Goal: Task Accomplishment & Management: Manage account settings

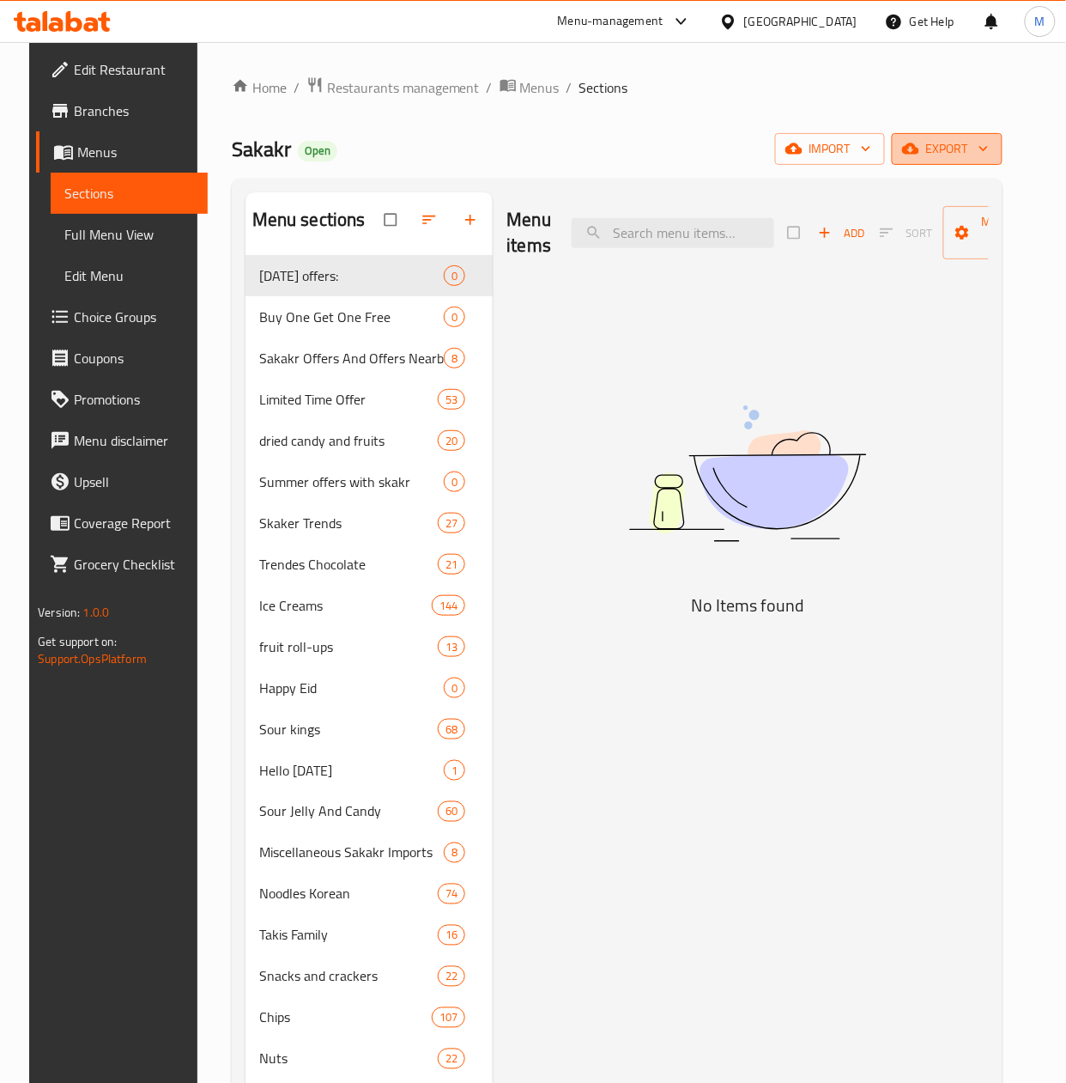
click at [977, 153] on span "export" at bounding box center [947, 148] width 83 height 21
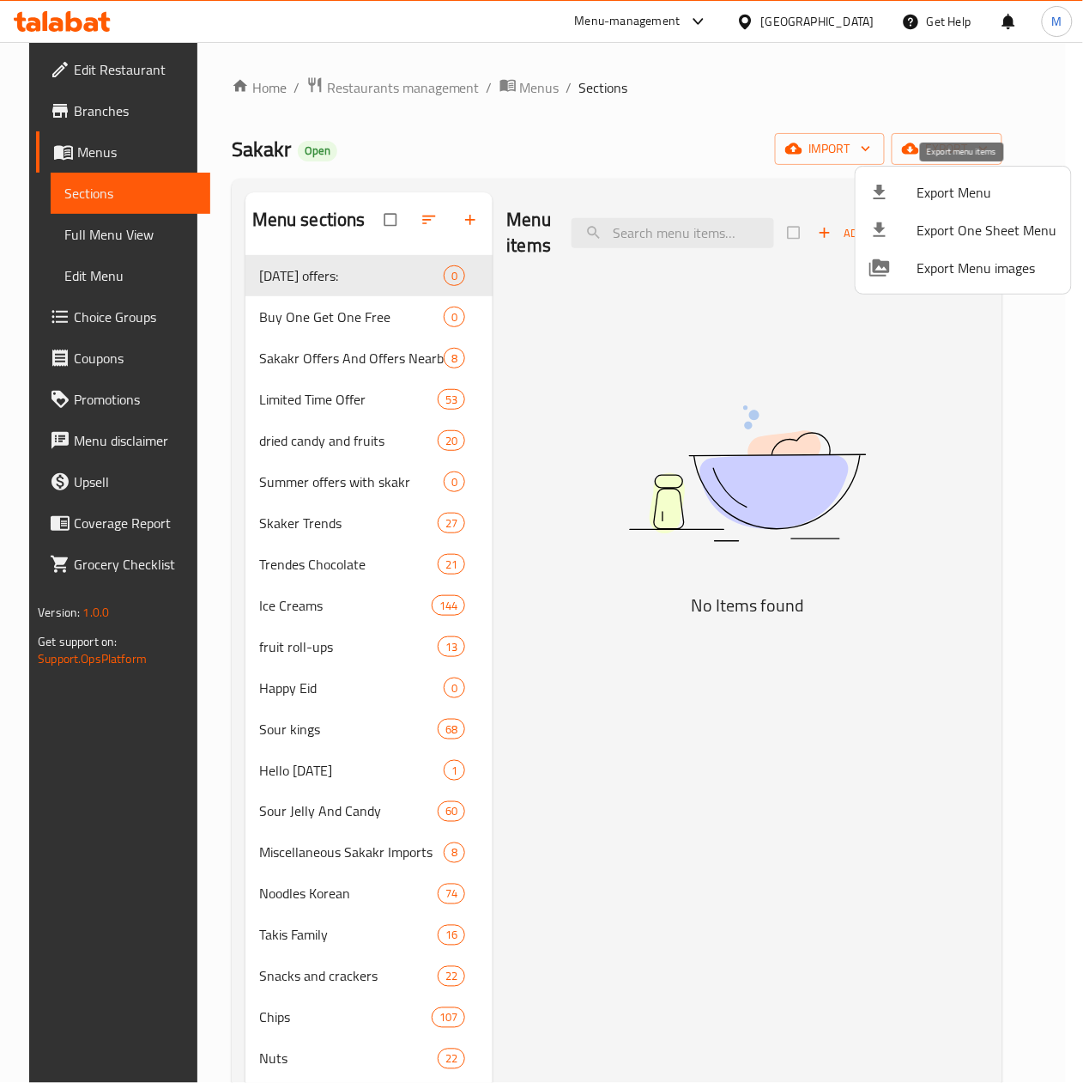
click at [992, 186] on span "Export Menu" at bounding box center [988, 192] width 140 height 21
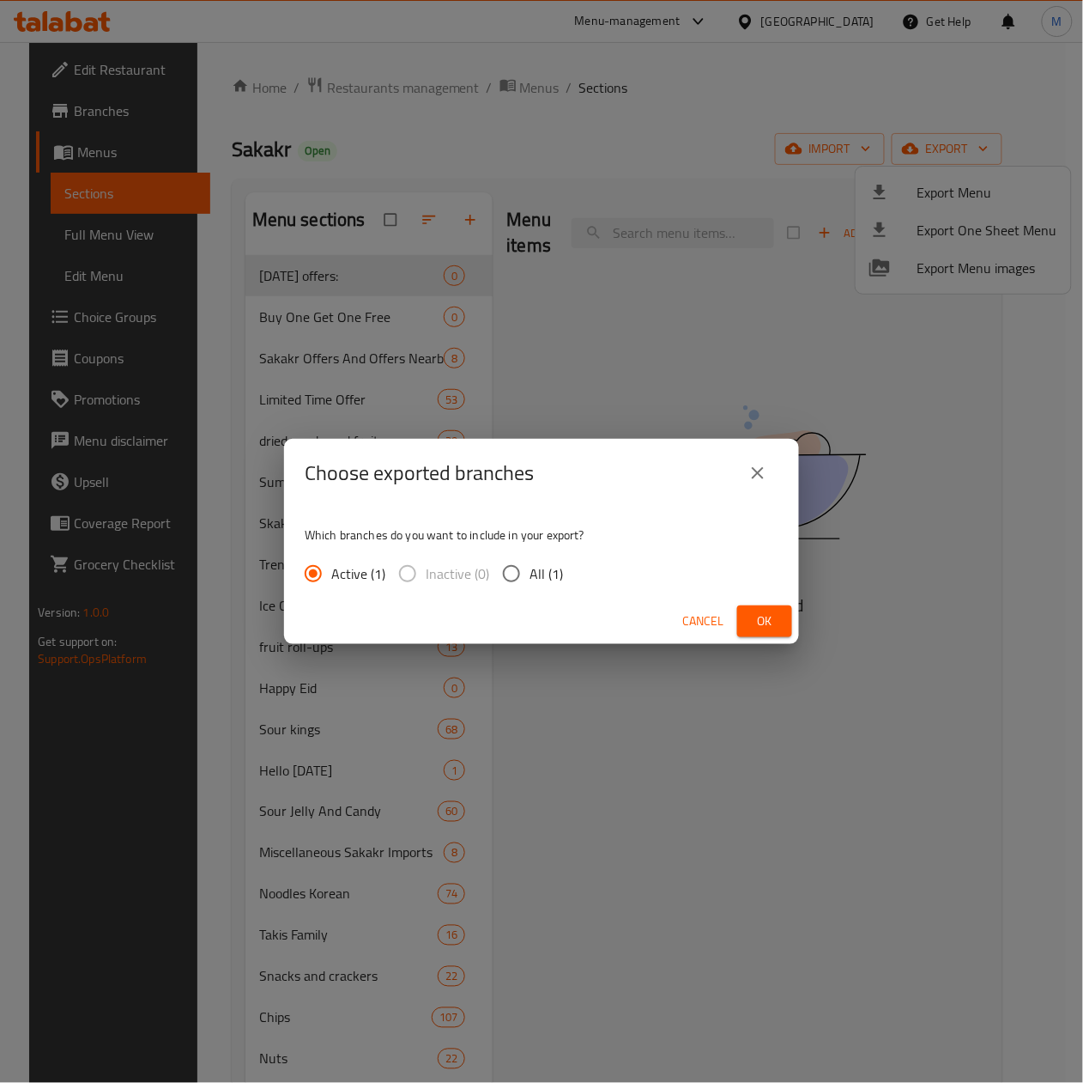
click at [515, 570] on input "All (1)" at bounding box center [512, 573] width 36 height 36
radio input "true"
click at [757, 622] on span "Ok" at bounding box center [764, 620] width 27 height 21
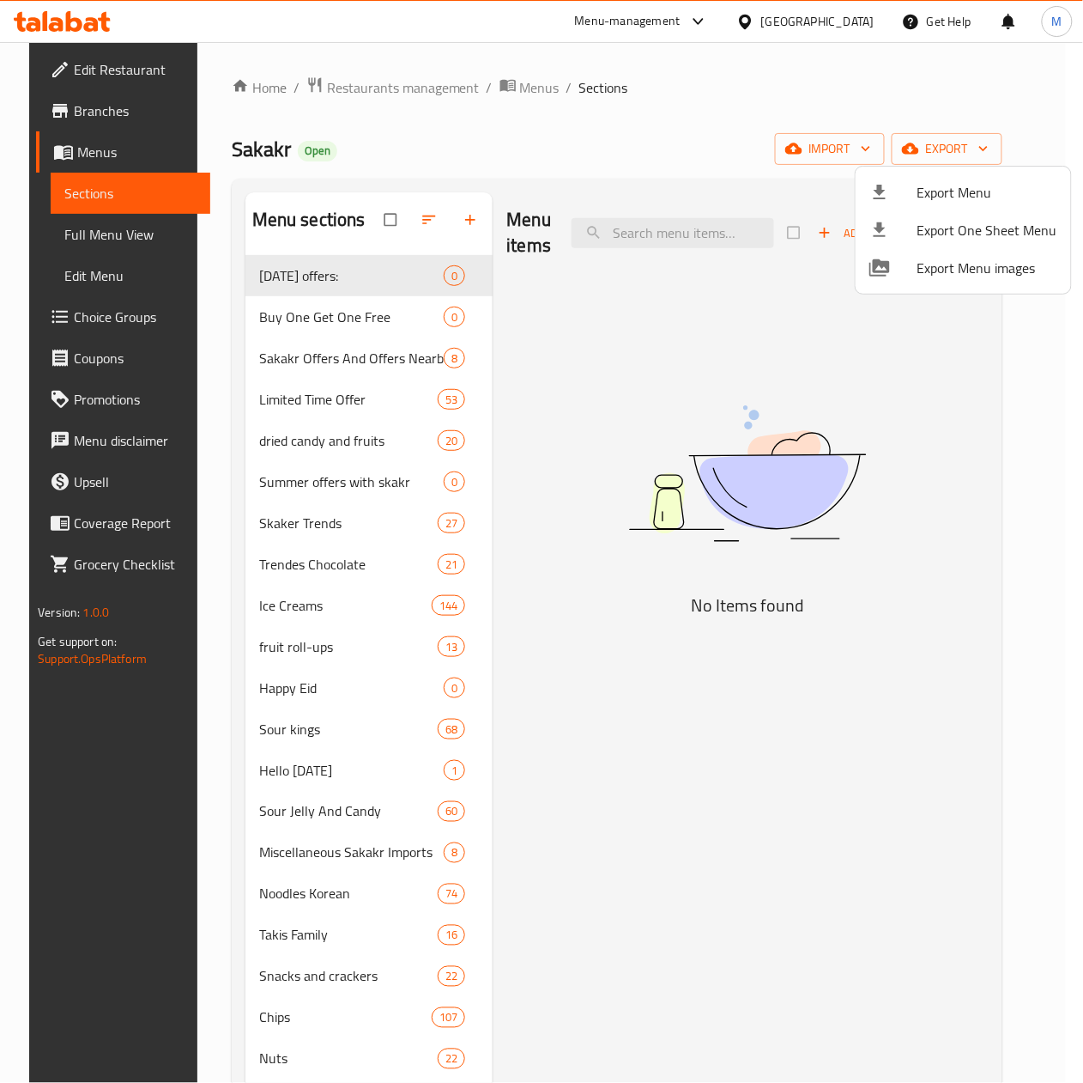
click at [625, 225] on div at bounding box center [541, 541] width 1083 height 1083
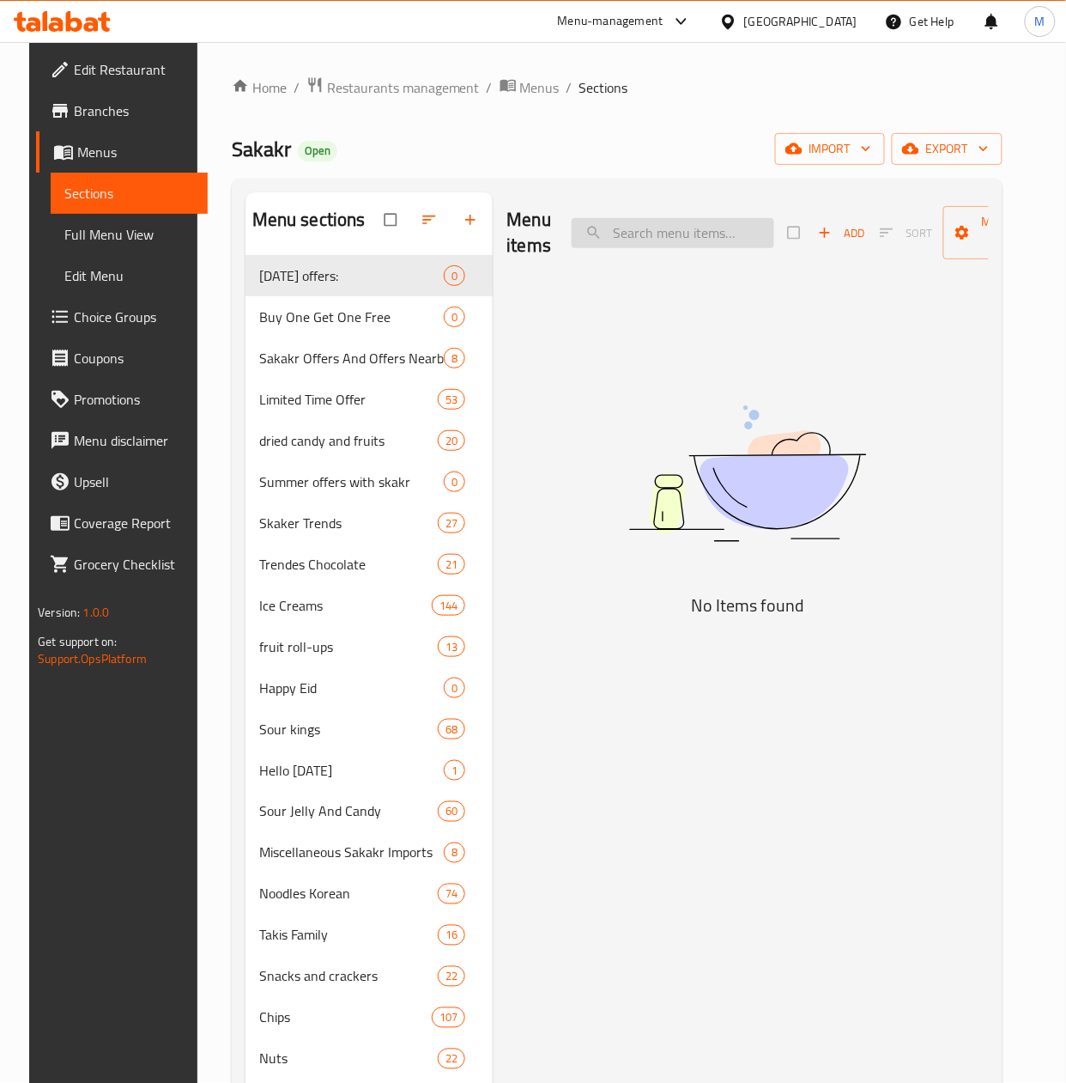
click at [639, 232] on input "search" at bounding box center [673, 233] width 203 height 30
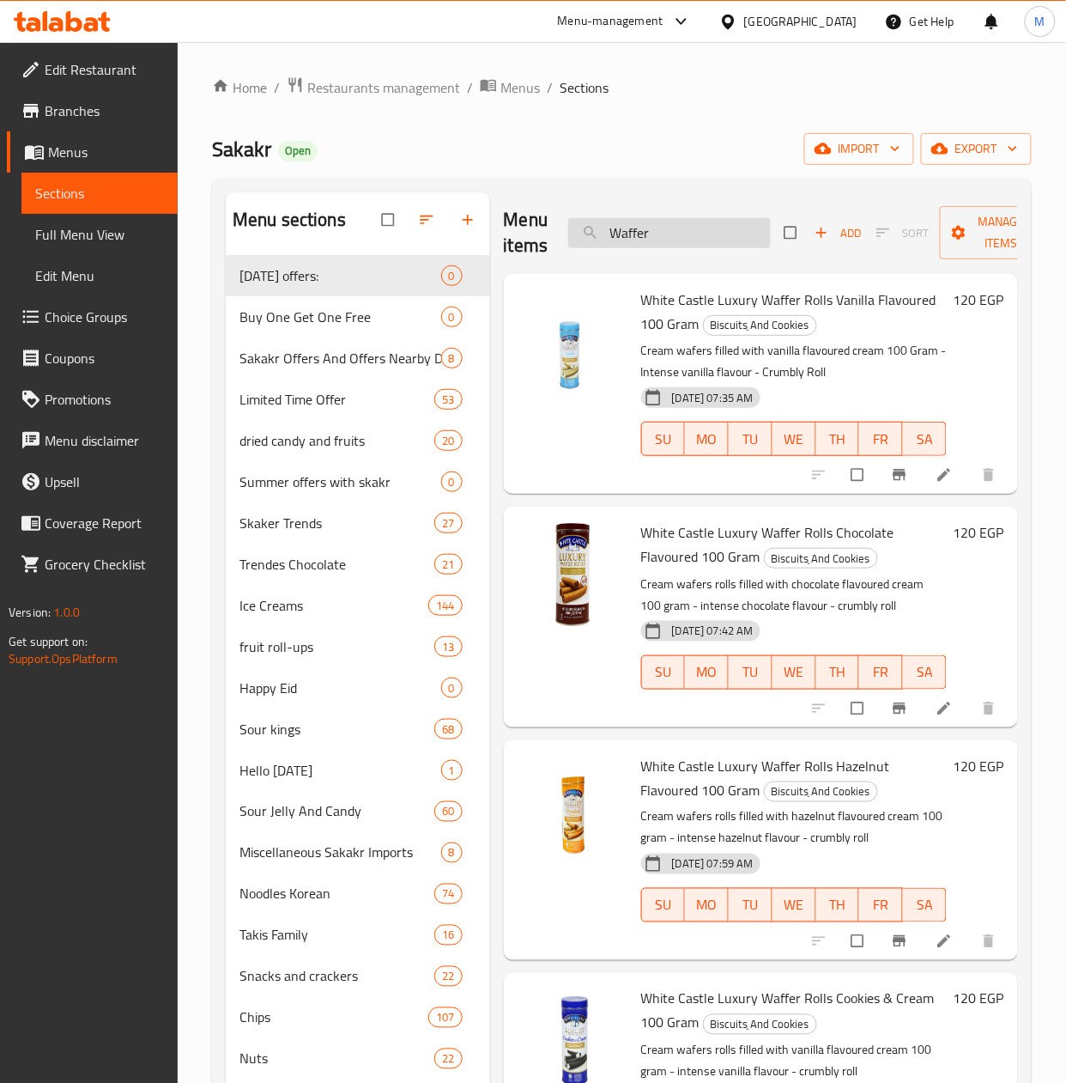
click at [699, 228] on input "Waffer" at bounding box center [669, 233] width 203 height 30
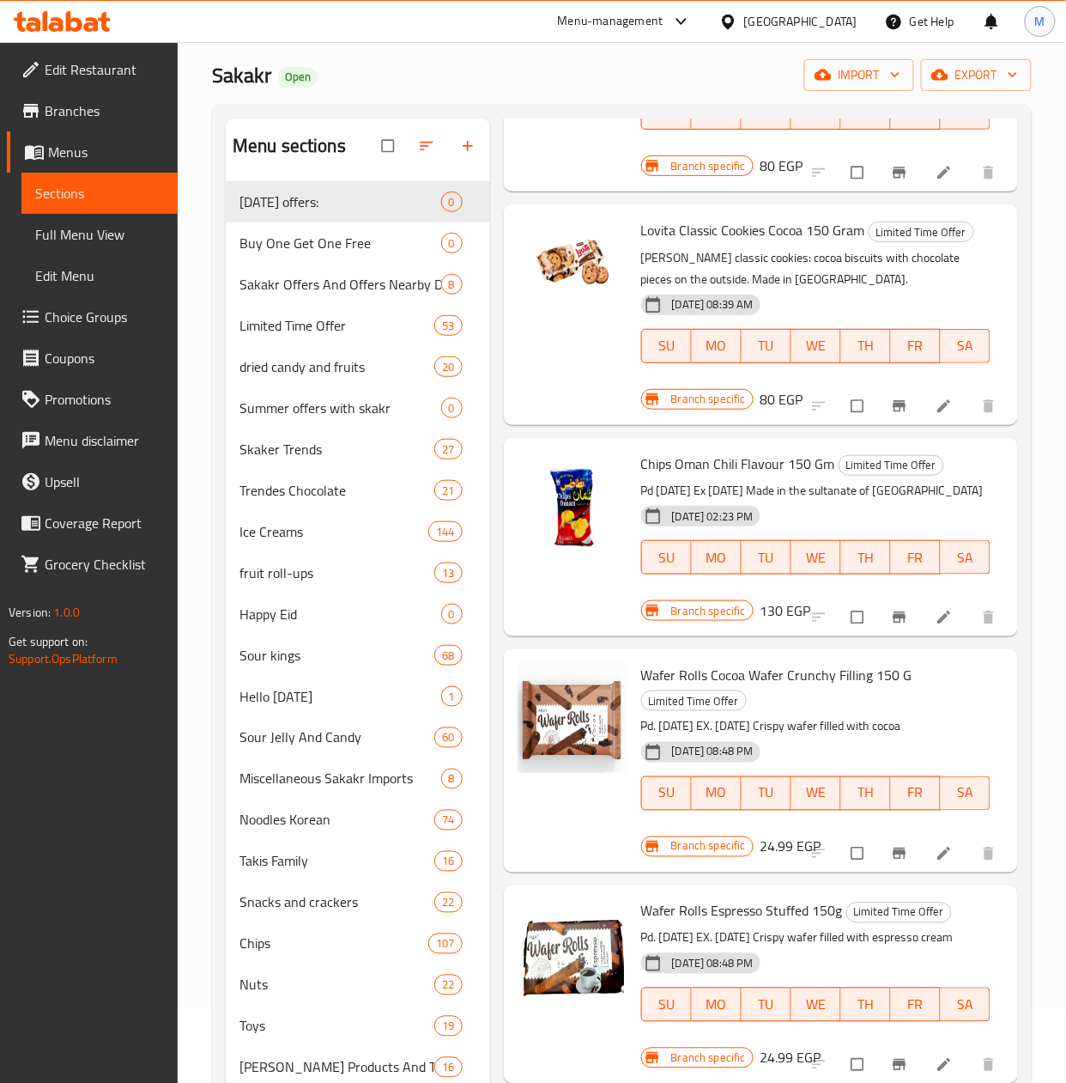
scroll to position [114, 0]
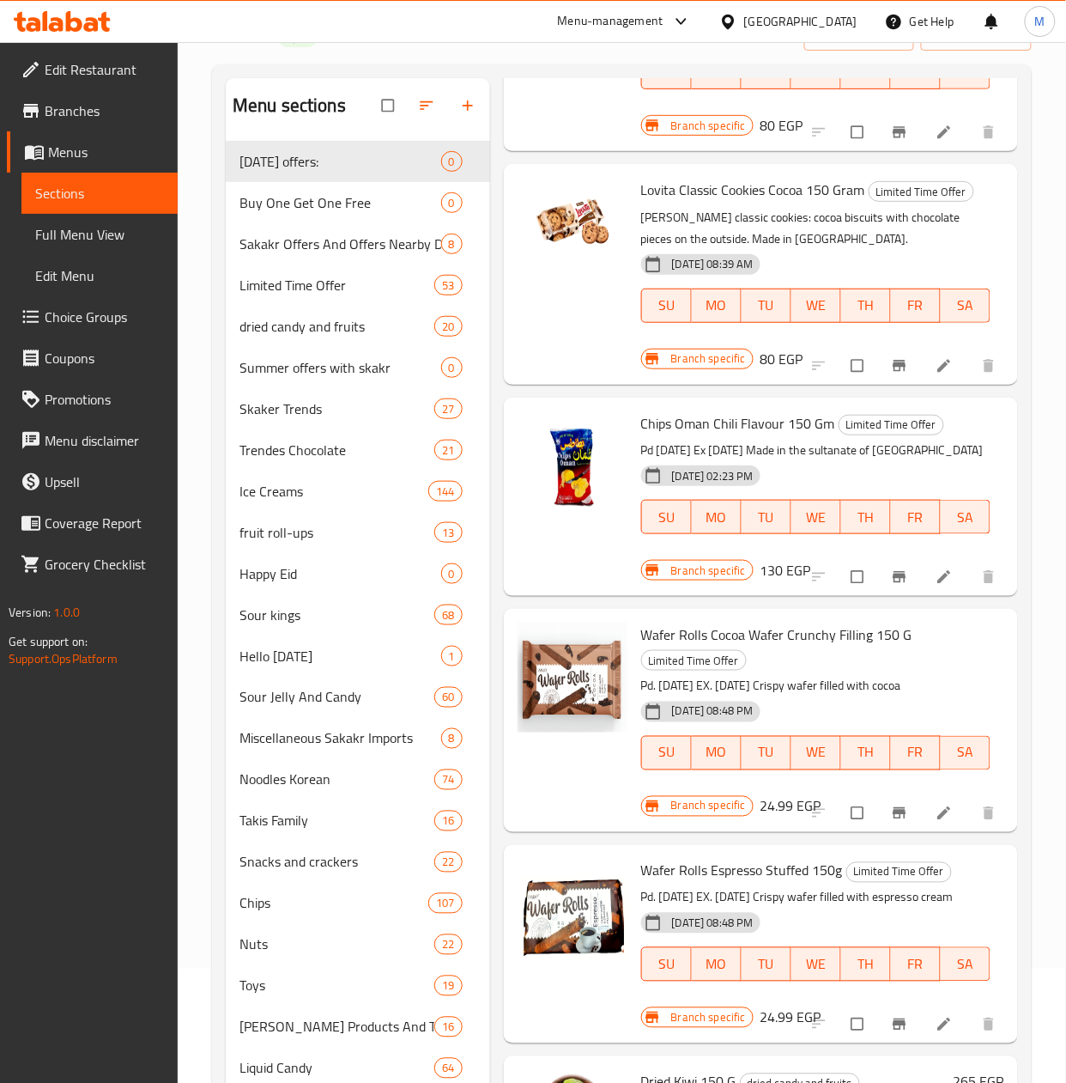
click at [761, 647] on span "Wafer Rolls Cocoa Wafer Crunchy Filling 150 G" at bounding box center [776, 635] width 271 height 26
click at [891, 822] on icon "Branch-specific-item" at bounding box center [899, 812] width 17 height 17
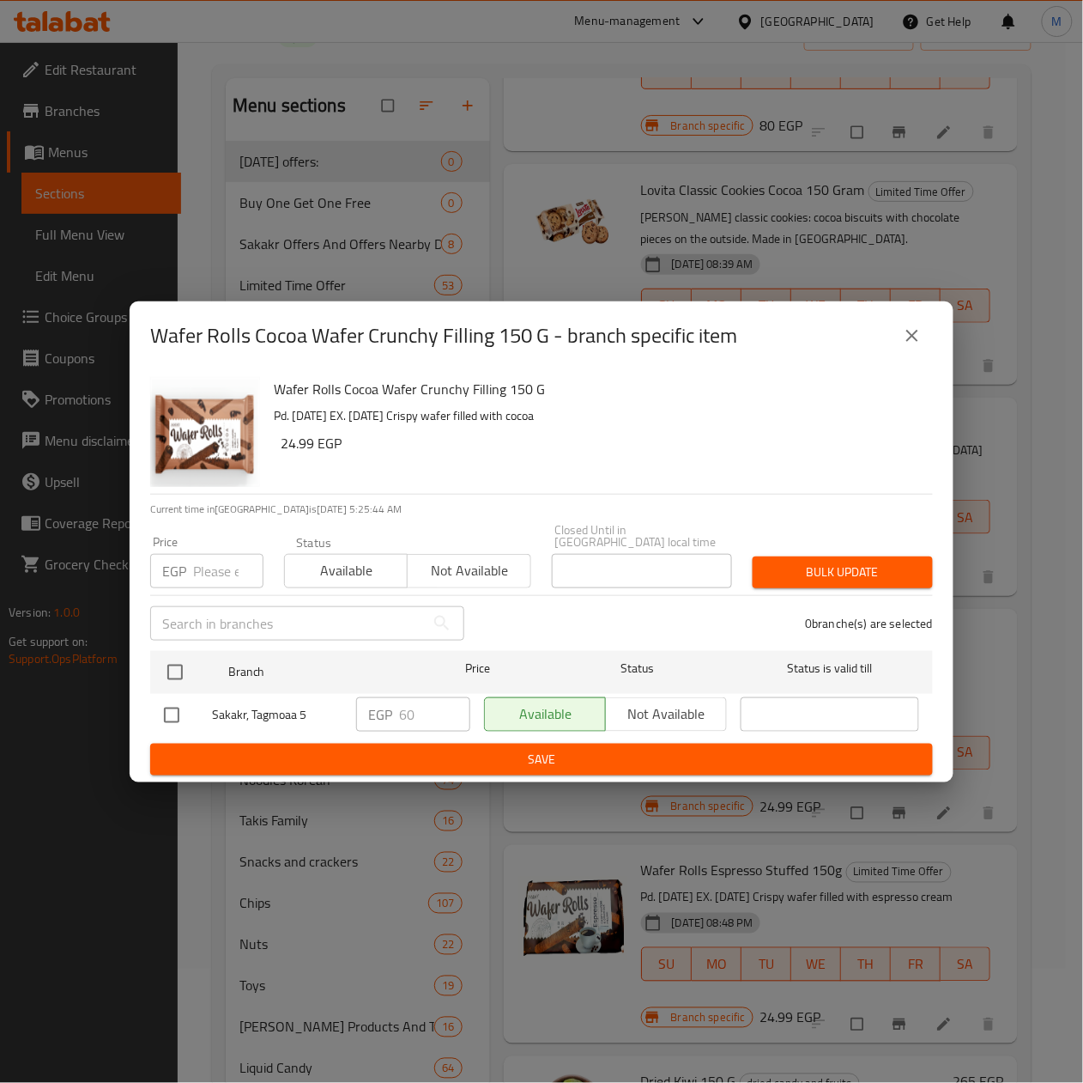
click at [520, 388] on h6 "Wafer Rolls Cocoa Wafer Crunchy Filling 150 G" at bounding box center [597, 389] width 646 height 24
drag, startPoint x: 488, startPoint y: 379, endPoint x: 508, endPoint y: 368, distance: 23.4
click at [491, 379] on div "Wafer Rolls Cocoa Wafer Crunchy Filling 150 G Pd. 29/2/2025 EX. 30/10/2025 Cris…" at bounding box center [596, 432] width 659 height 124
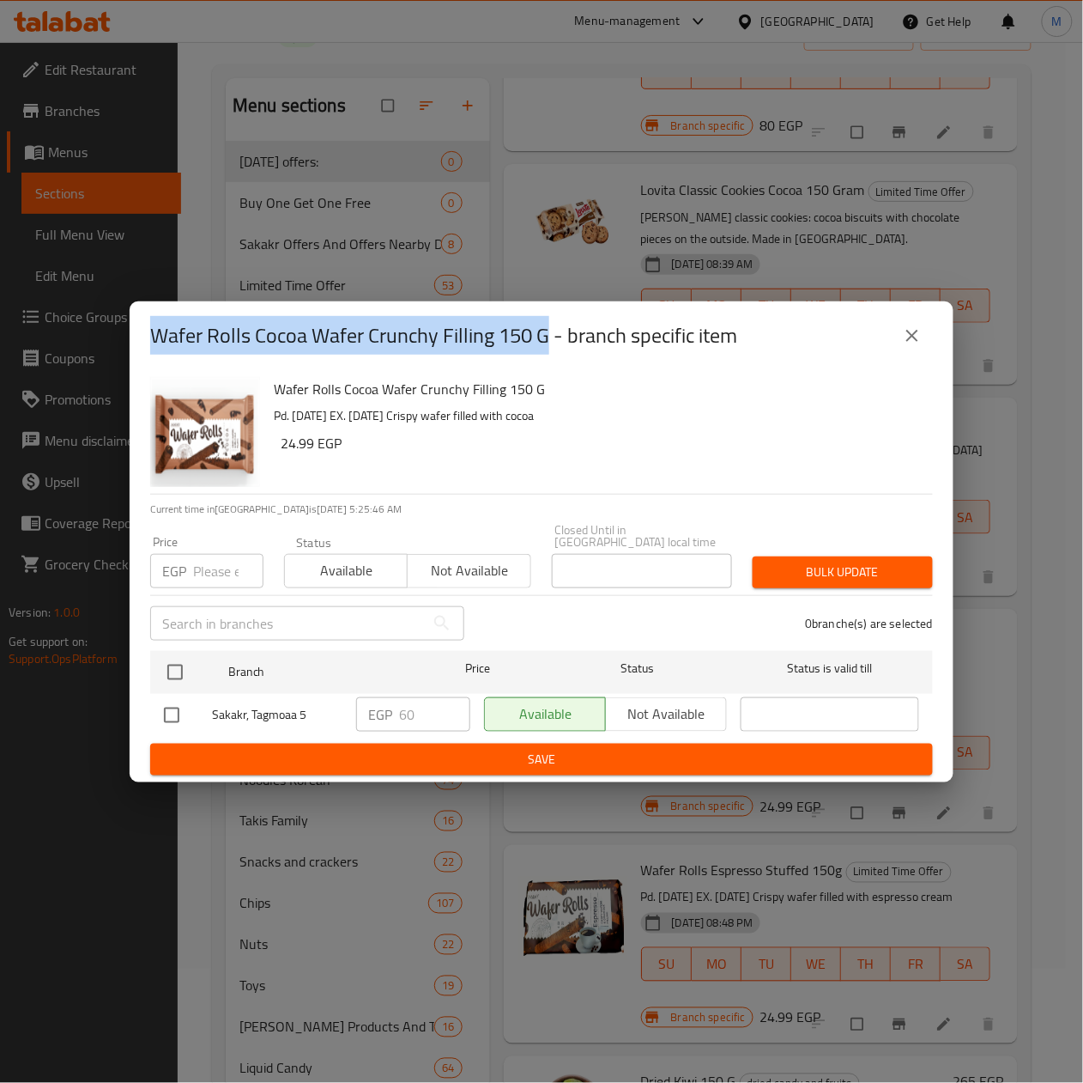
drag, startPoint x: 547, startPoint y: 341, endPoint x: 76, endPoint y: 325, distance: 470.7
click at [121, 355] on div "Wafer Rolls Cocoa Wafer Crunchy Filling 150 G - branch specific item Wafer Roll…" at bounding box center [541, 541] width 1083 height 1083
copy h2 "Wafer Rolls Cocoa Wafer Crunchy Filling 150 G"
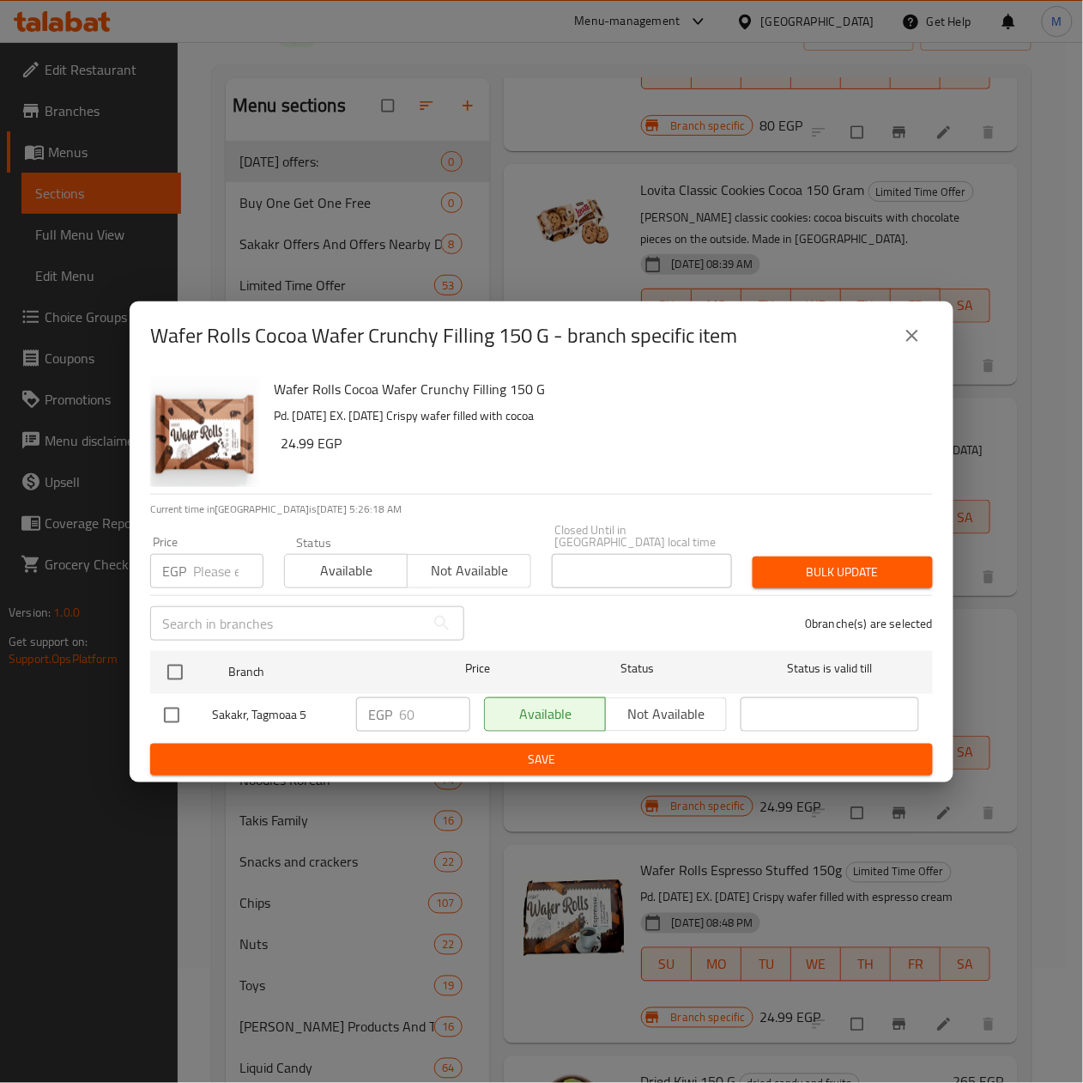
click at [889, 335] on div "Wafer Rolls Cocoa Wafer Crunchy Filling 150 G - branch specific item" at bounding box center [541, 335] width 783 height 41
click at [907, 338] on icon "close" at bounding box center [912, 335] width 21 height 21
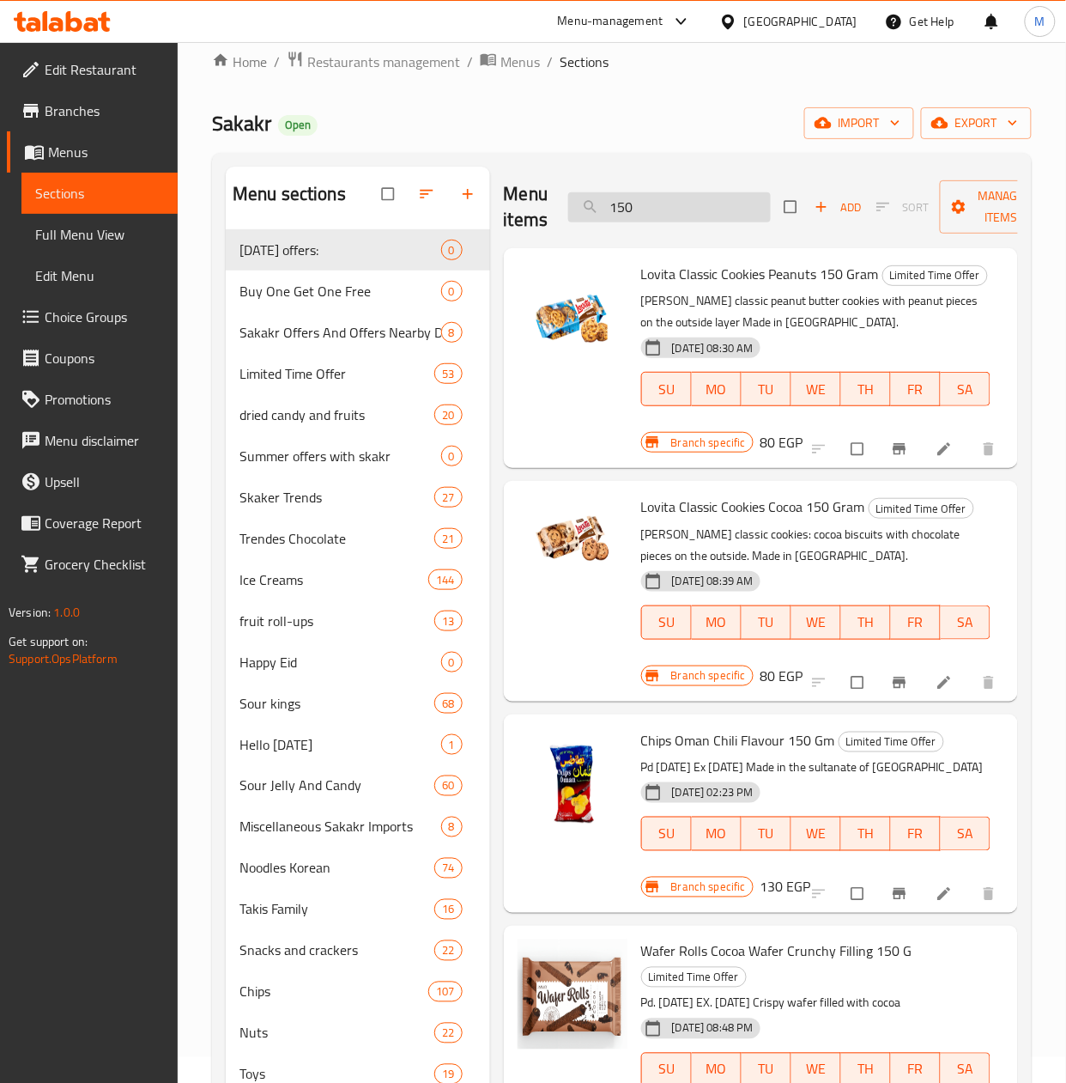
scroll to position [0, 0]
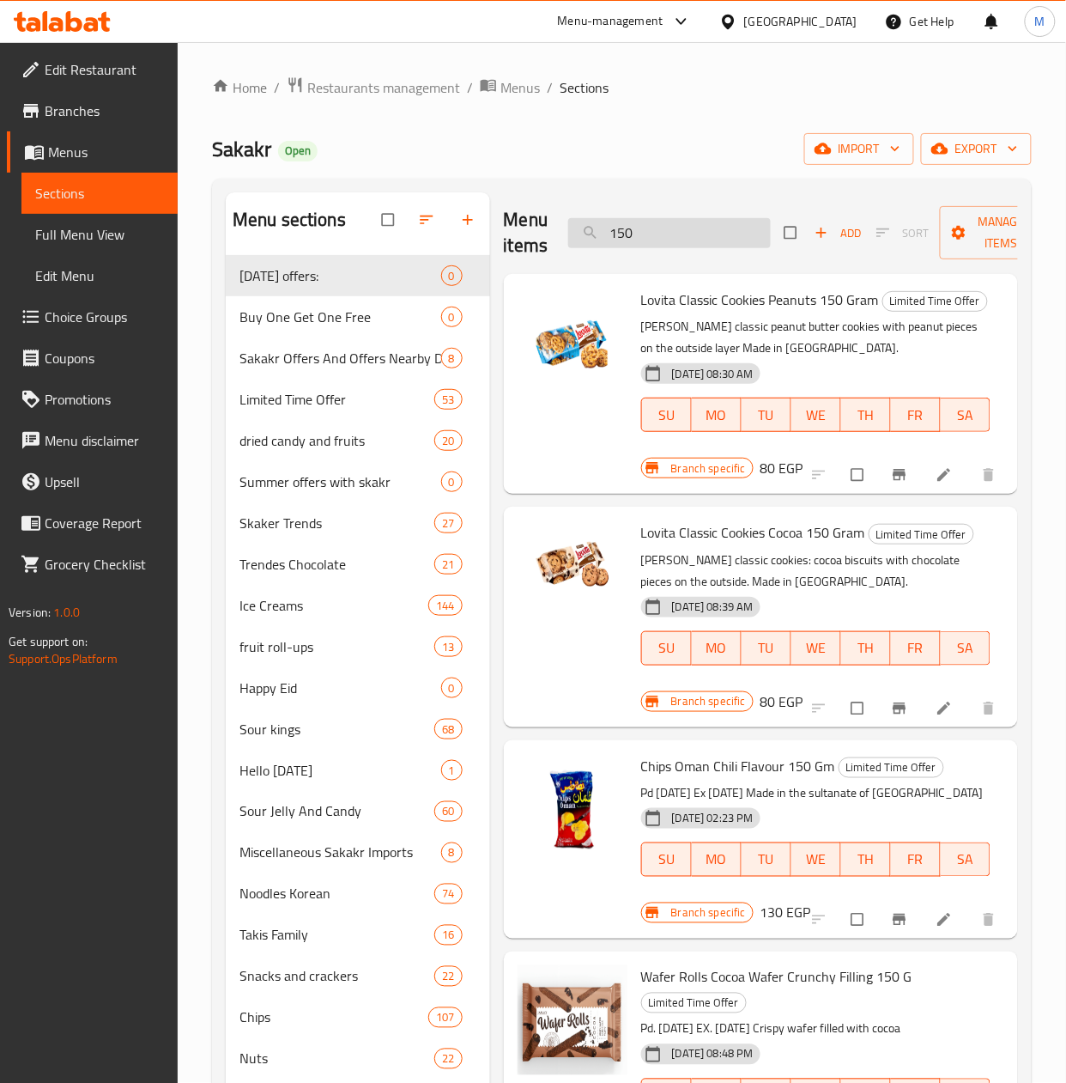
click at [676, 237] on input "150" at bounding box center [669, 233] width 203 height 30
paste input "Baked Cheese Flavoured Balls Miaow Miaow 60 Gram"
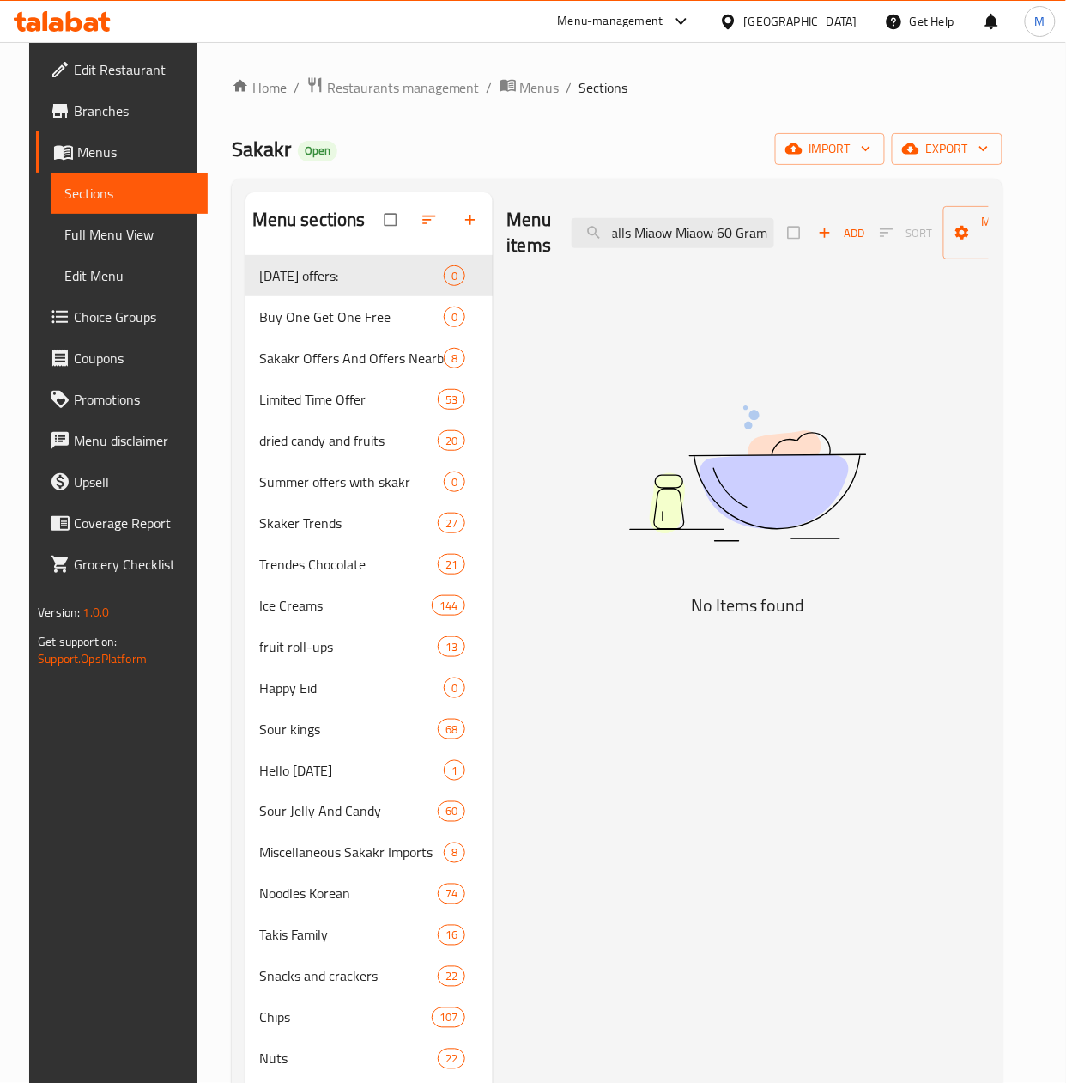
scroll to position [0, 155]
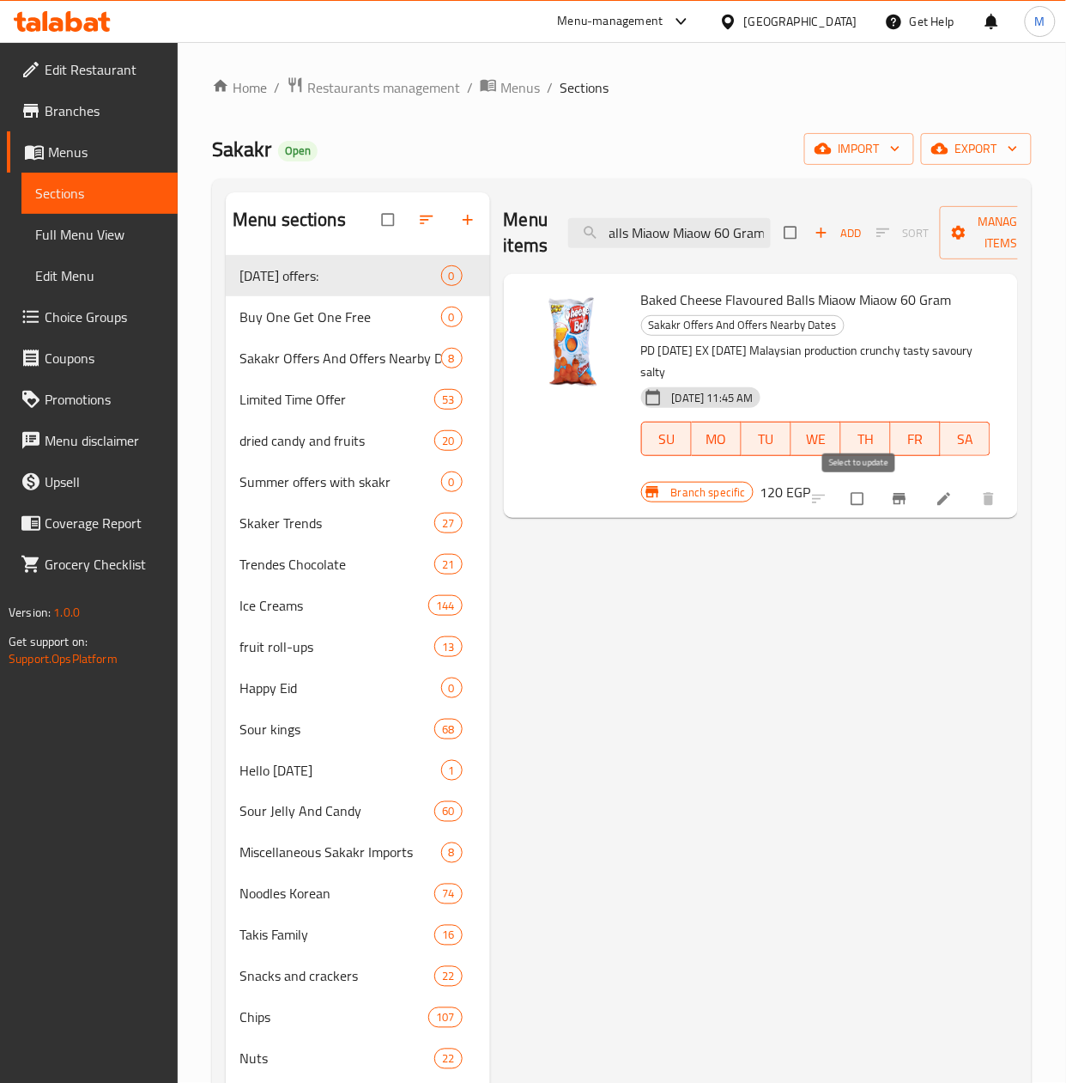
type input "Baked Cheese Flavoured Balls Miaow Miaow 60 Gram"
click at [855, 503] on input "checkbox" at bounding box center [859, 498] width 36 height 33
checkbox input "true"
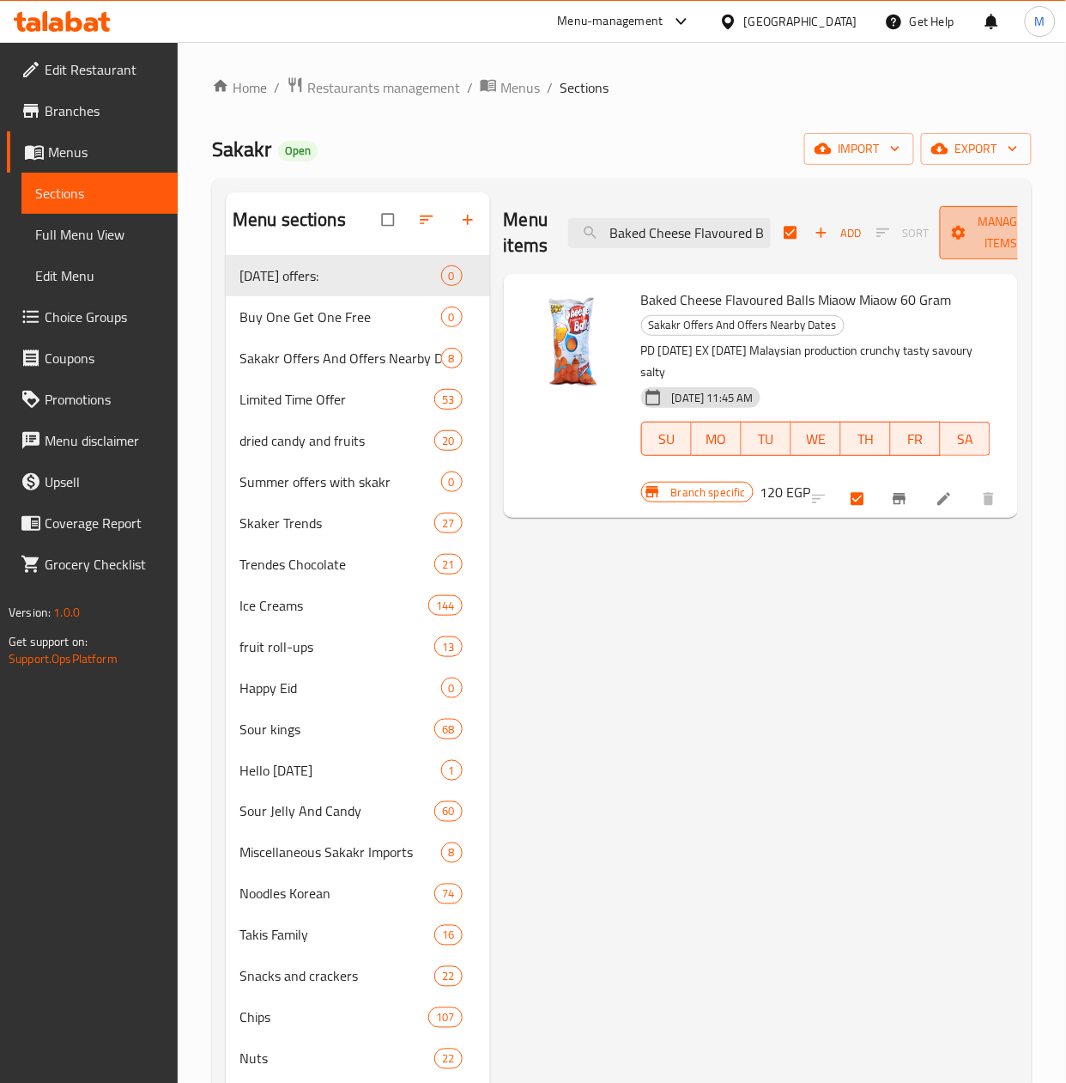
click at [987, 244] on span "Manage items" at bounding box center [1001, 232] width 94 height 43
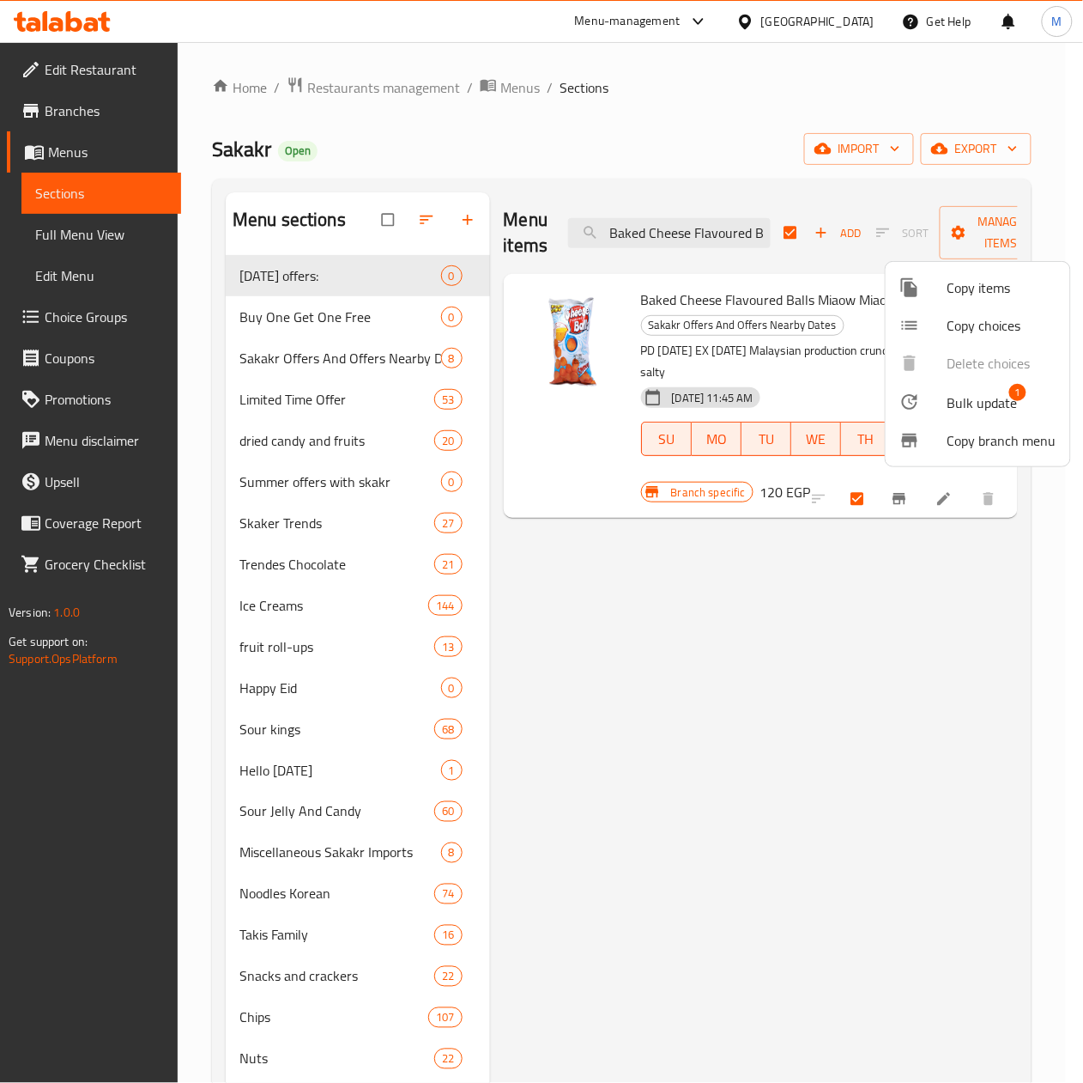
click at [968, 403] on span "Bulk update" at bounding box center [983, 402] width 70 height 21
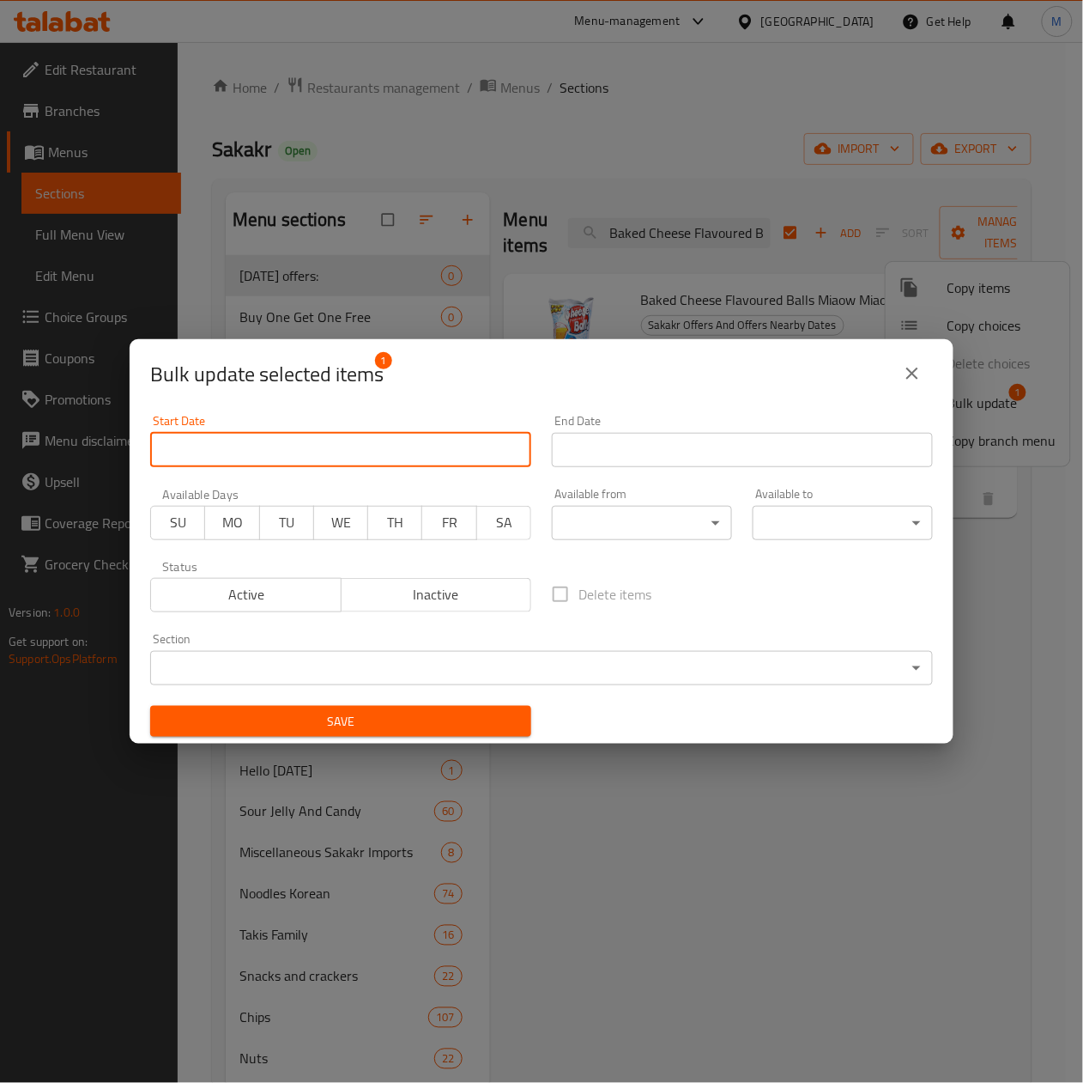
click at [285, 440] on input "Start Date" at bounding box center [340, 450] width 381 height 34
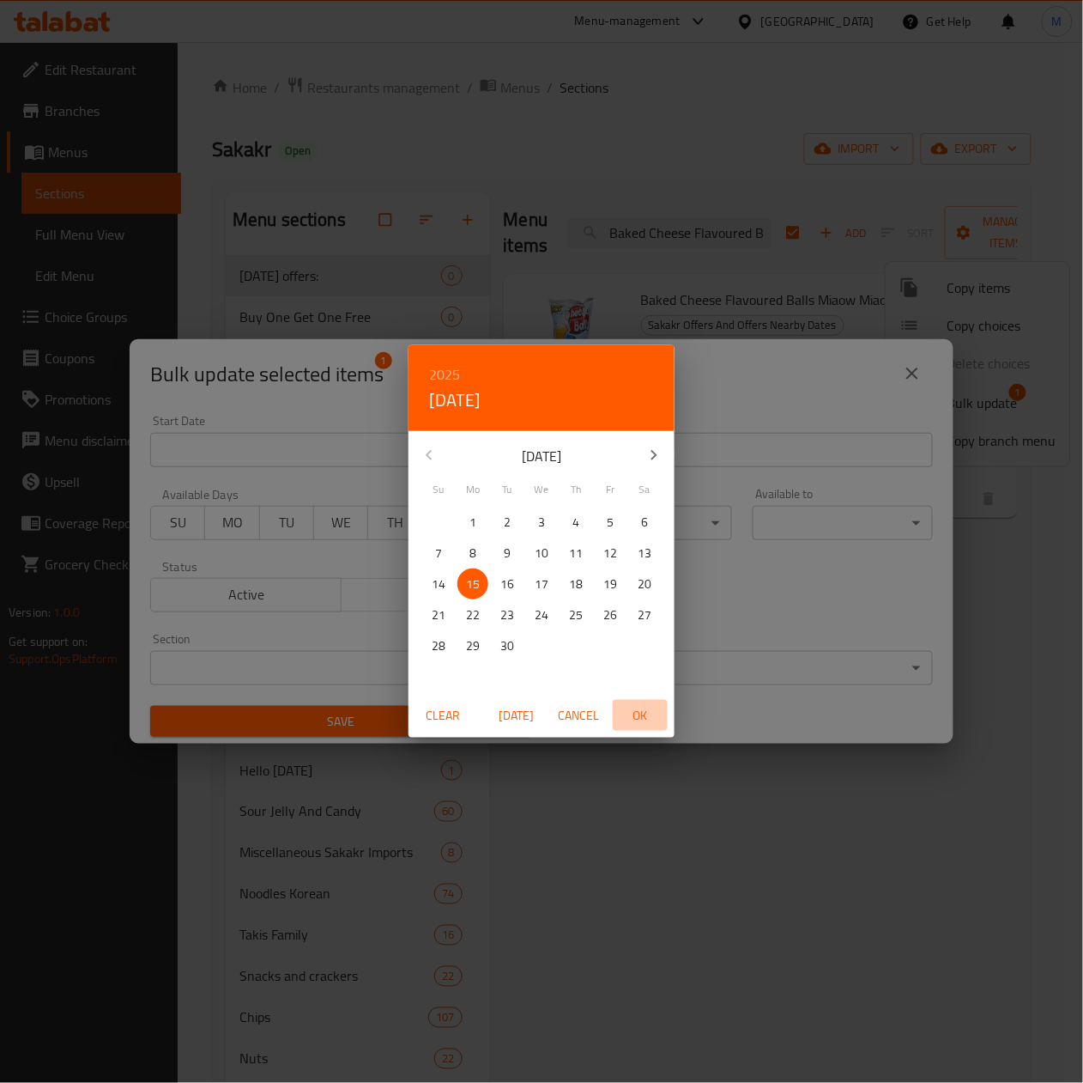
click at [644, 712] on span "OK" at bounding box center [640, 715] width 41 height 21
type input "15-09-2025"
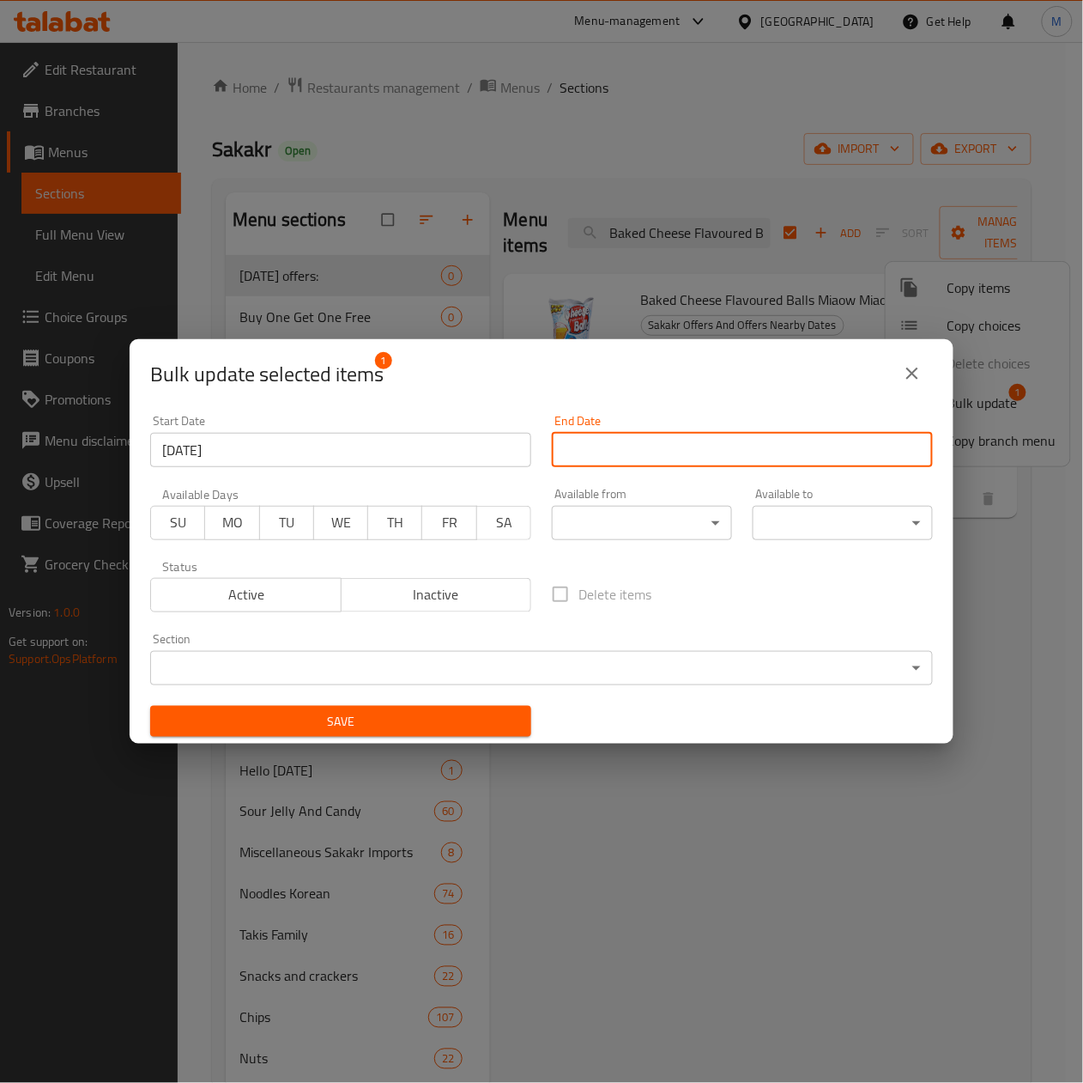
click at [701, 451] on input "Start Date" at bounding box center [742, 450] width 381 height 34
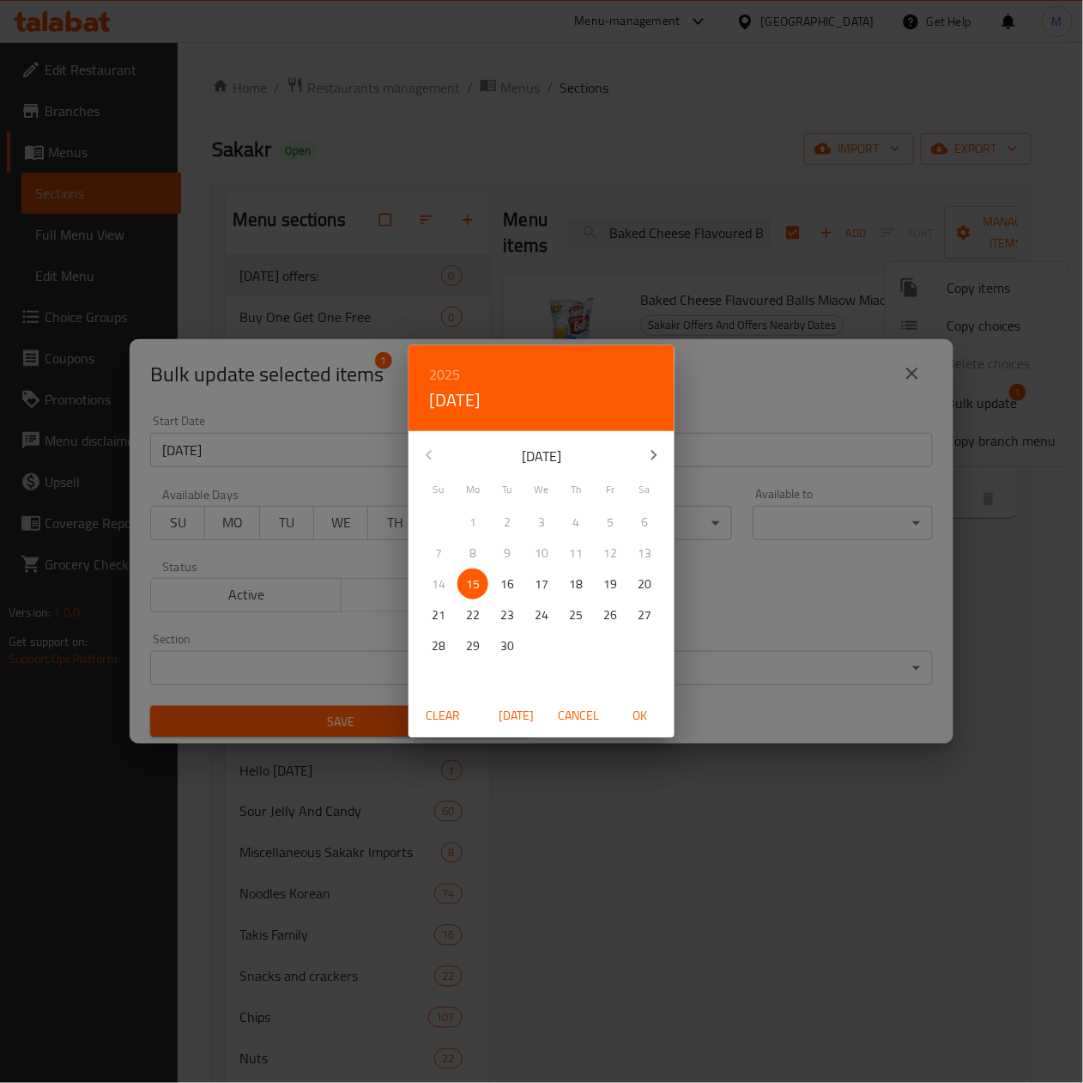
click at [659, 447] on icon "button" at bounding box center [654, 455] width 21 height 21
click at [611, 644] on p "31" at bounding box center [611, 645] width 14 height 21
click at [643, 714] on span "OK" at bounding box center [640, 715] width 41 height 21
type input "31-10-2025"
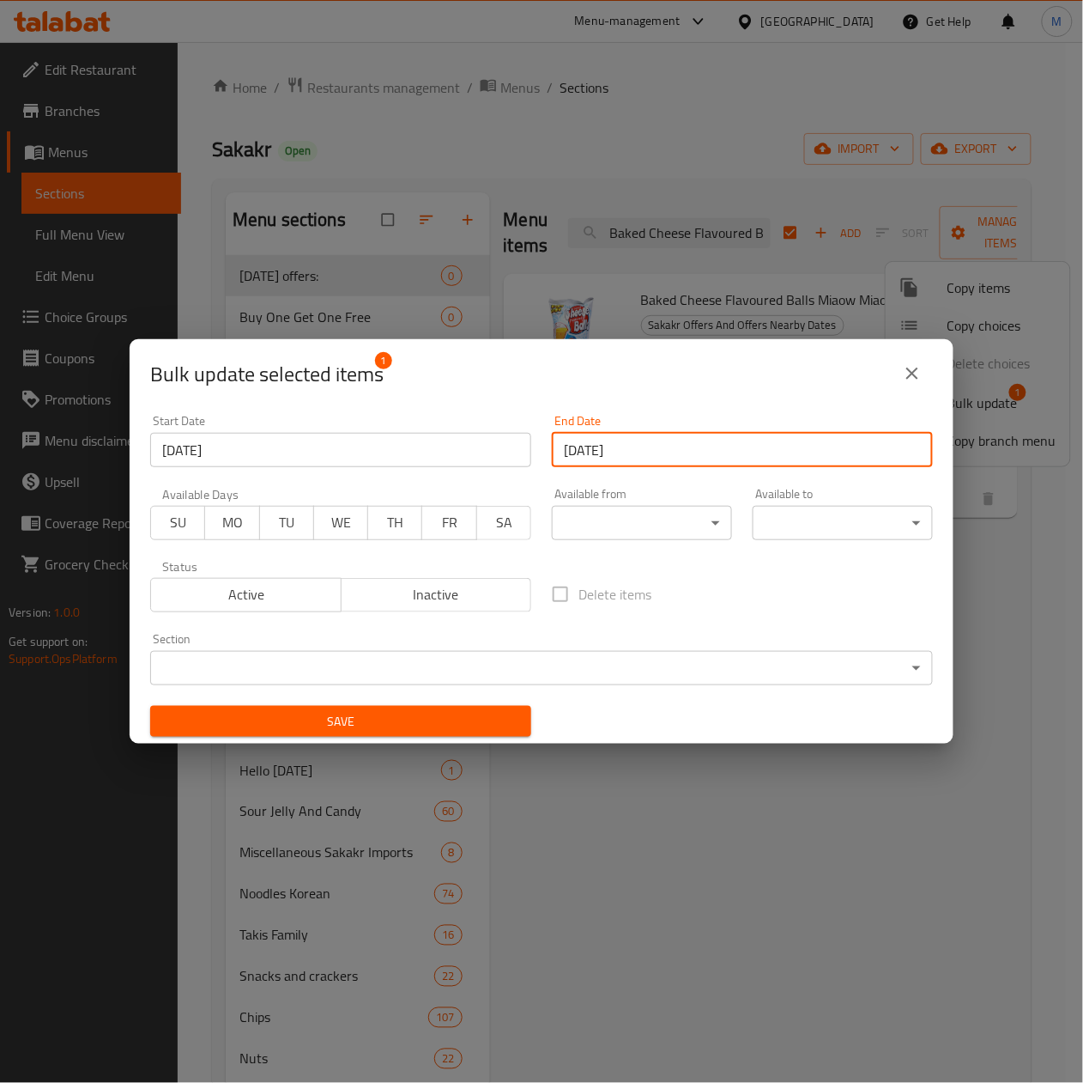
click at [443, 725] on span "Save" at bounding box center [341, 721] width 354 height 21
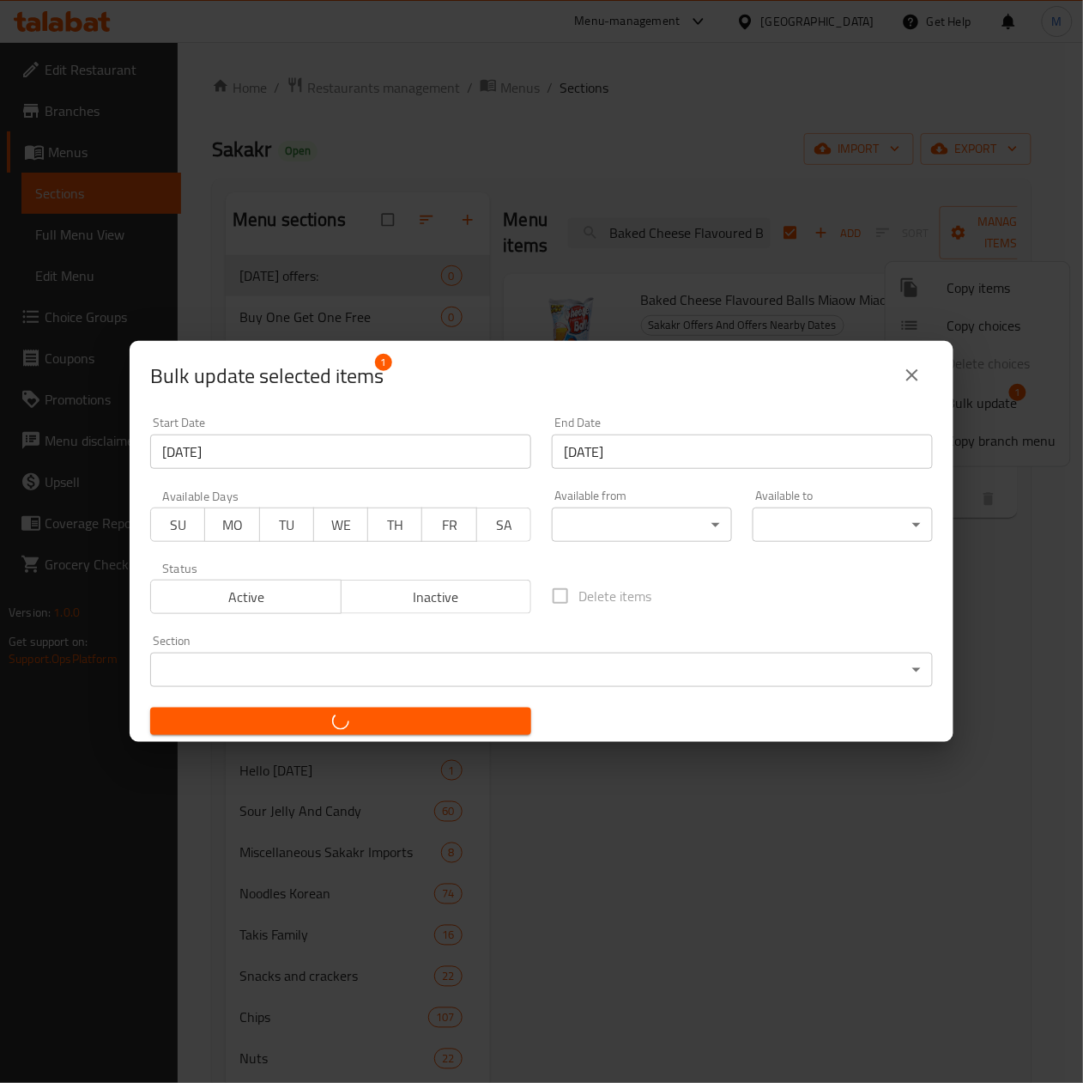
checkbox input "false"
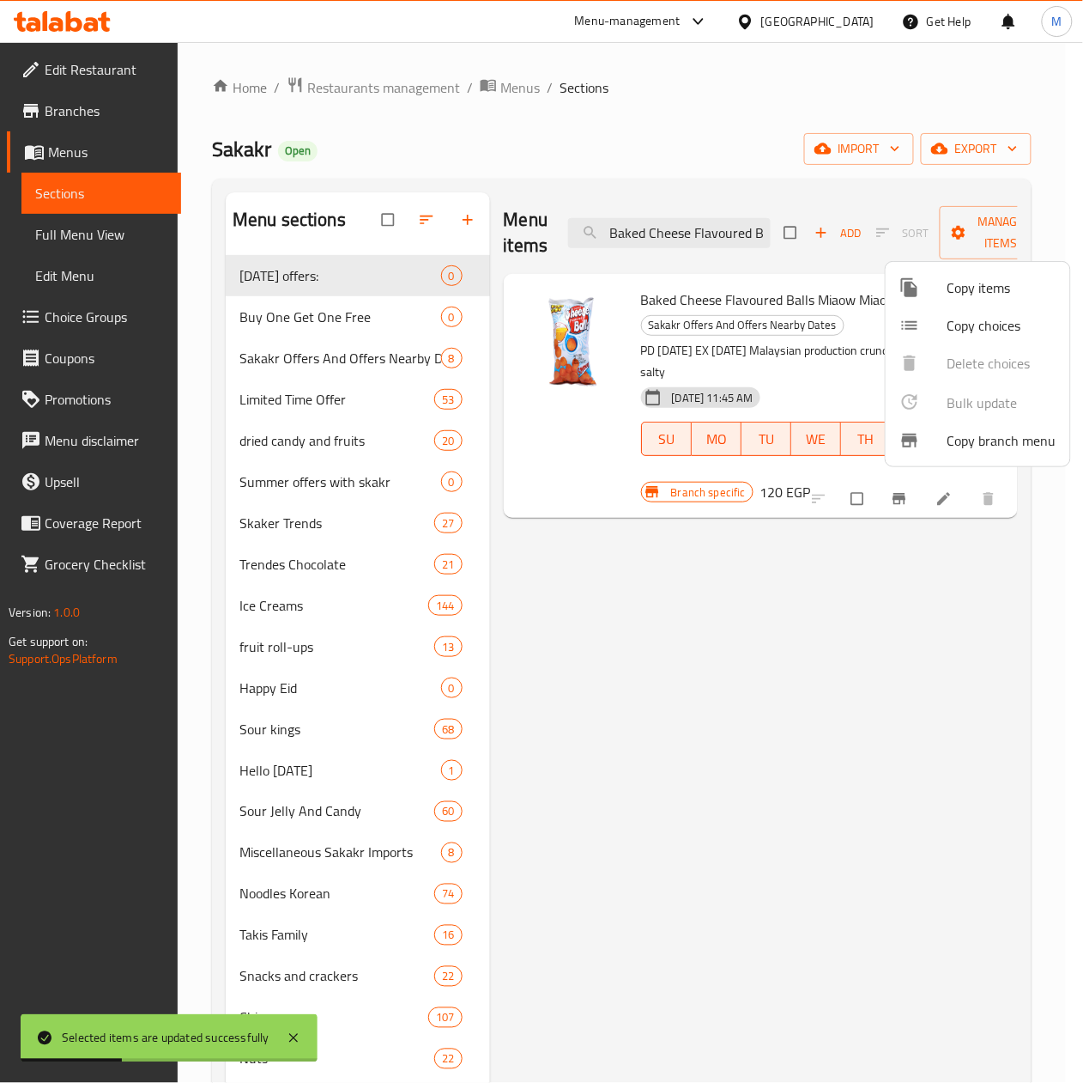
click at [673, 227] on div at bounding box center [541, 541] width 1083 height 1083
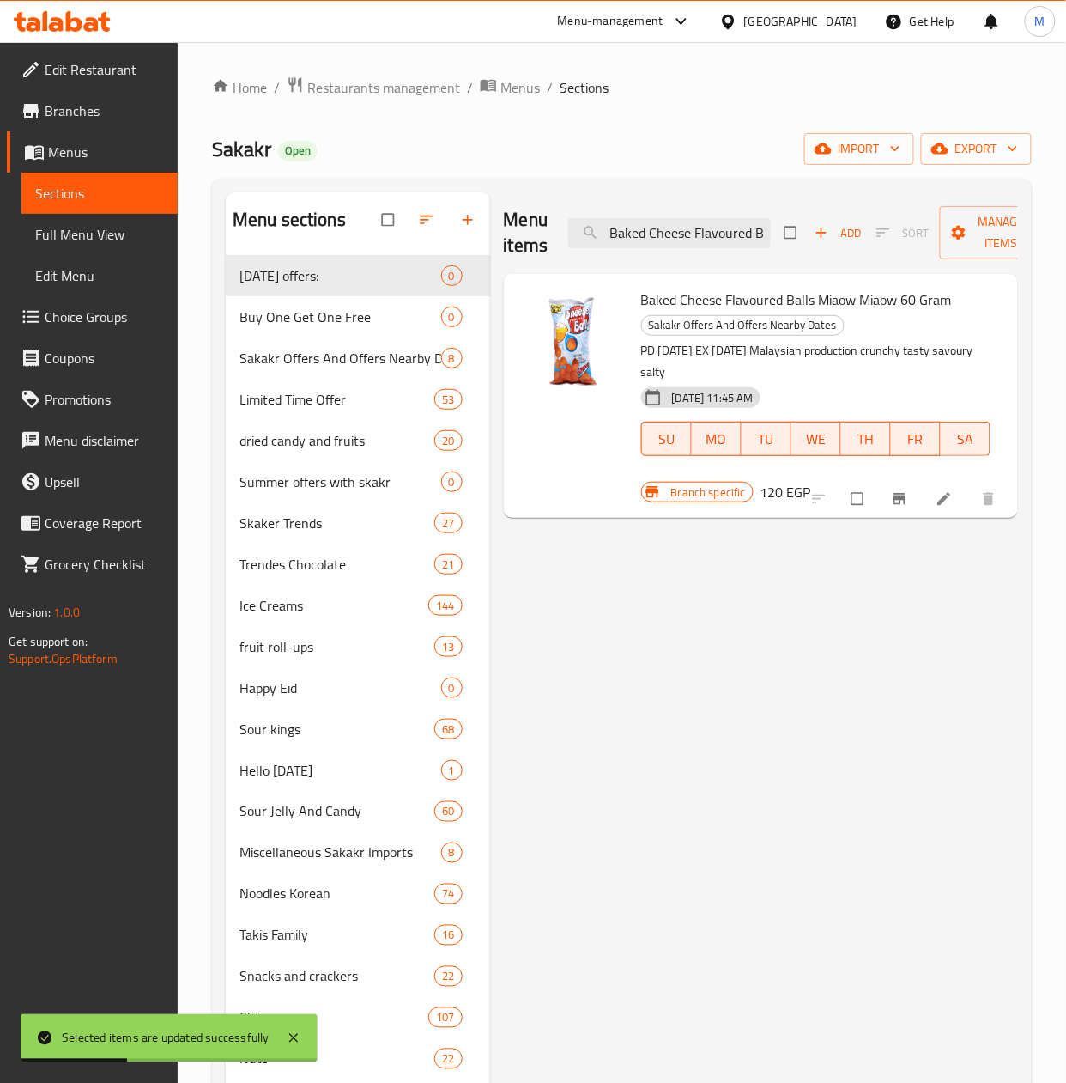
click at [673, 227] on input "Baked Cheese Flavoured Balls Miaow Miaow 60 Gram" at bounding box center [669, 233] width 203 height 30
paste input "Onion Flavoured Rings Miaow Miaow 60 Gram"
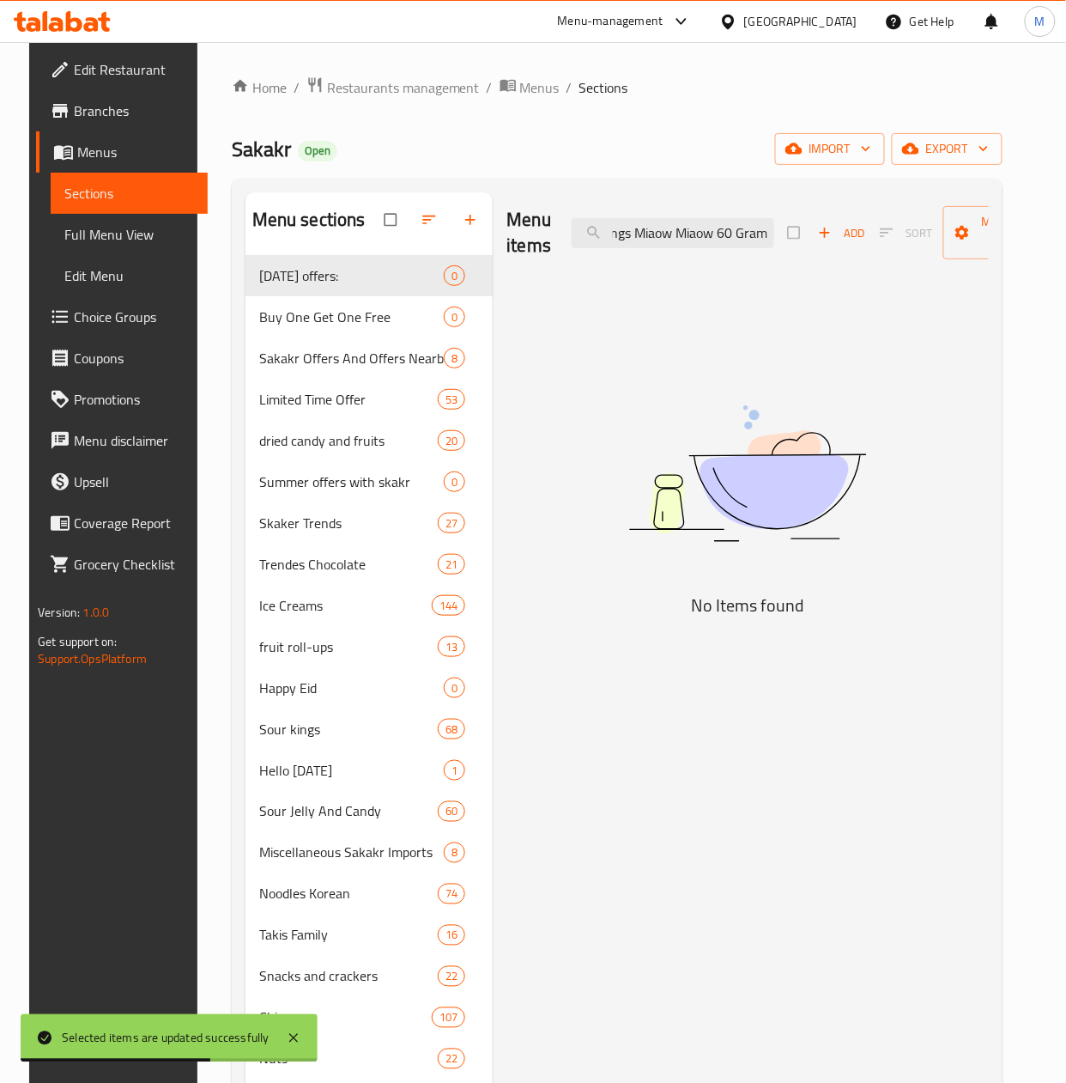
scroll to position [0, 113]
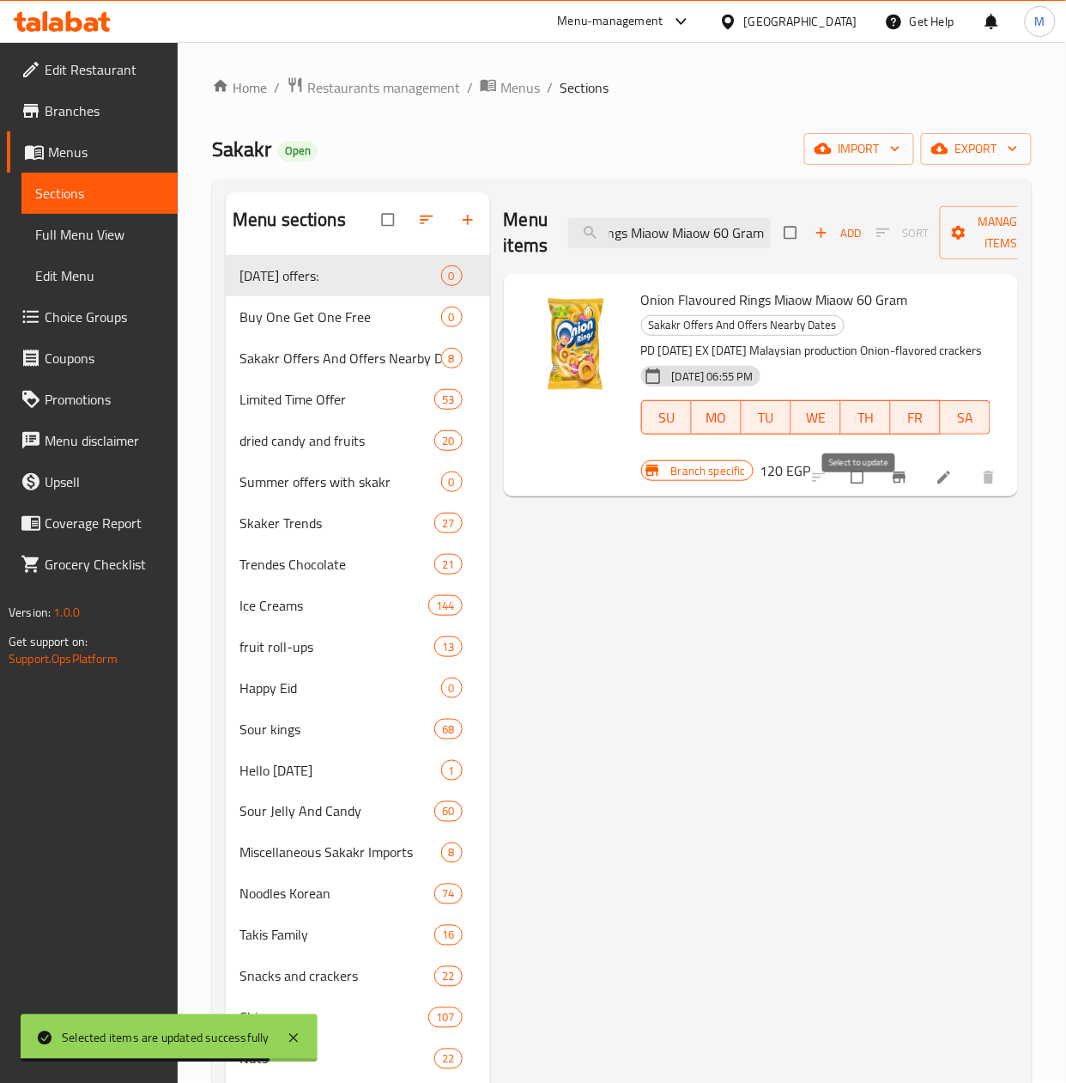
type input "Onion Flavoured Rings Miaow Miaow 60 Gram"
click at [858, 494] on input "checkbox" at bounding box center [859, 477] width 36 height 33
checkbox input "true"
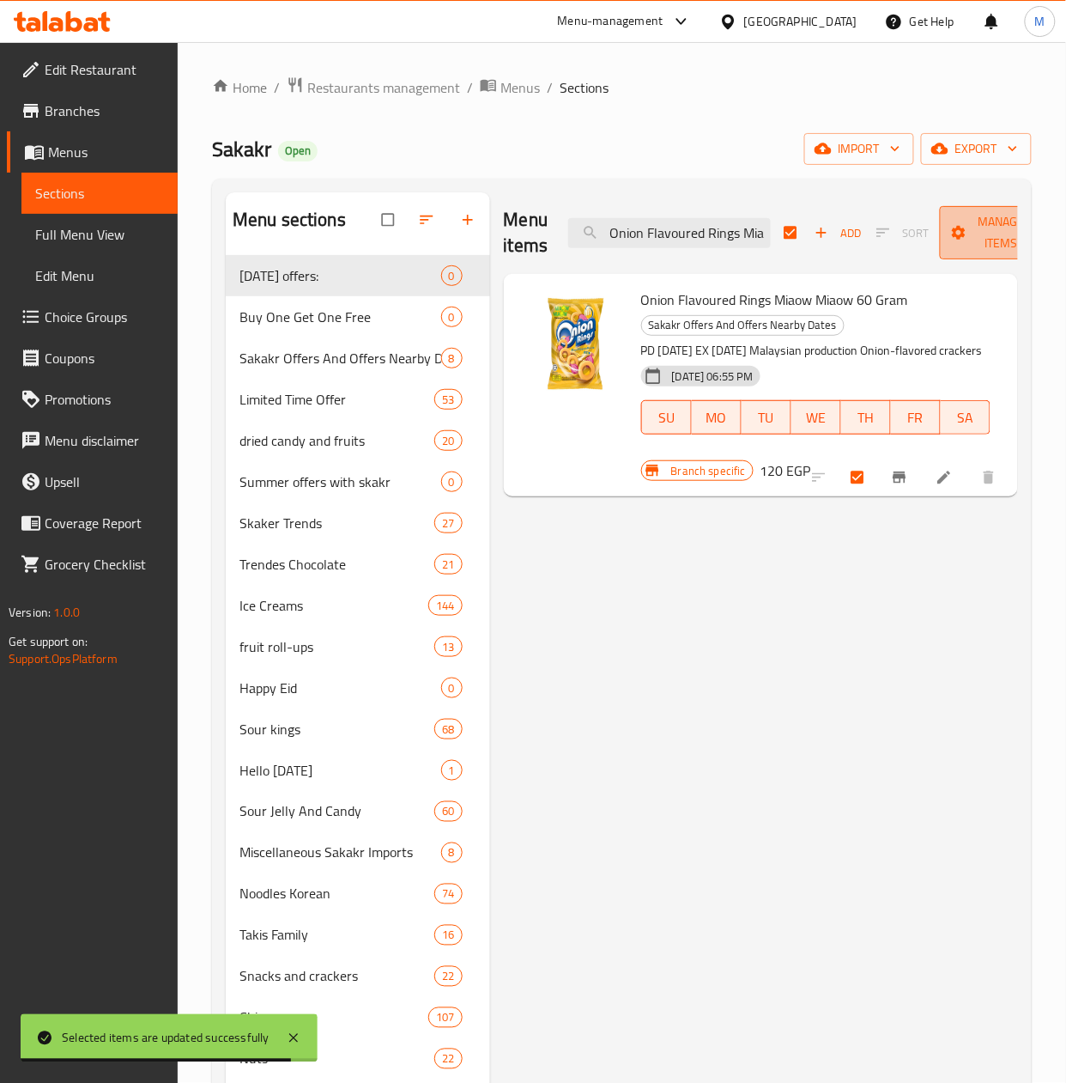
click at [963, 244] on span "Manage items" at bounding box center [1001, 232] width 94 height 43
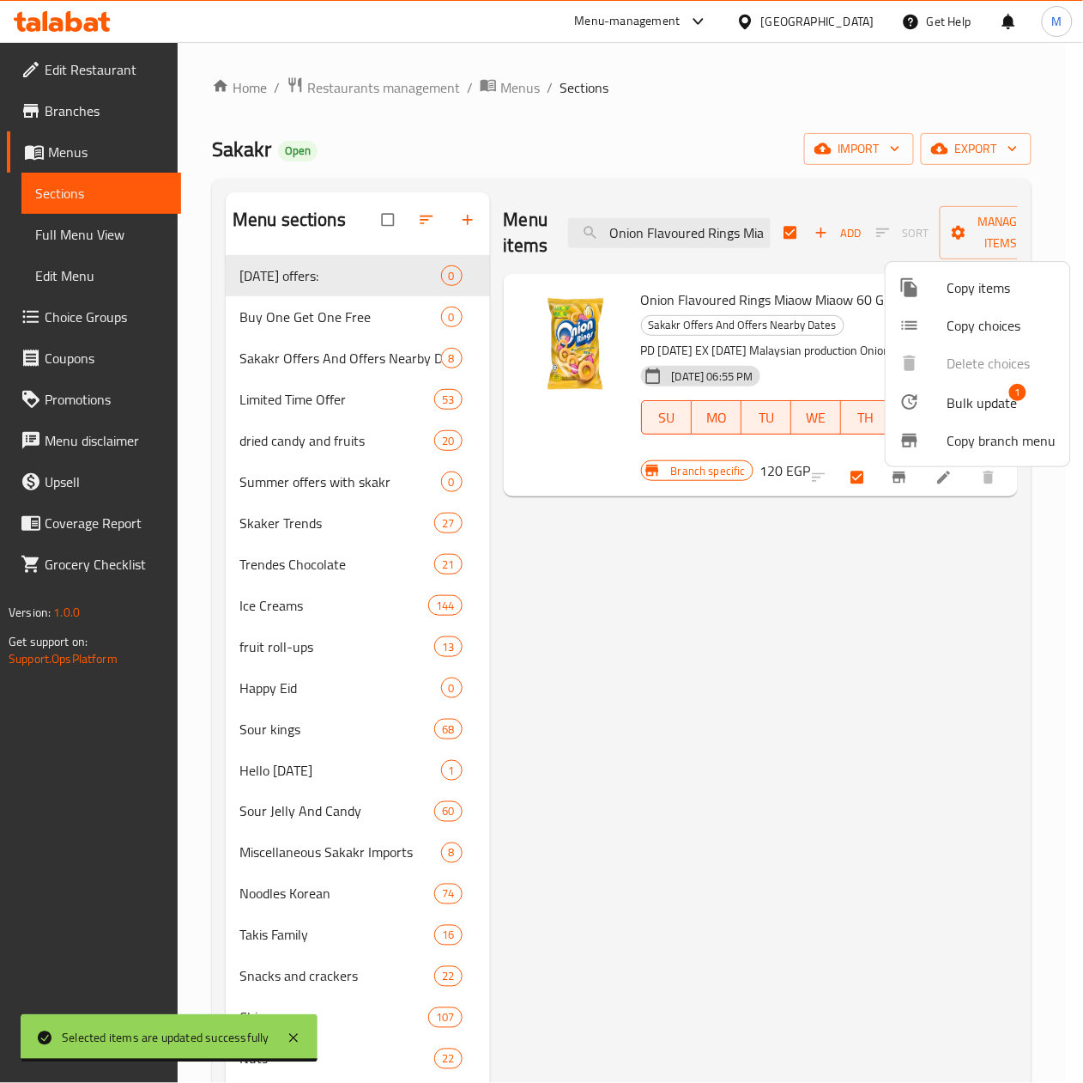
click at [970, 396] on span "Bulk update" at bounding box center [983, 402] width 70 height 21
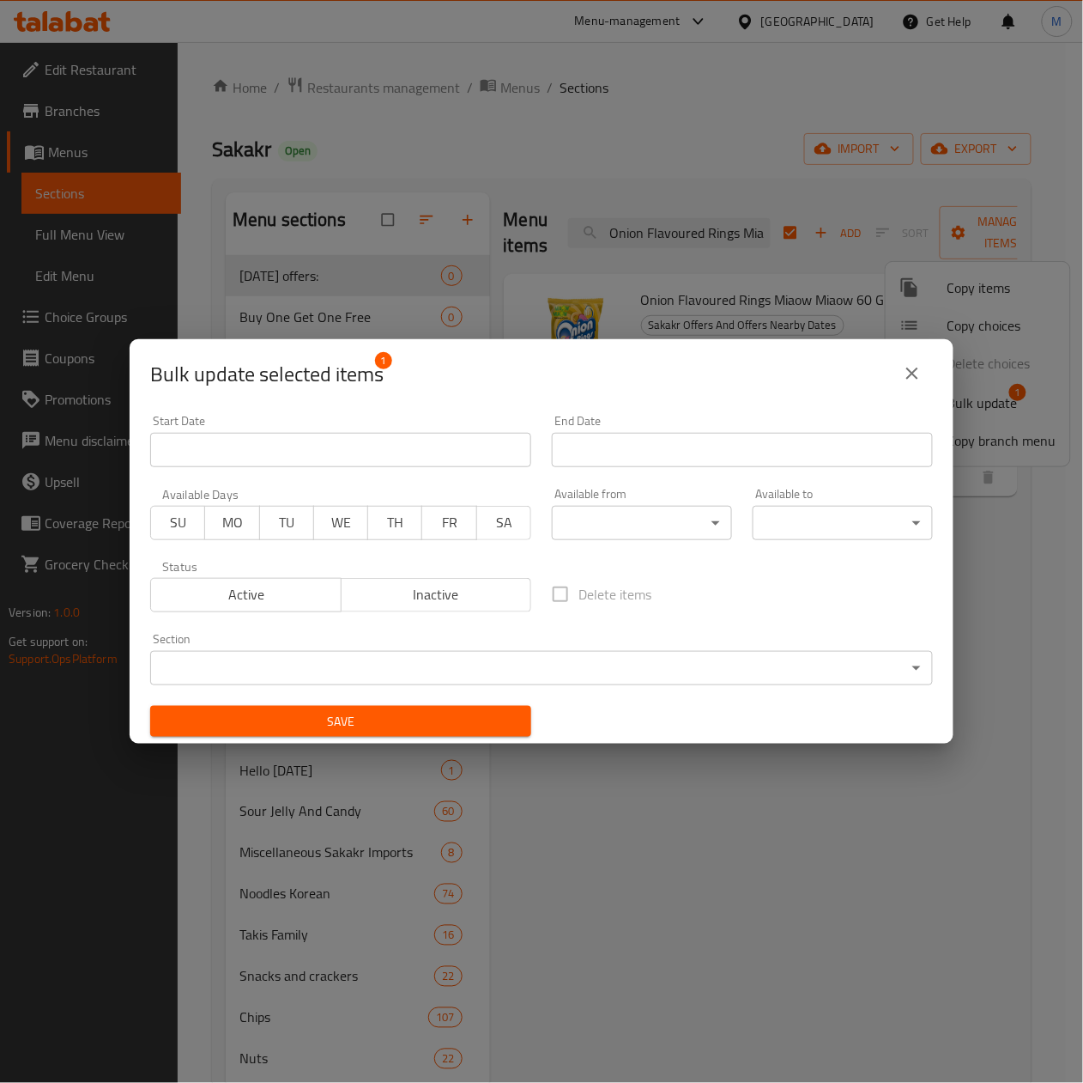
click at [279, 457] on input "Start Date" at bounding box center [340, 450] width 381 height 34
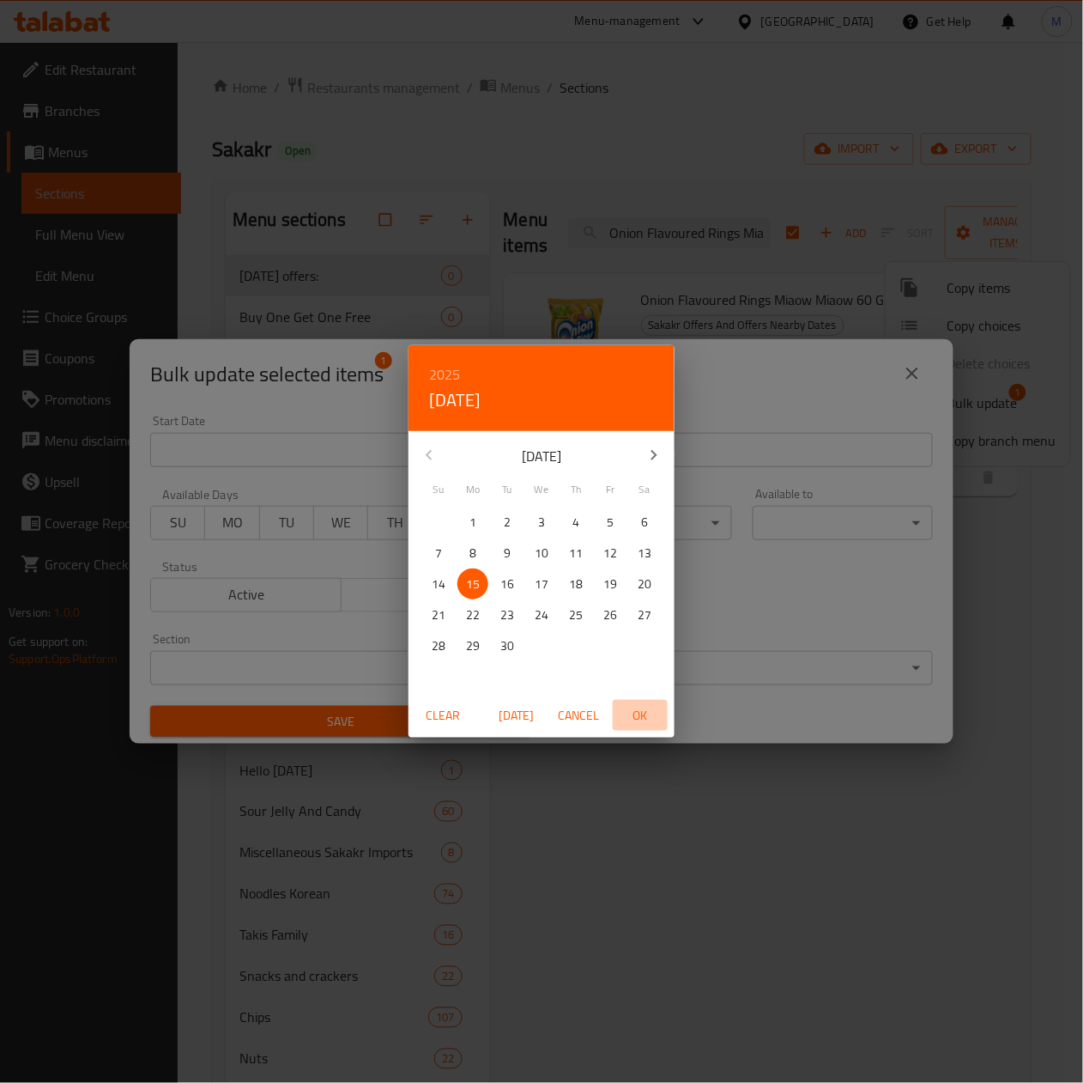
click at [640, 719] on span "OK" at bounding box center [640, 715] width 41 height 21
type input "15-09-2025"
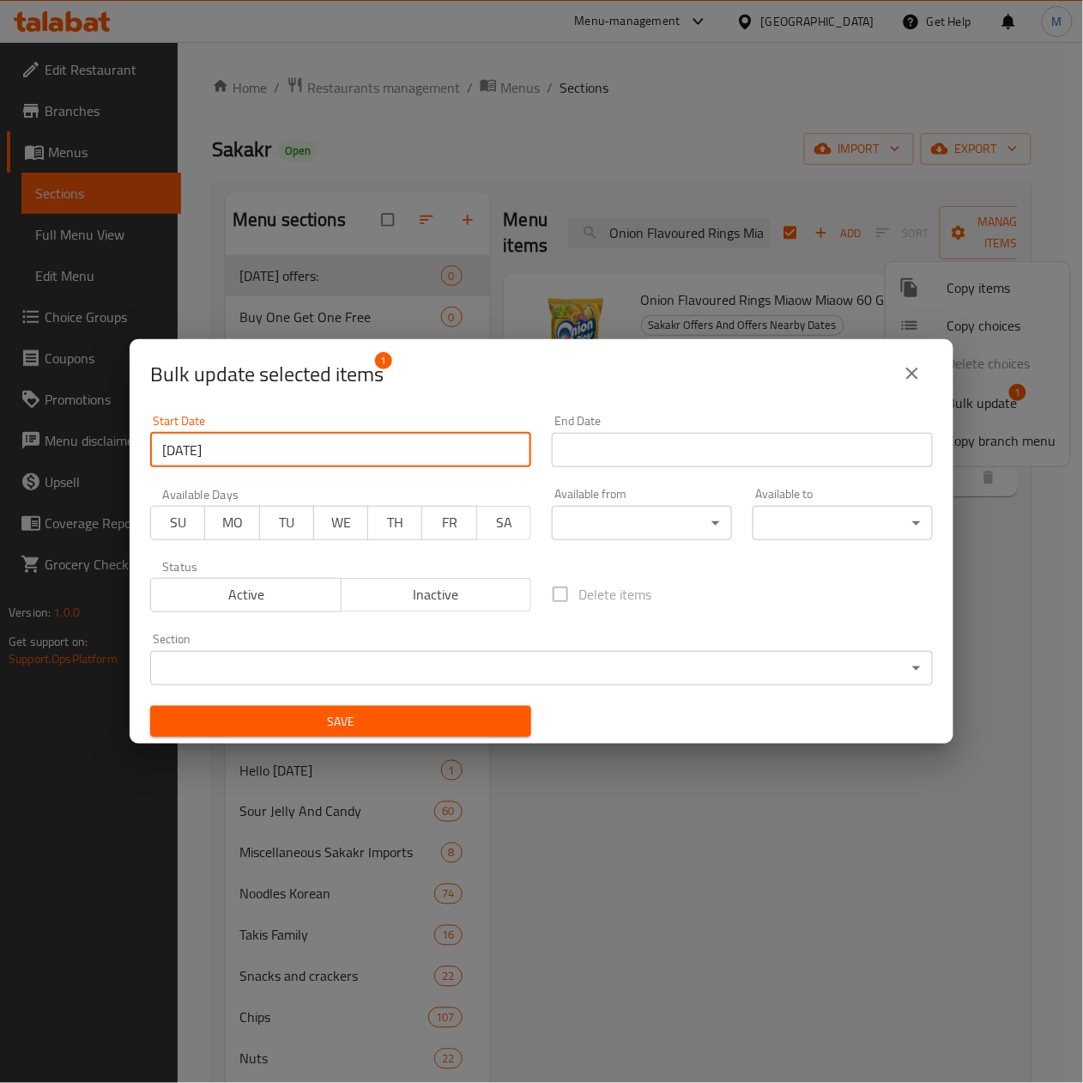
click at [687, 450] on input "Start Date" at bounding box center [742, 450] width 381 height 34
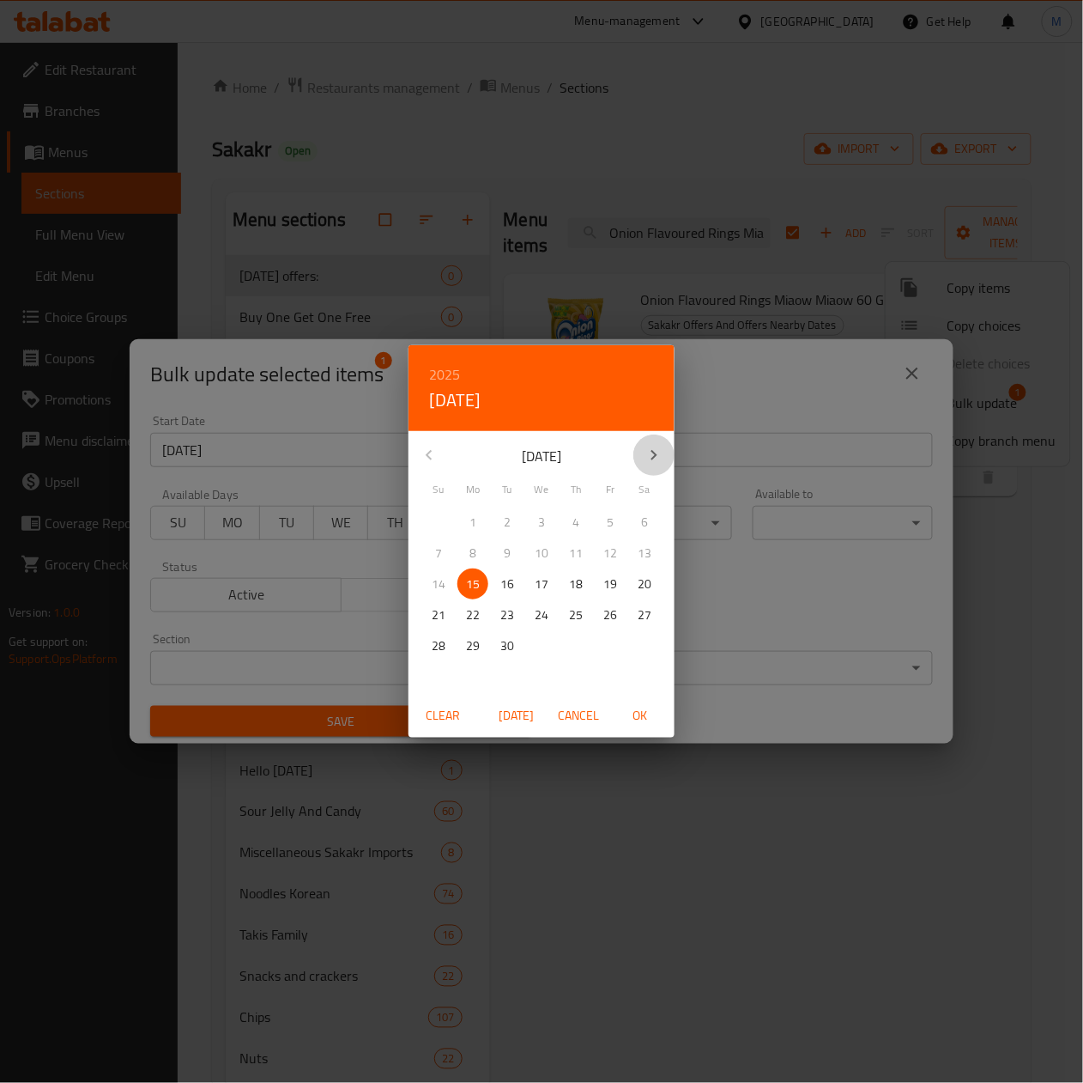
click at [657, 469] on button "button" at bounding box center [654, 454] width 41 height 41
click at [610, 640] on p "31" at bounding box center [611, 645] width 14 height 21
click at [642, 719] on span "OK" at bounding box center [640, 715] width 41 height 21
type input "31-10-2025"
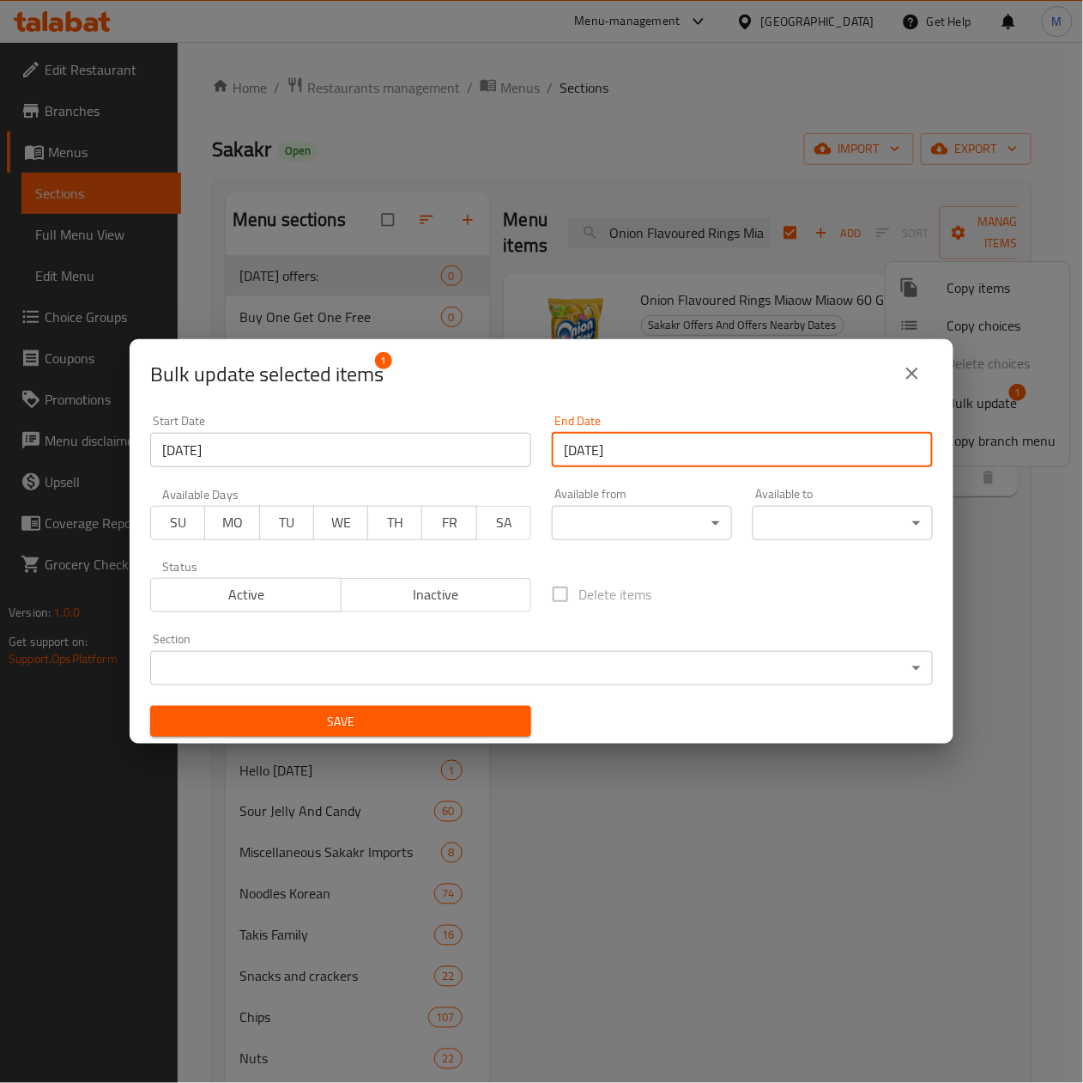
click at [414, 723] on span "Save" at bounding box center [341, 721] width 354 height 21
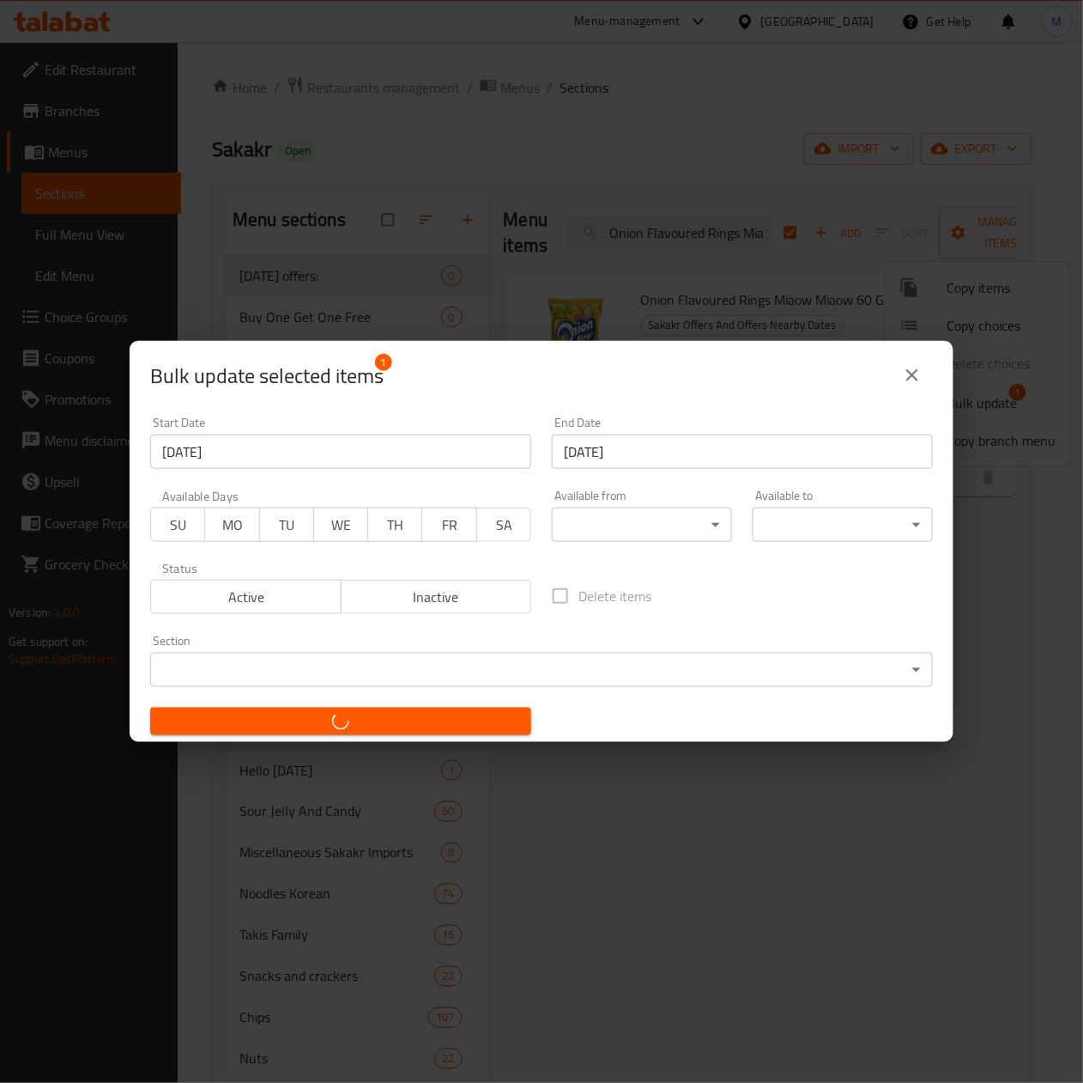
checkbox input "false"
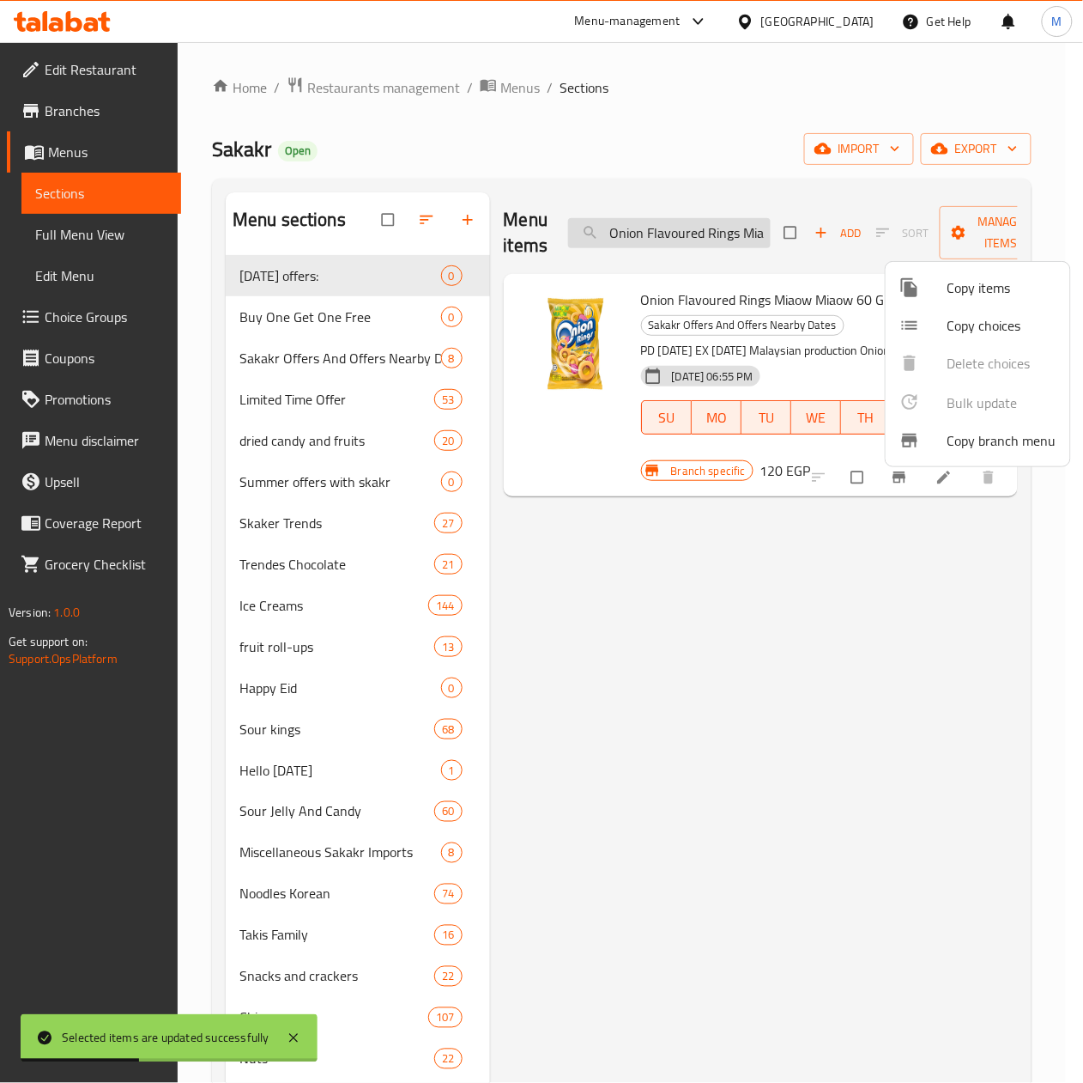
click at [656, 252] on div at bounding box center [541, 541] width 1083 height 1083
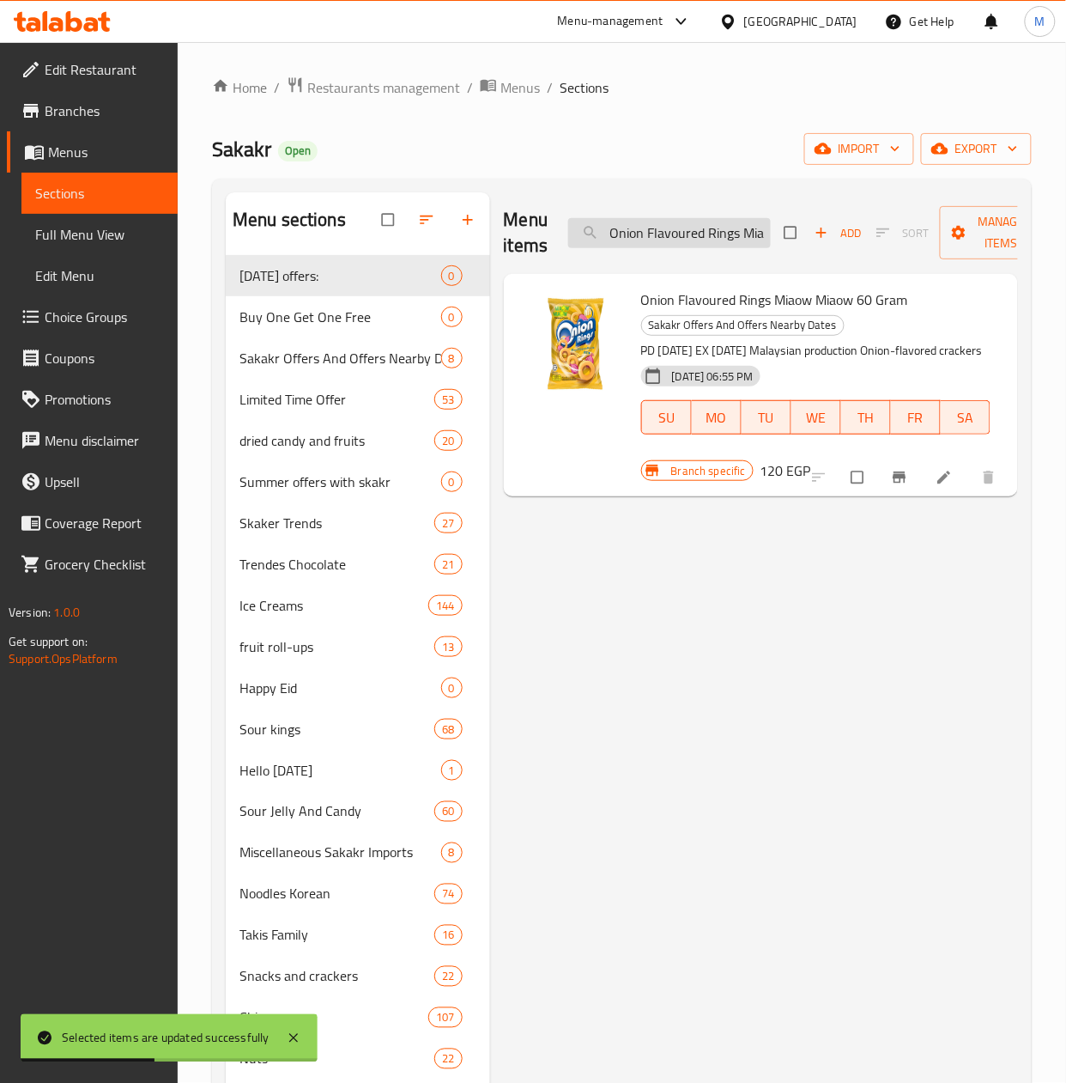
click at [649, 234] on input "Onion Flavoured Rings Miaow Miaow 60 Gram" at bounding box center [669, 233] width 203 height 30
paste input "Raffaello 30 Gm"
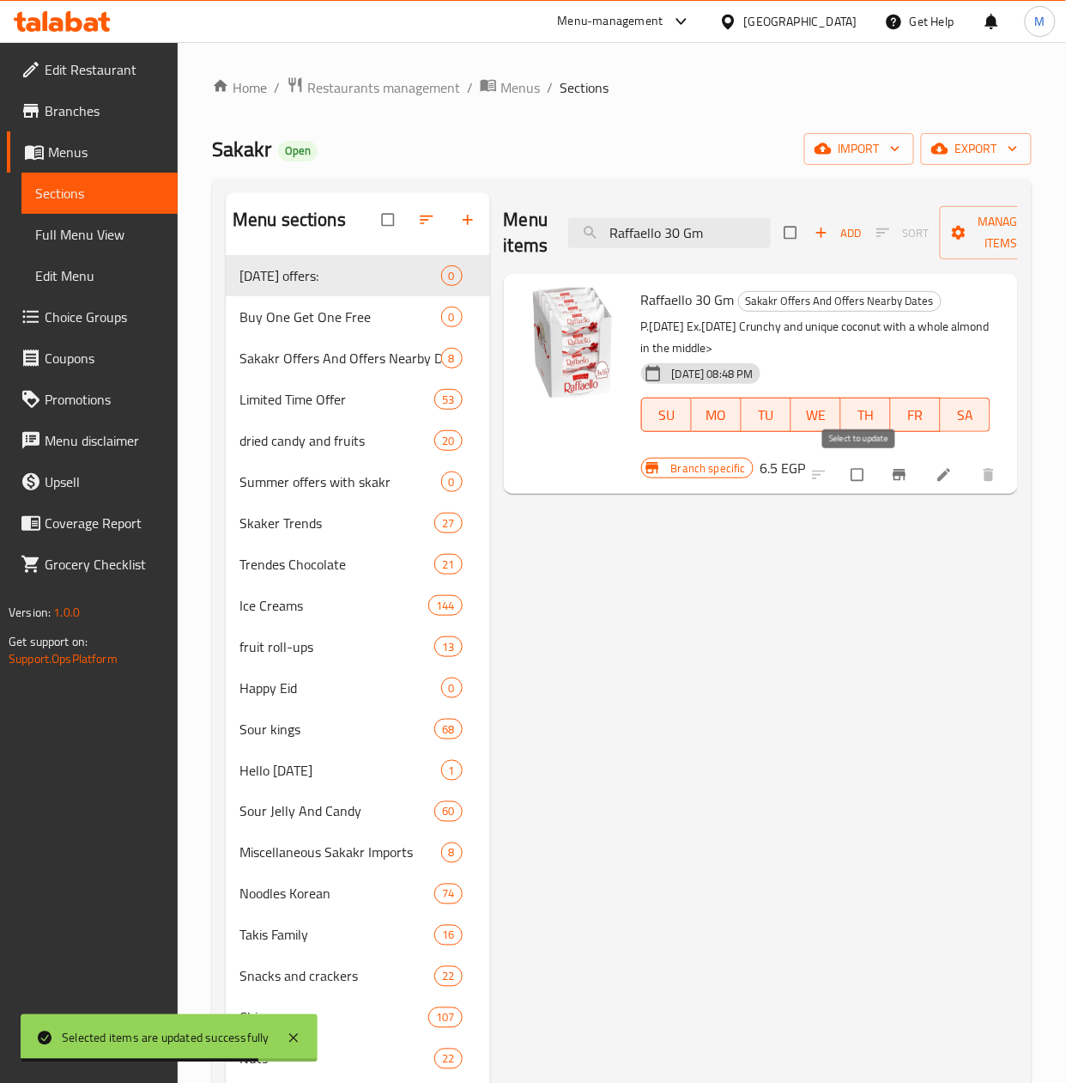
type input "Raffaello 30 Gm"
drag, startPoint x: 862, startPoint y: 476, endPoint x: 956, endPoint y: 286, distance: 211.5
click at [860, 470] on input "checkbox" at bounding box center [859, 474] width 36 height 33
checkbox input "true"
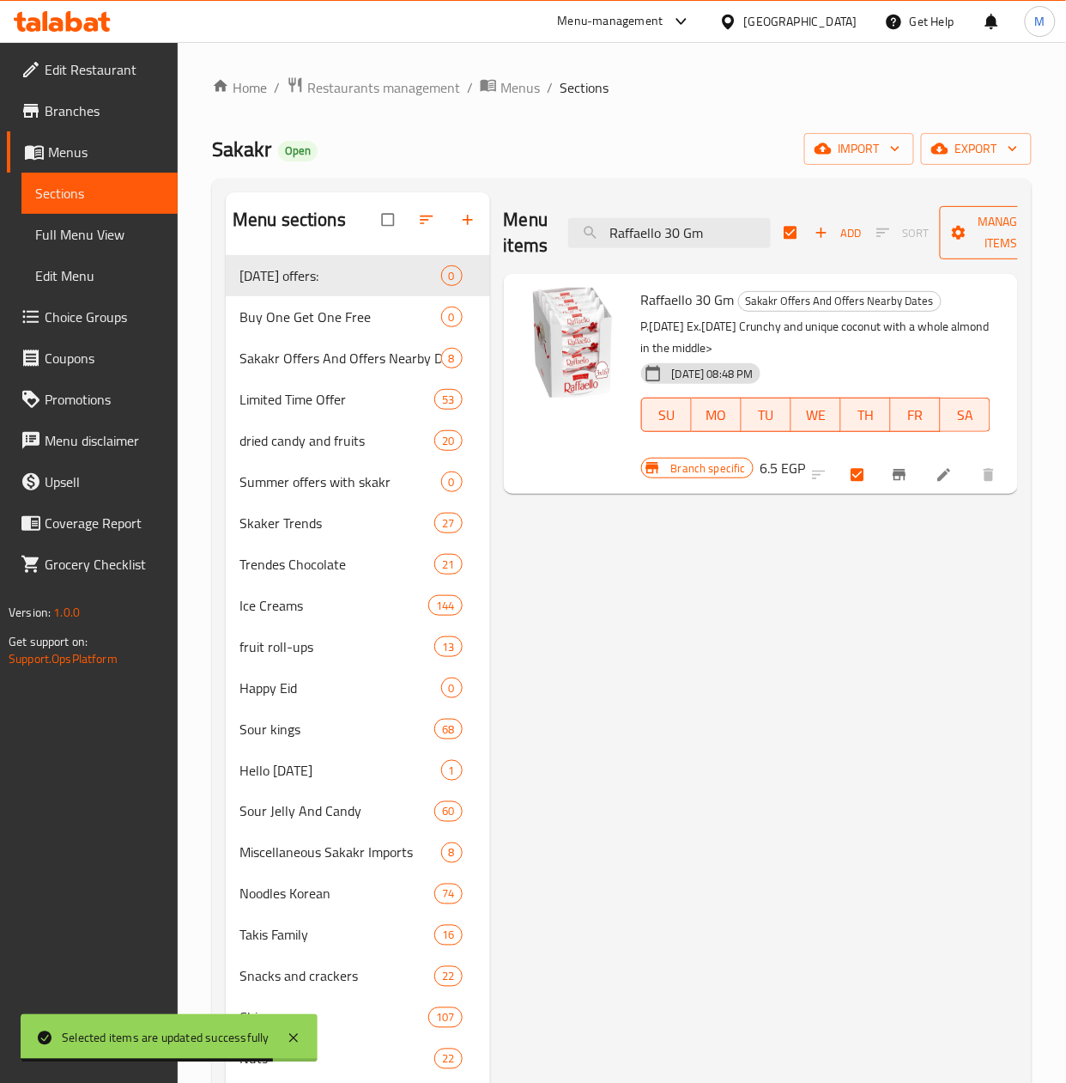
click at [968, 238] on span "button" at bounding box center [960, 232] width 21 height 17
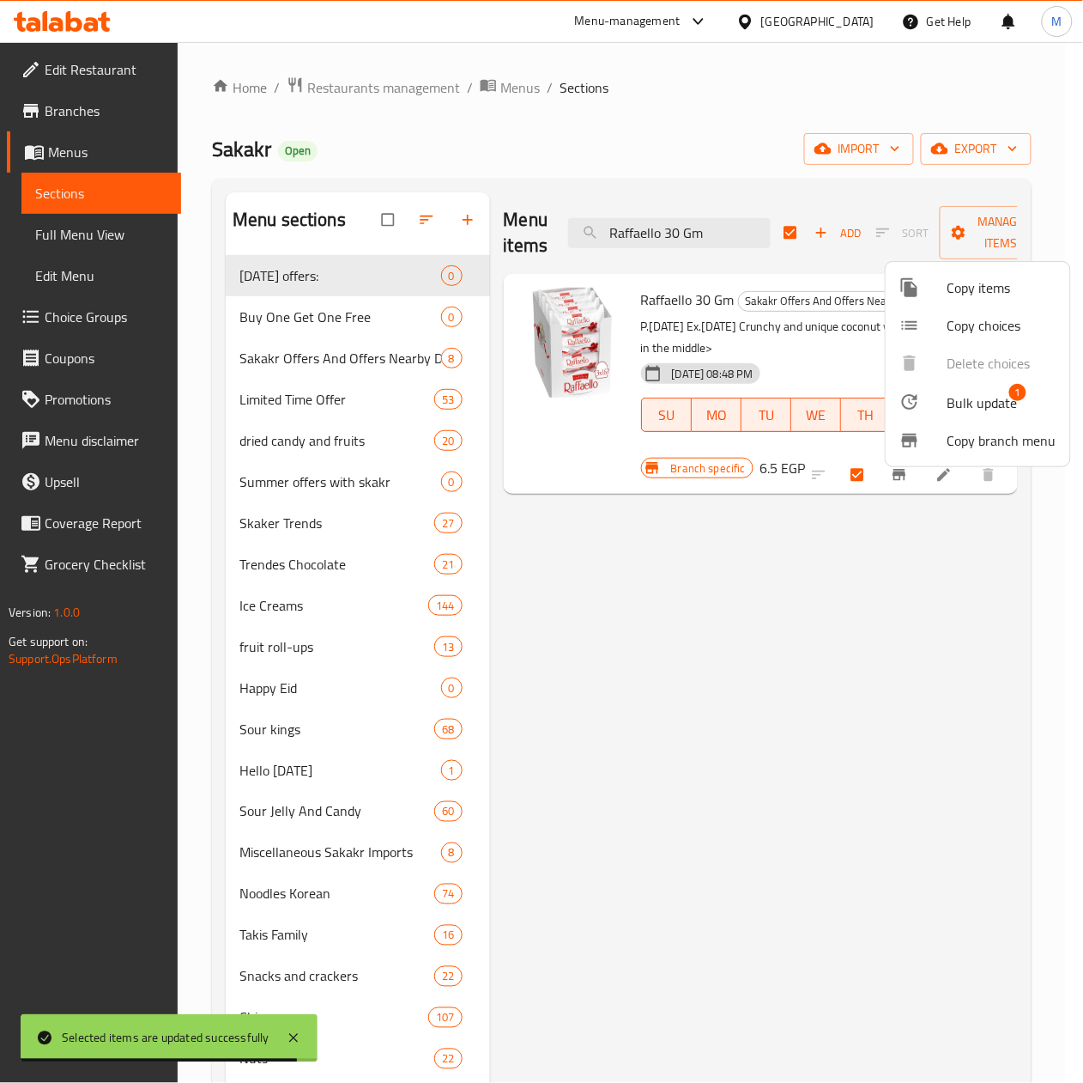
click at [982, 410] on li "Bulk update 1" at bounding box center [978, 401] width 185 height 39
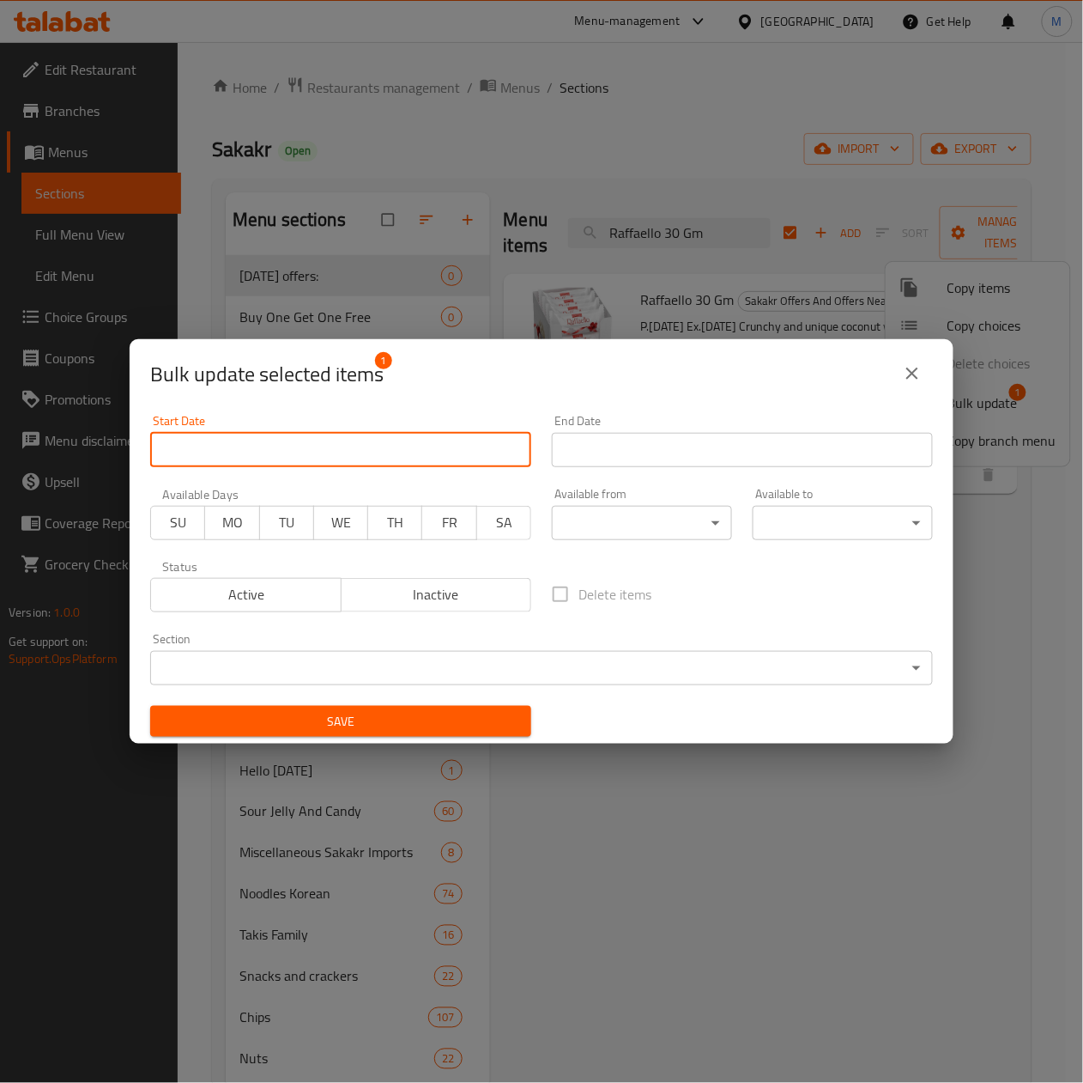
click at [252, 454] on input "Start Date" at bounding box center [340, 450] width 381 height 34
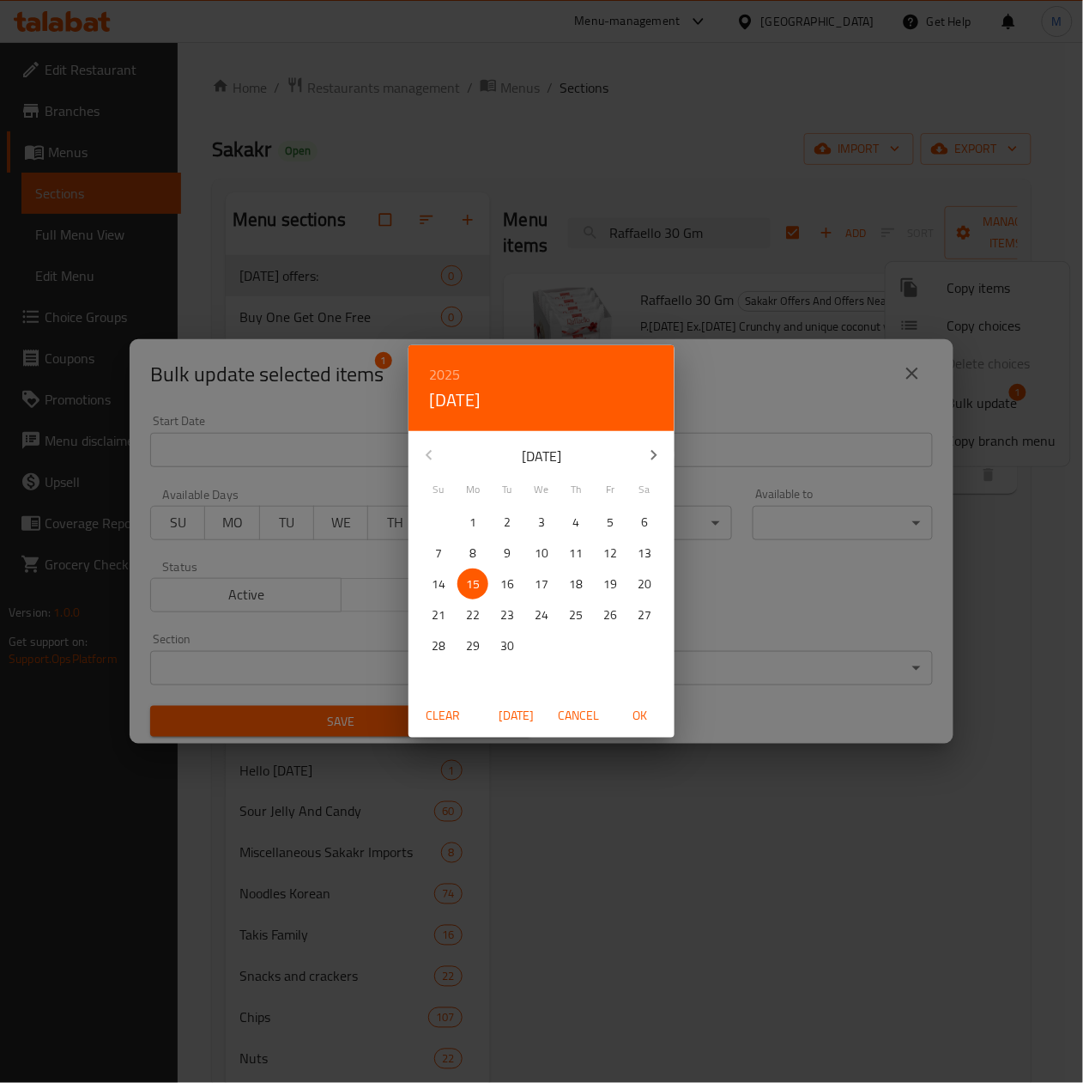
click at [649, 714] on span "OK" at bounding box center [640, 715] width 41 height 21
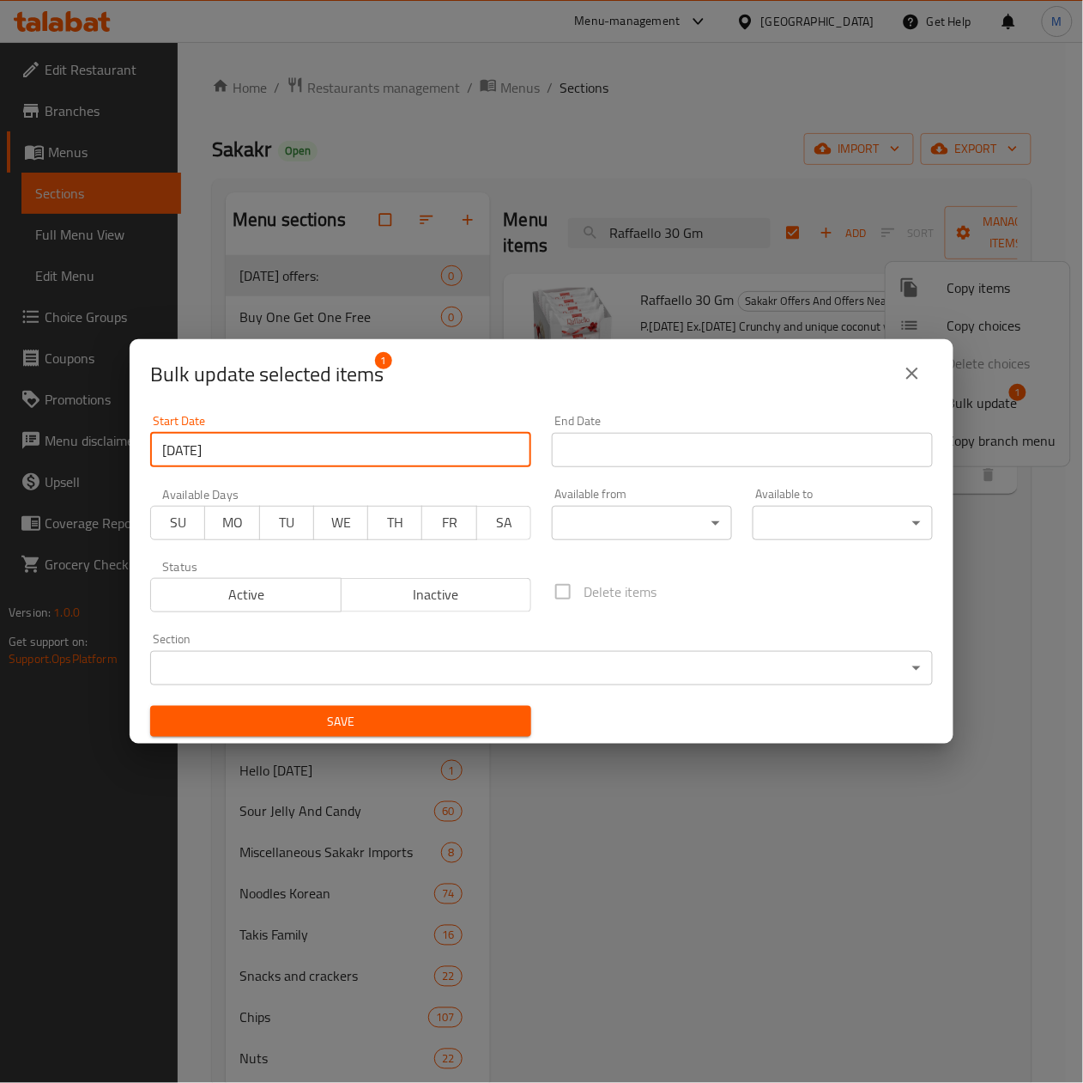
type input "15-09-2025"
click at [709, 440] on input "Start Date" at bounding box center [742, 450] width 381 height 34
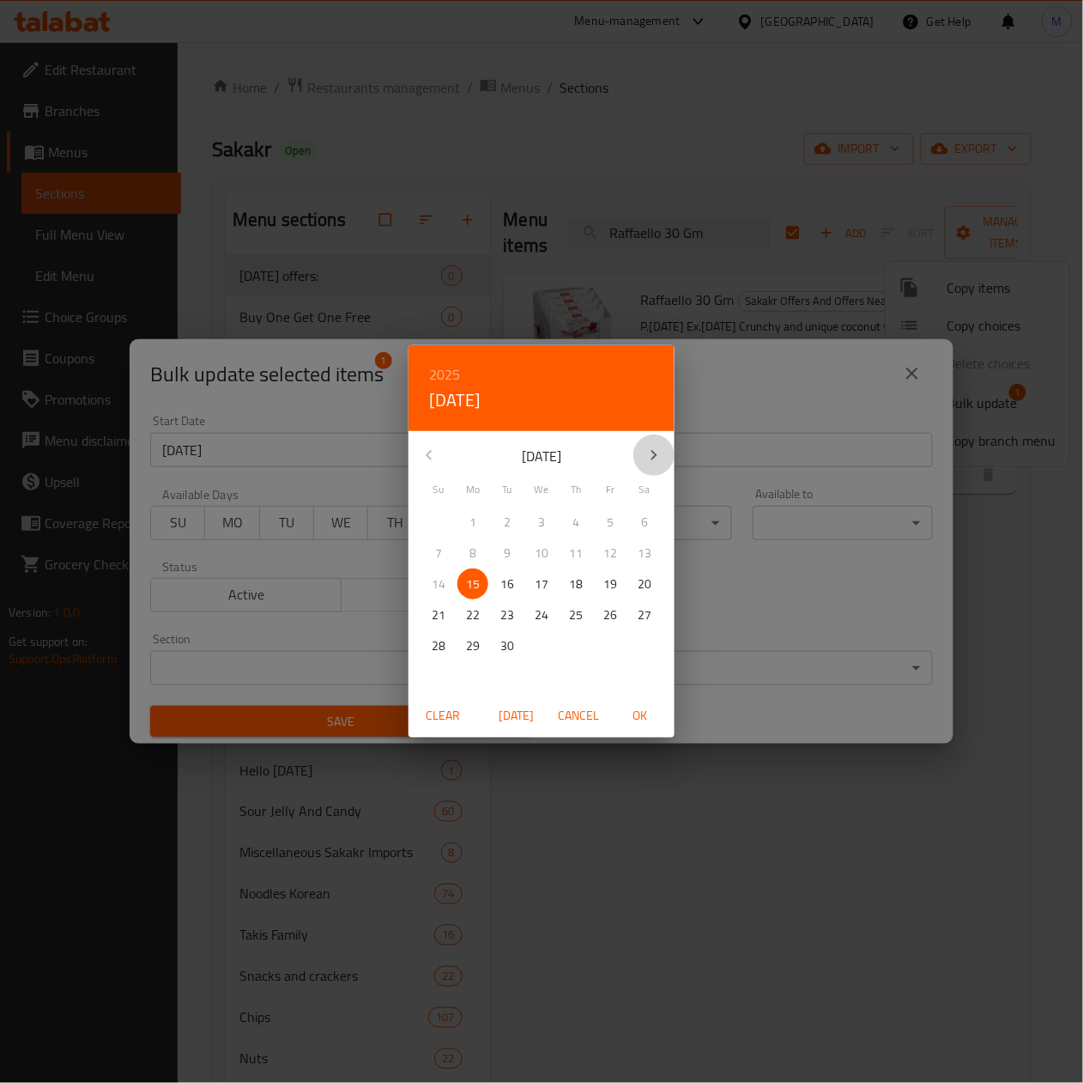
click at [644, 454] on icon "button" at bounding box center [654, 455] width 21 height 21
click at [605, 650] on p "31" at bounding box center [611, 645] width 14 height 21
click at [652, 714] on span "OK" at bounding box center [640, 715] width 41 height 21
type input "31-10-2025"
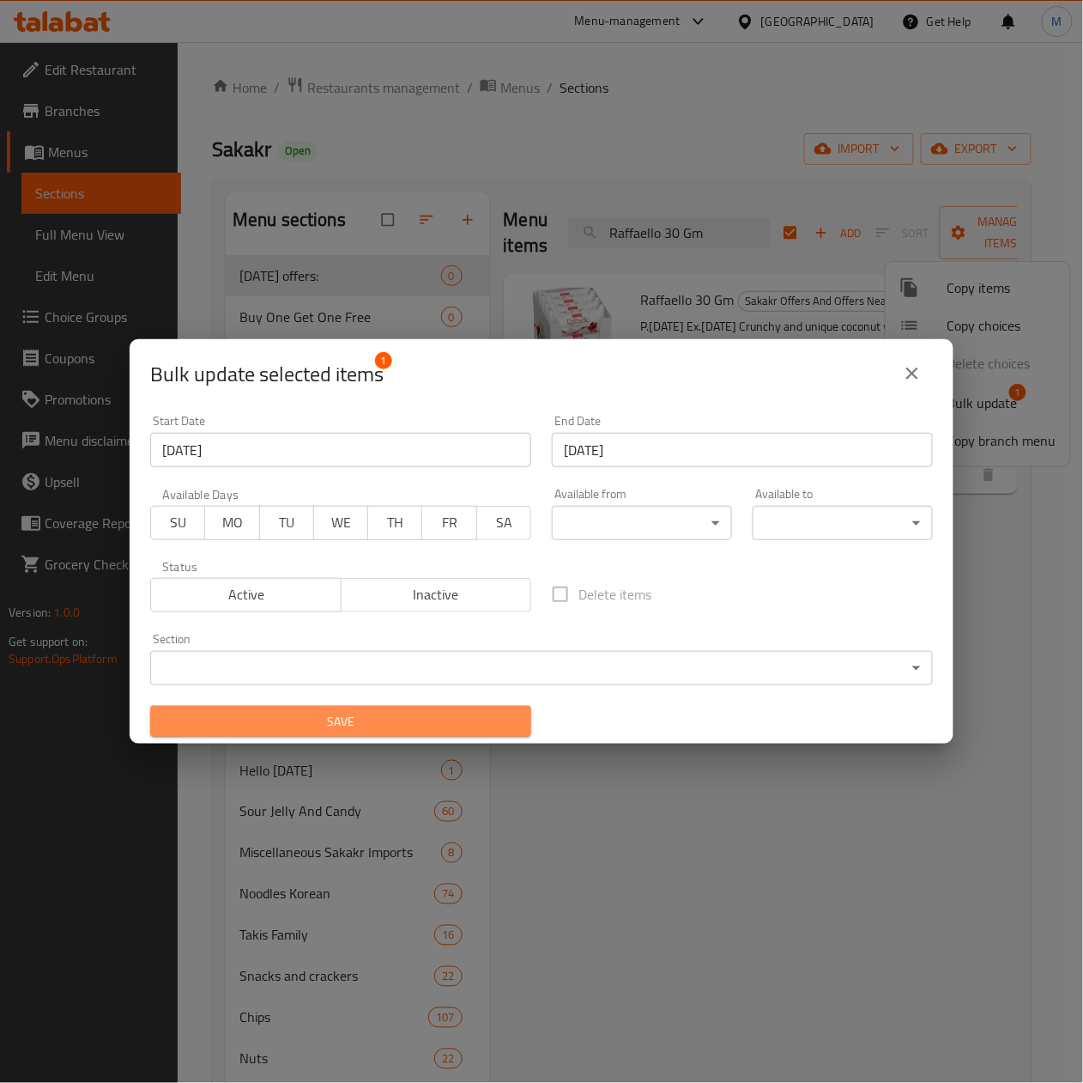
click at [423, 726] on span "Save" at bounding box center [341, 721] width 354 height 21
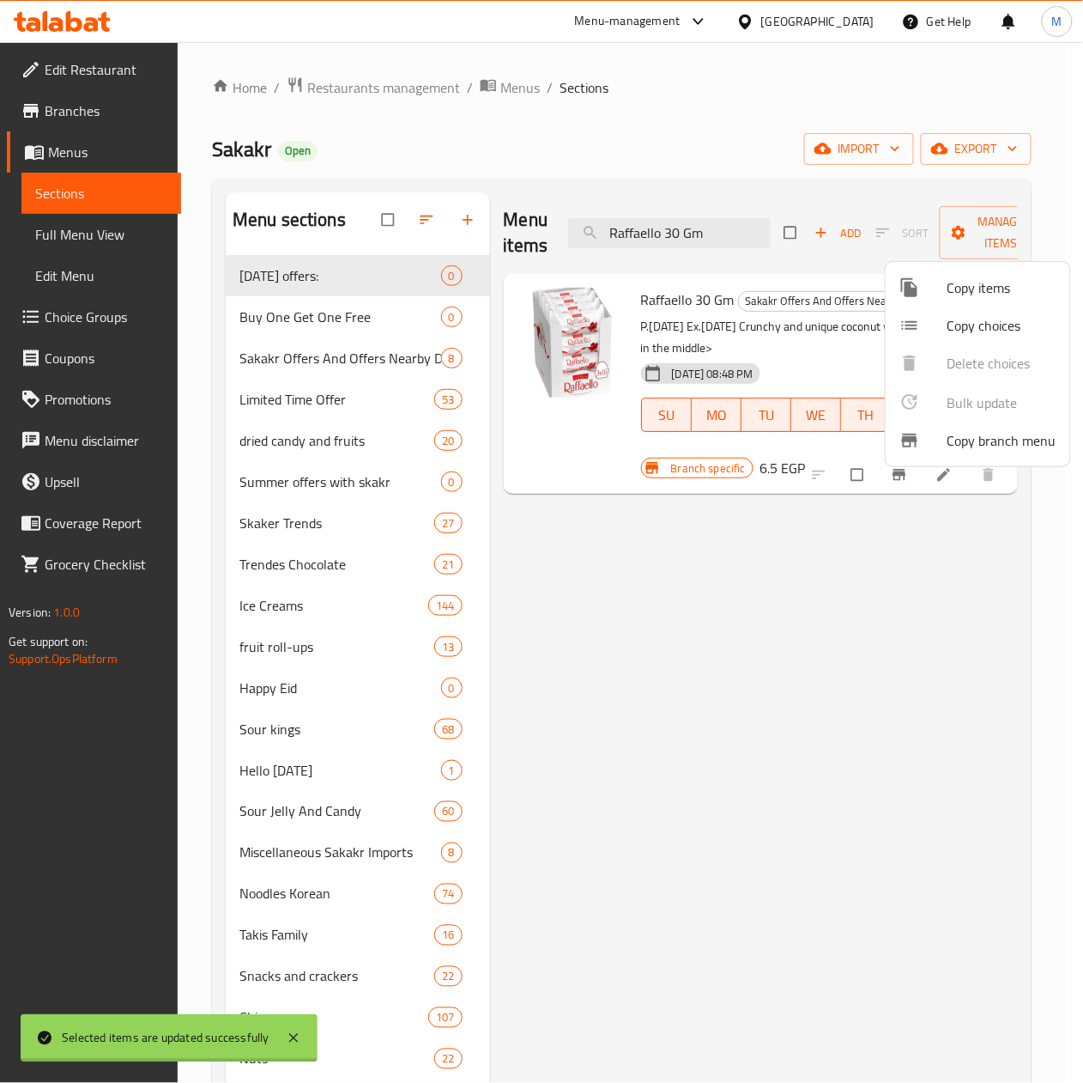
checkbox input "false"
click at [732, 228] on div at bounding box center [541, 541] width 1083 height 1083
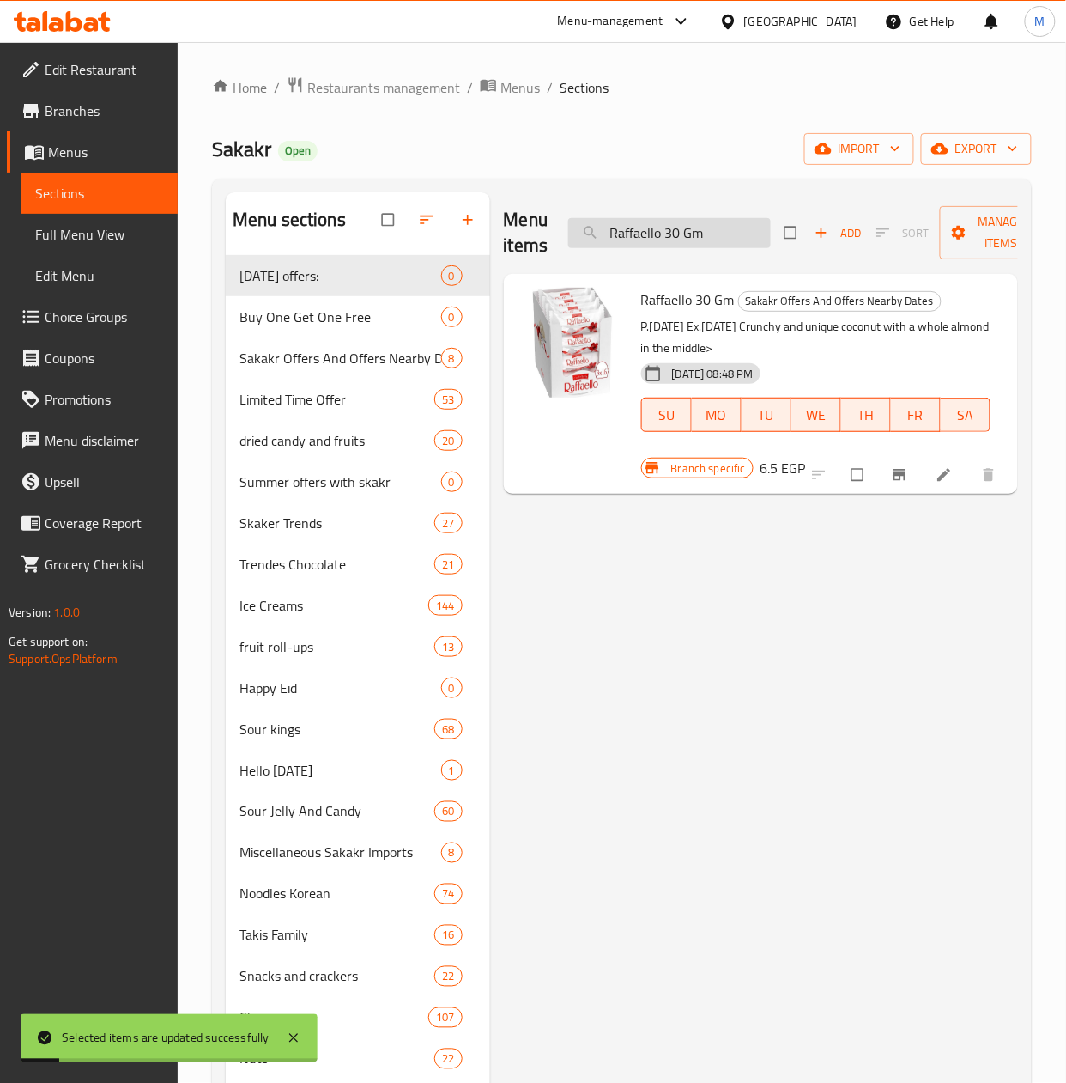
click at [731, 228] on input "Raffaello 30 Gm" at bounding box center [669, 233] width 203 height 30
paste input "Chips Oman Chili Flavour 50 Gm"
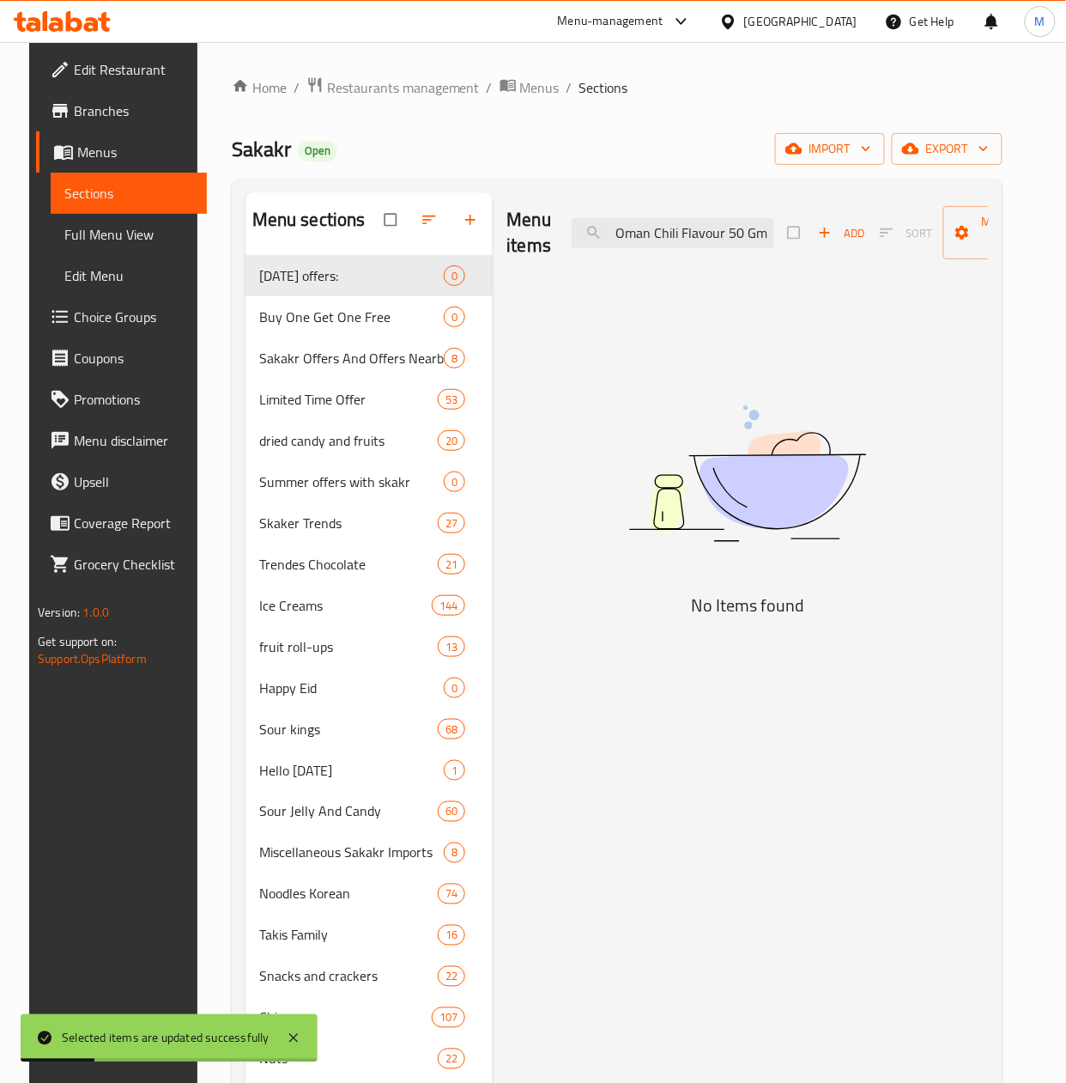
scroll to position [0, 31]
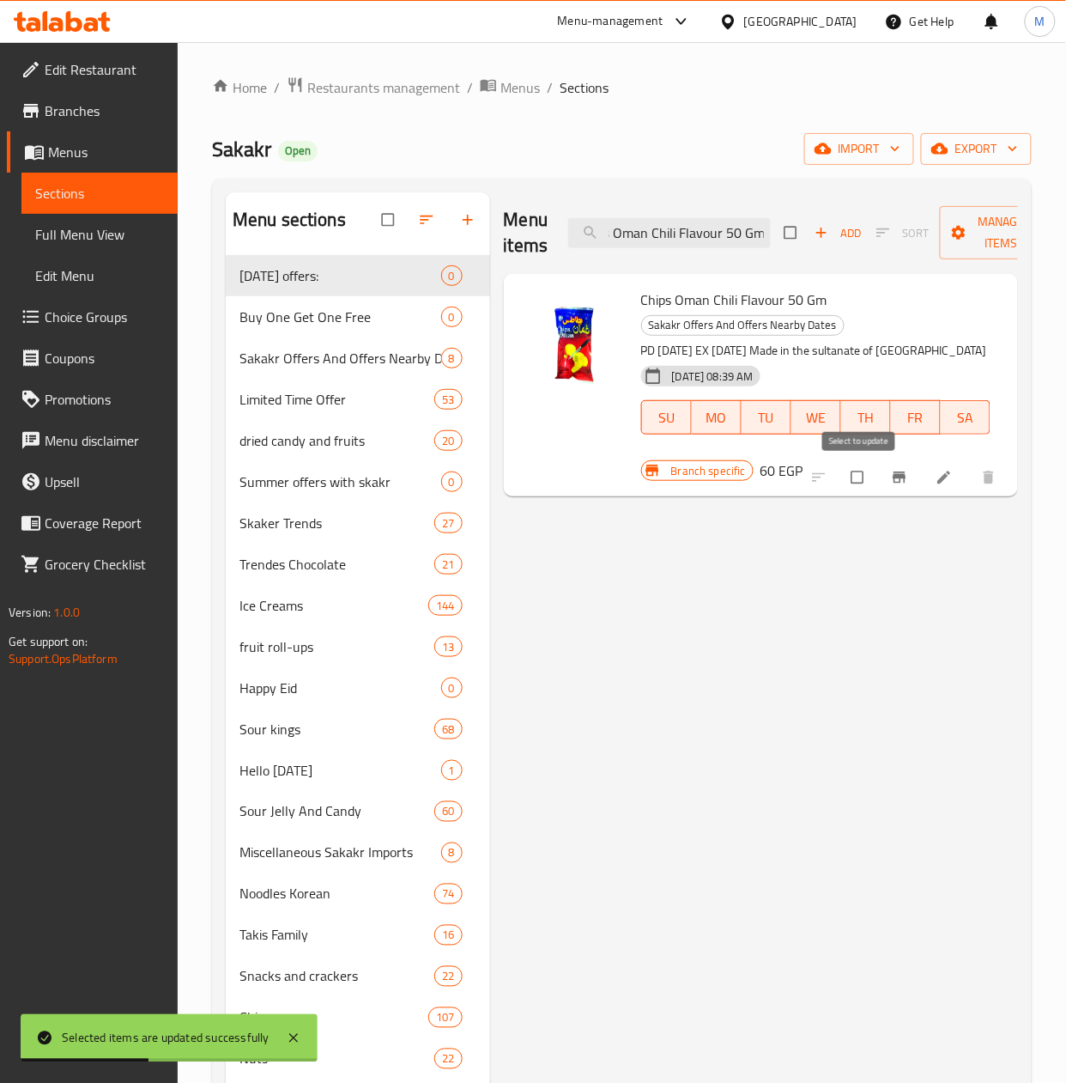
type input "Chips Oman Chili Flavour 50 Gm"
drag, startPoint x: 852, startPoint y: 482, endPoint x: 920, endPoint y: 386, distance: 117.5
click at [852, 479] on input "checkbox" at bounding box center [859, 477] width 36 height 33
checkbox input "true"
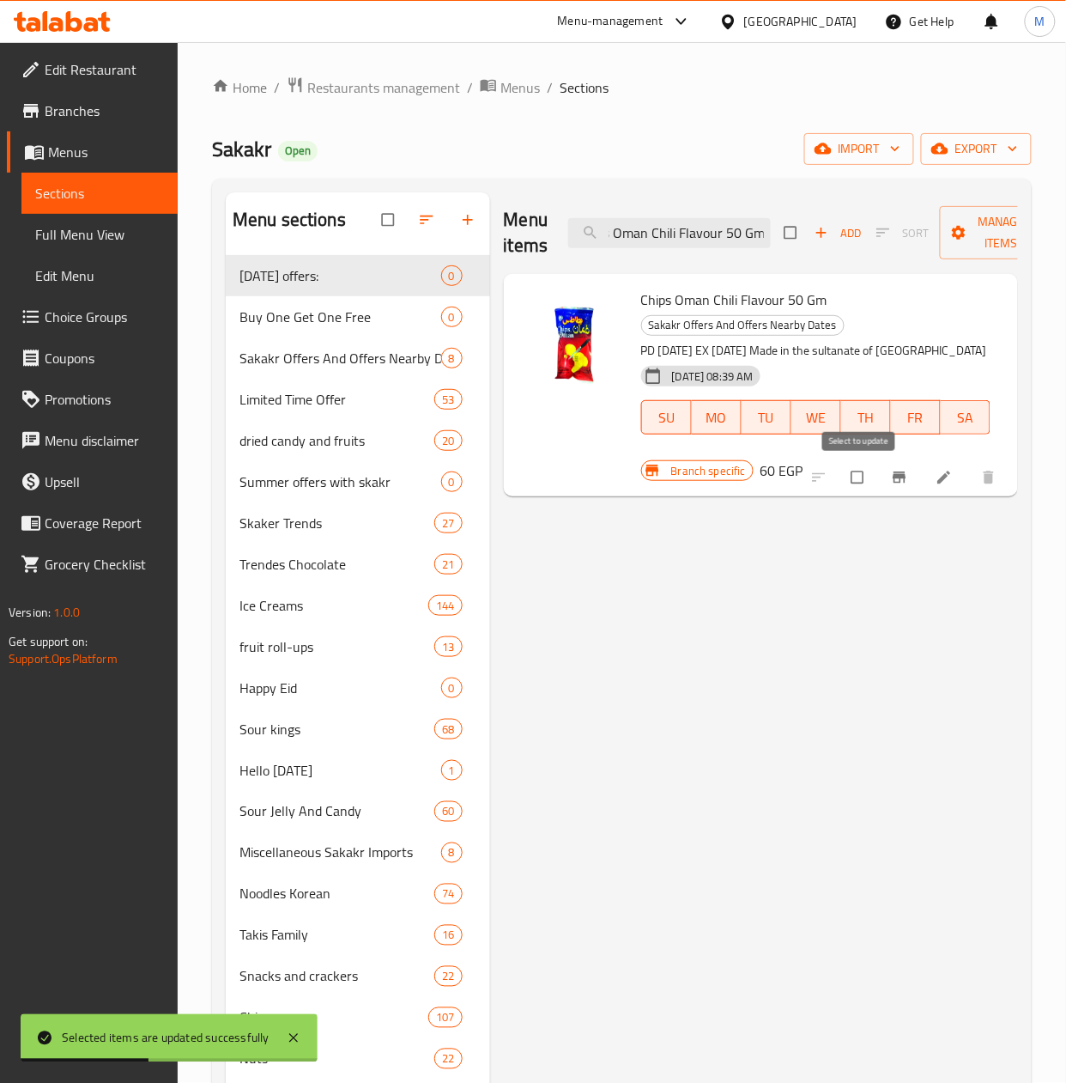
scroll to position [0, 0]
click at [970, 246] on span "Manage items" at bounding box center [1001, 232] width 94 height 43
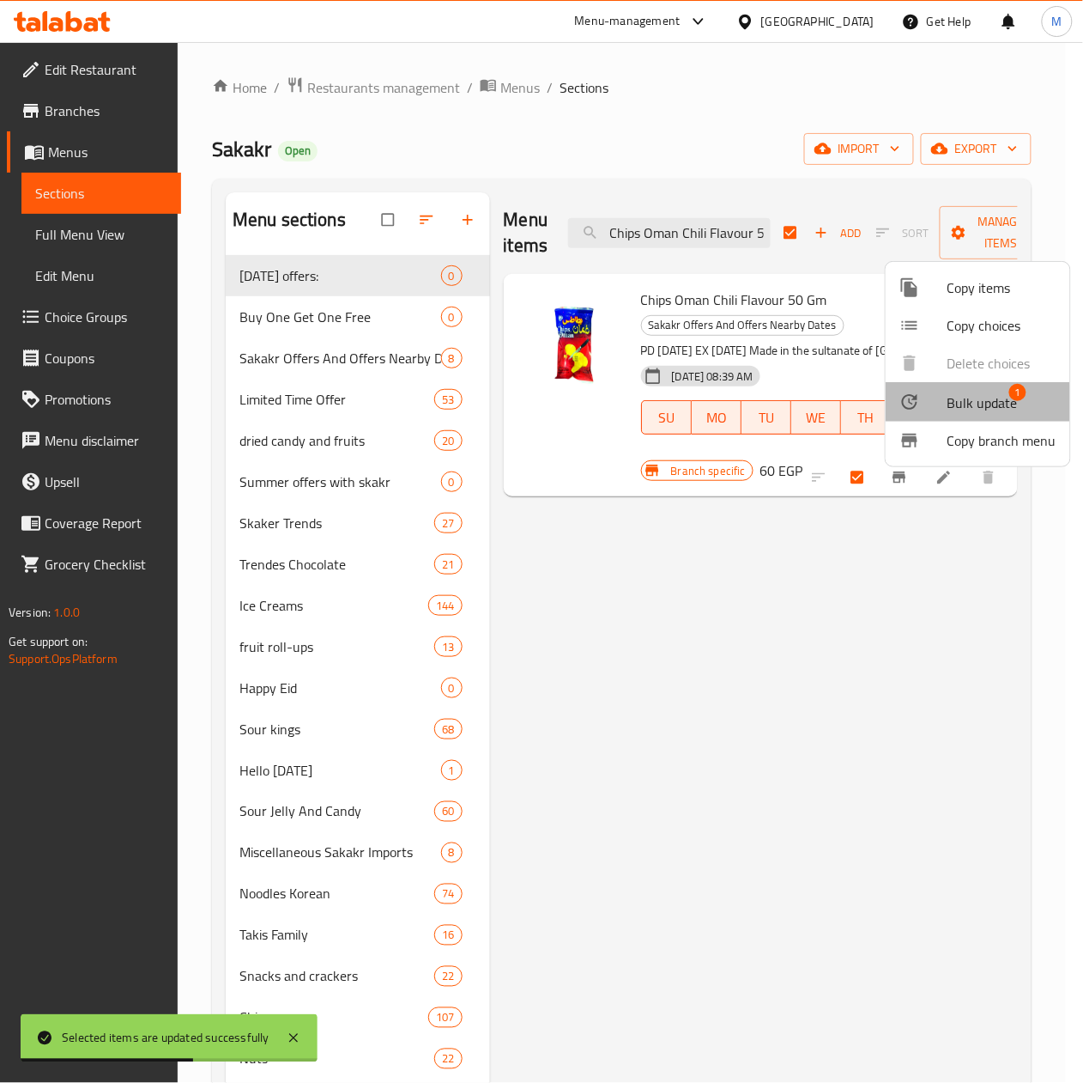
click at [970, 410] on span "Bulk update" at bounding box center [983, 402] width 70 height 21
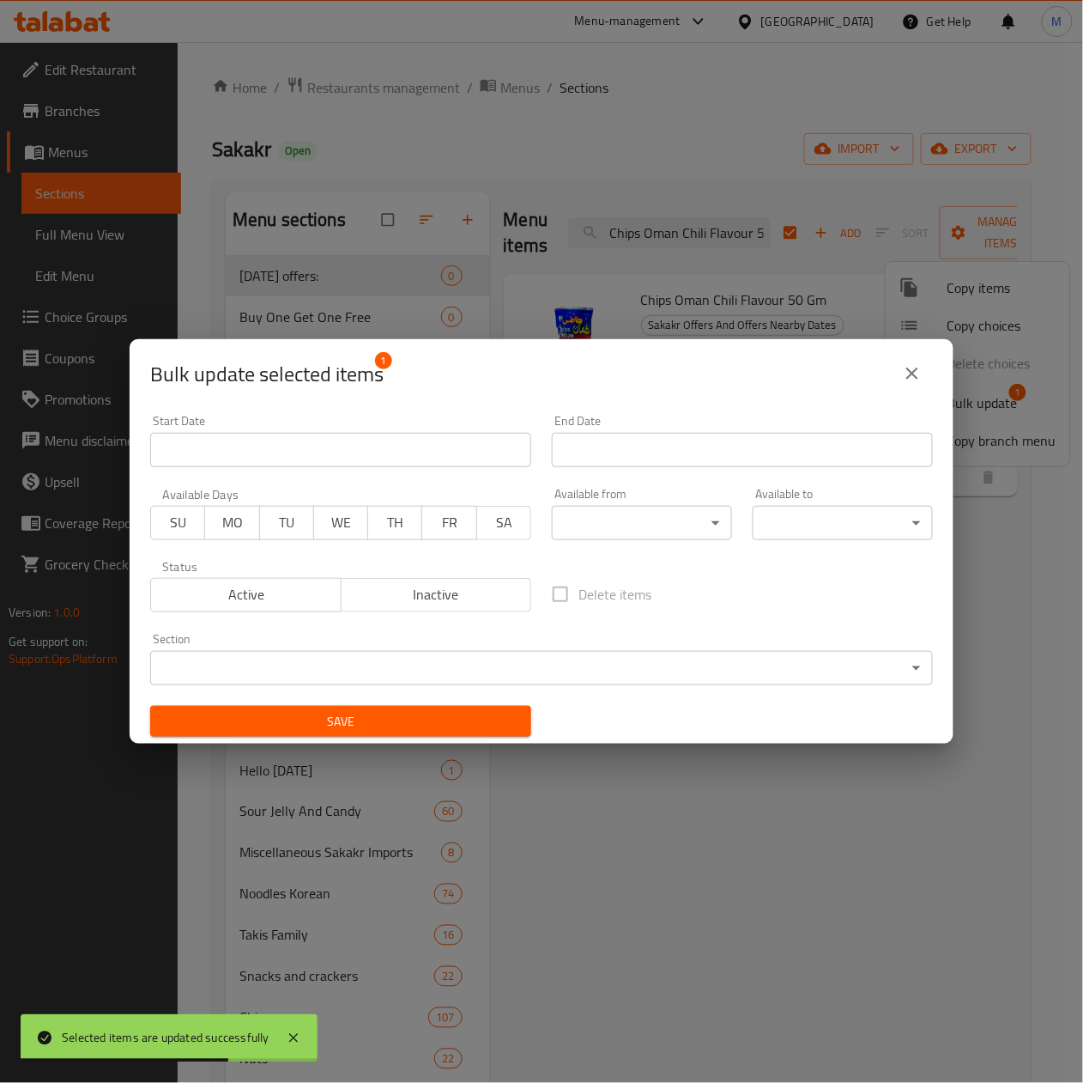
click at [314, 440] on input "Start Date" at bounding box center [340, 450] width 381 height 34
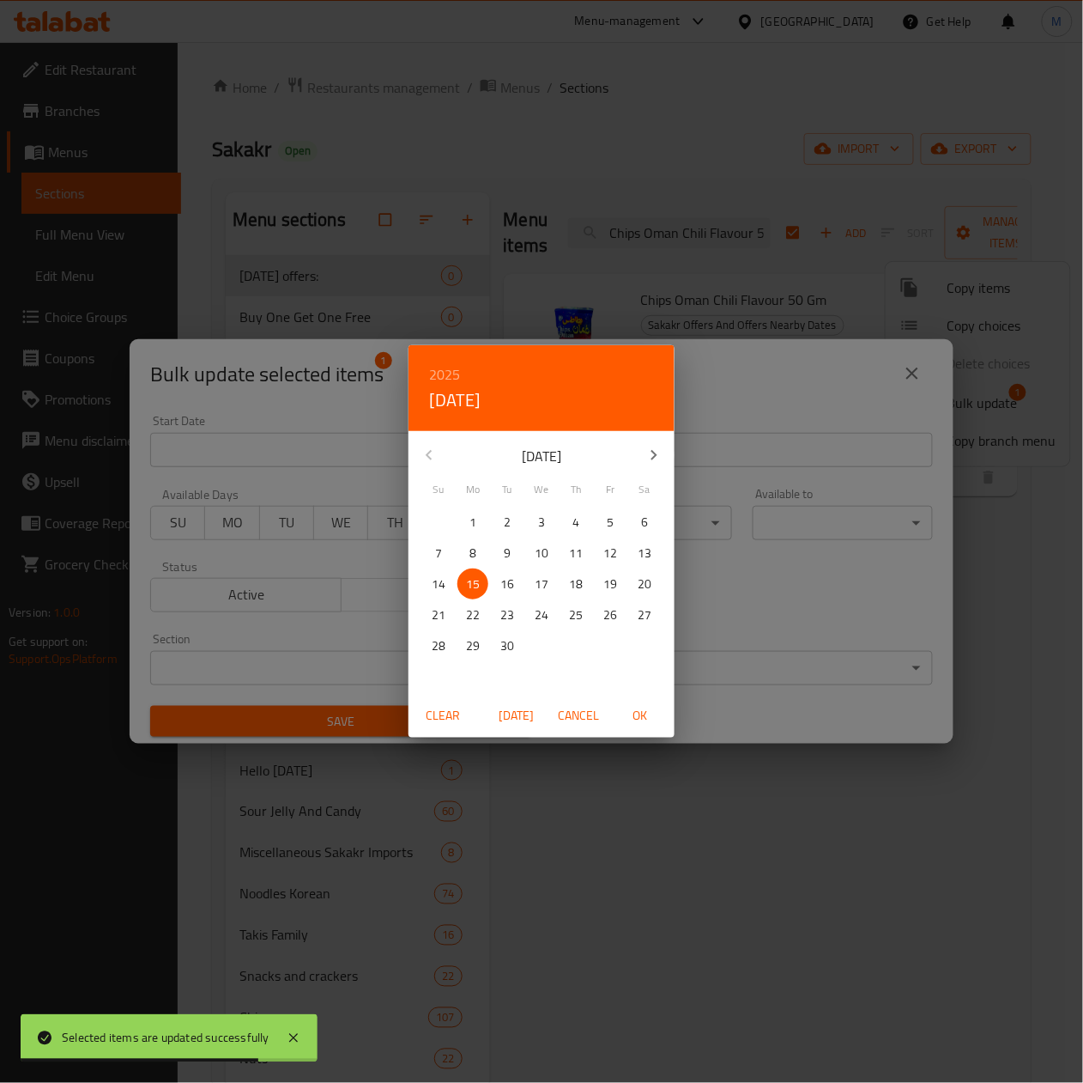
drag, startPoint x: 632, startPoint y: 713, endPoint x: 702, endPoint y: 533, distance: 192.7
click at [633, 707] on span "OK" at bounding box center [640, 715] width 41 height 21
type input "15-09-2025"
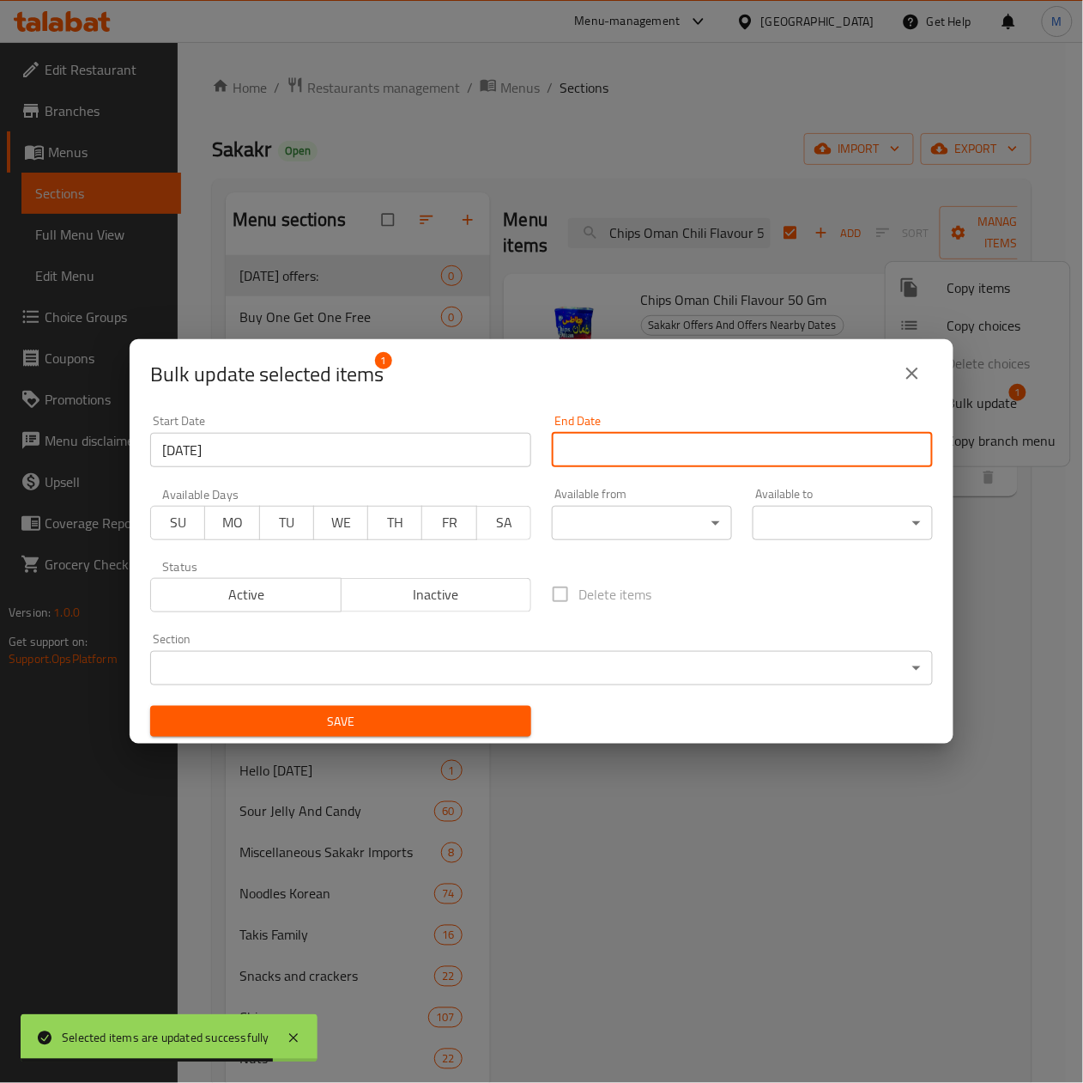
click at [732, 458] on input "Start Date" at bounding box center [742, 450] width 381 height 34
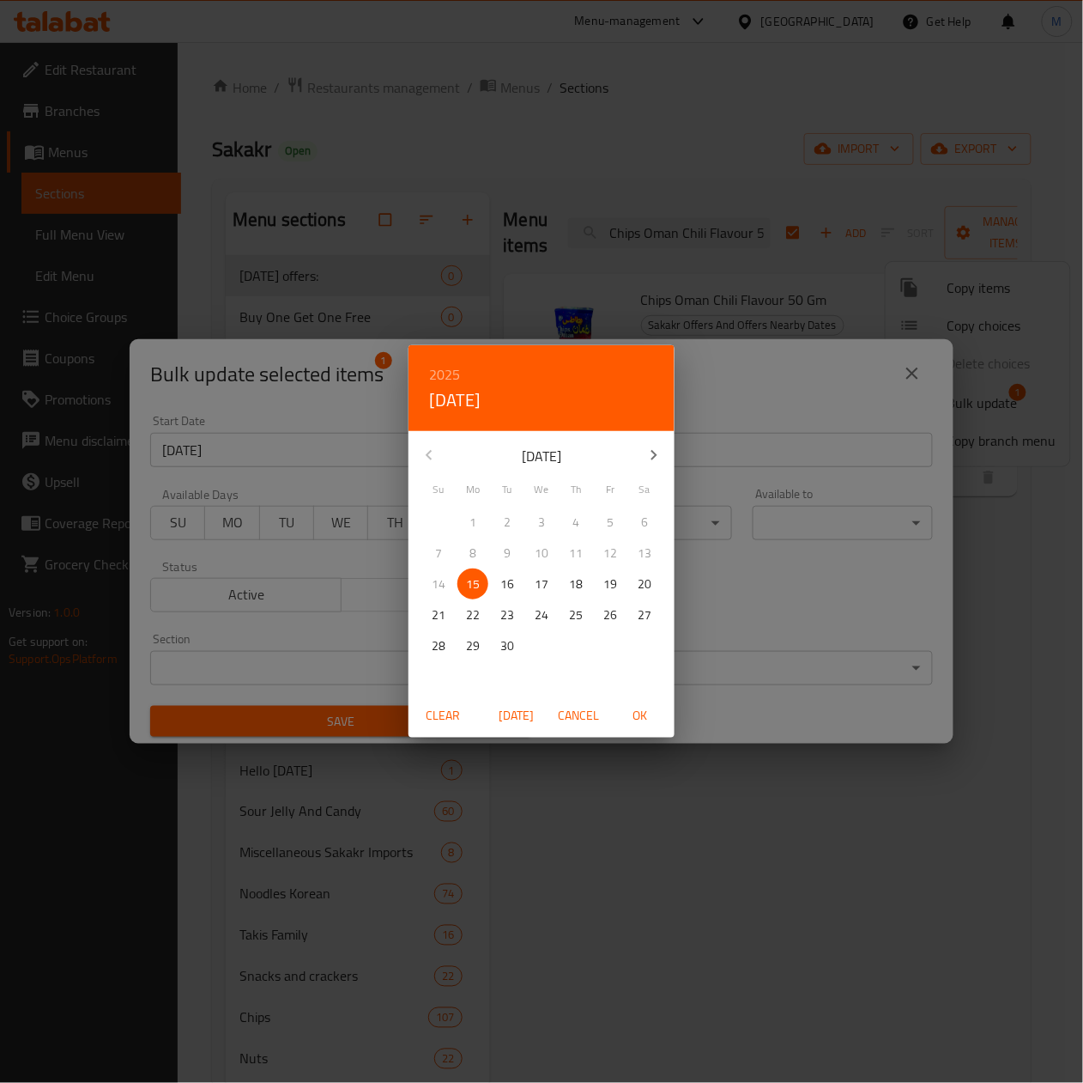
click at [646, 451] on icon "button" at bounding box center [654, 455] width 21 height 21
click at [609, 639] on p "31" at bounding box center [611, 645] width 14 height 21
click at [644, 719] on span "OK" at bounding box center [640, 715] width 41 height 21
type input "31-10-2025"
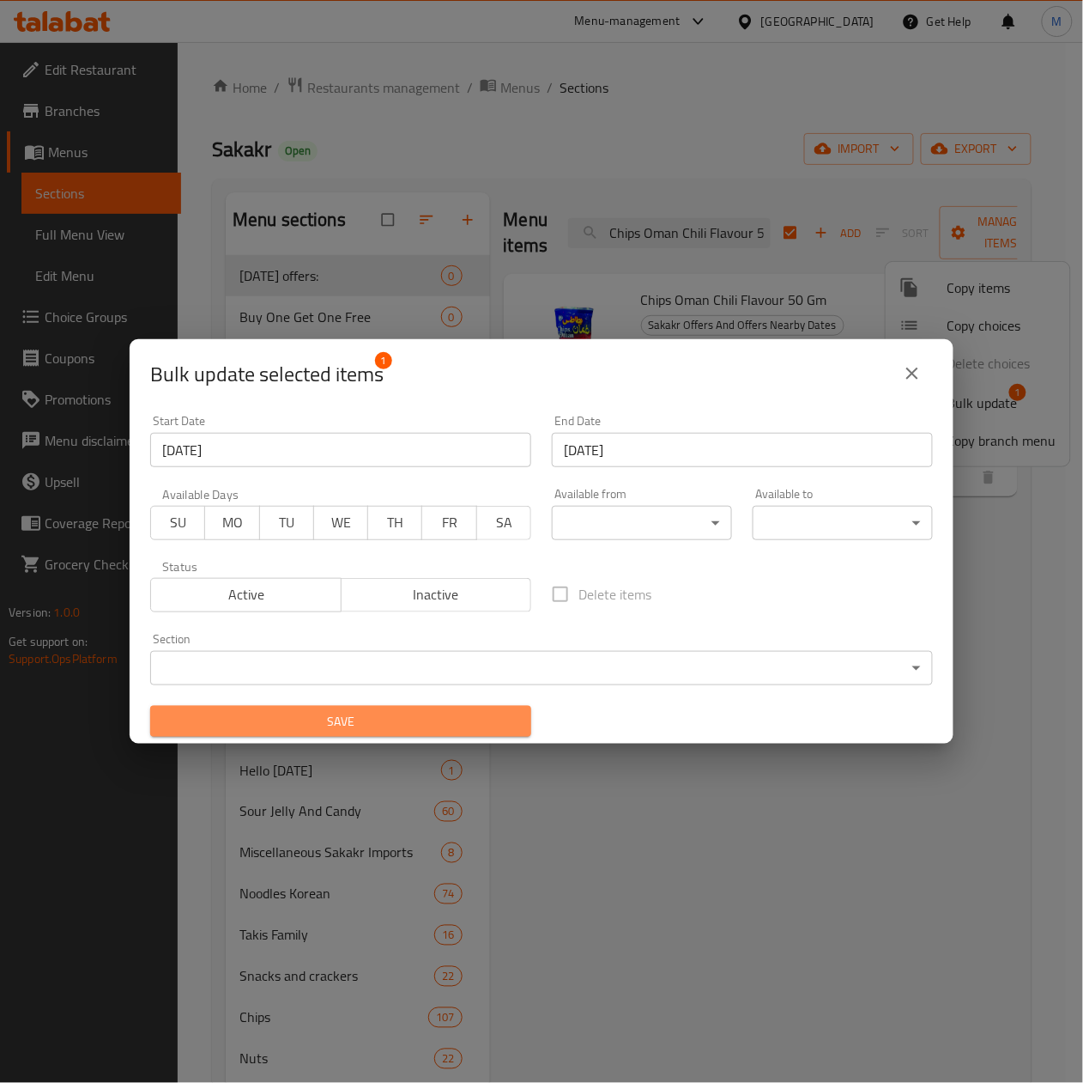
click at [355, 731] on span "Save" at bounding box center [341, 721] width 354 height 21
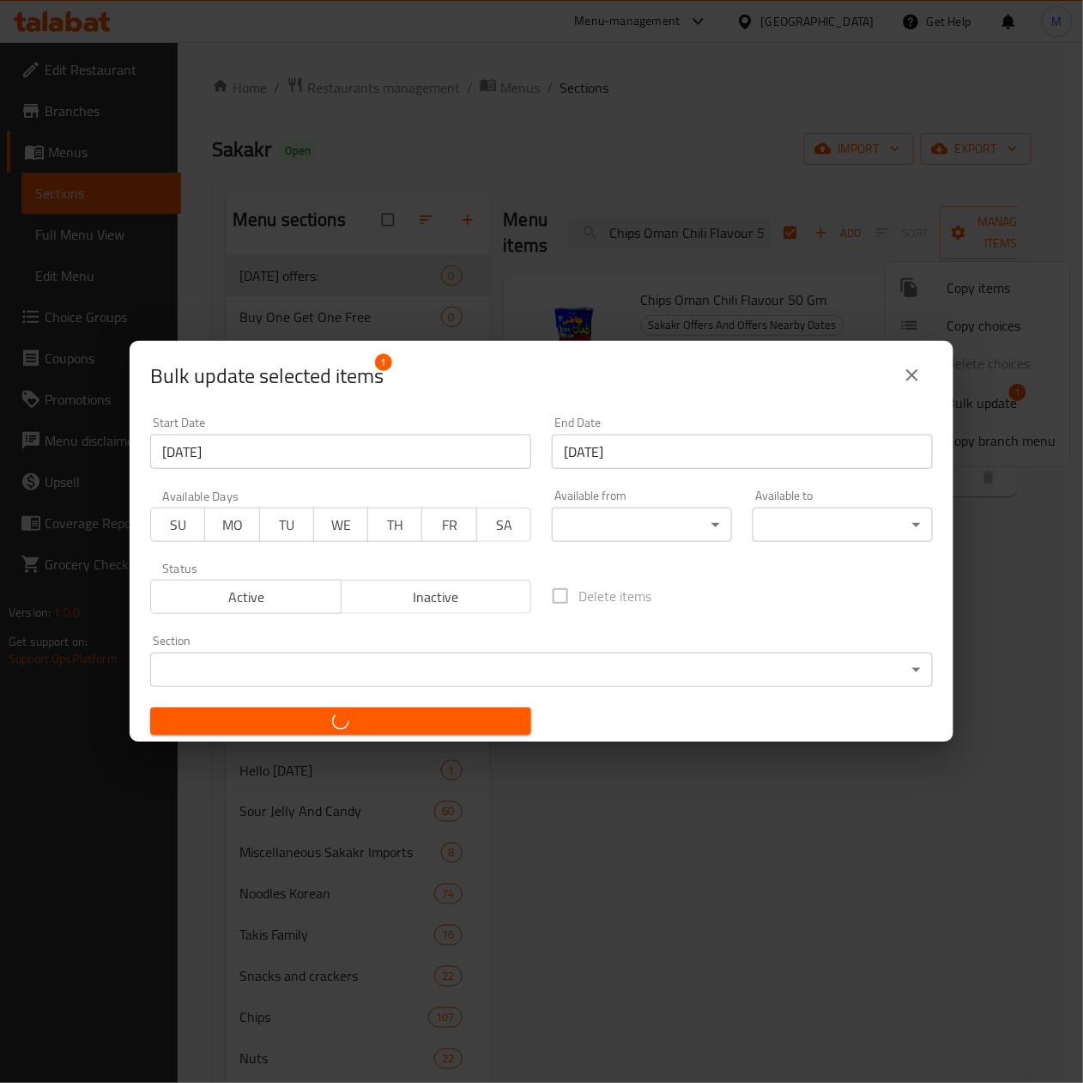
checkbox input "false"
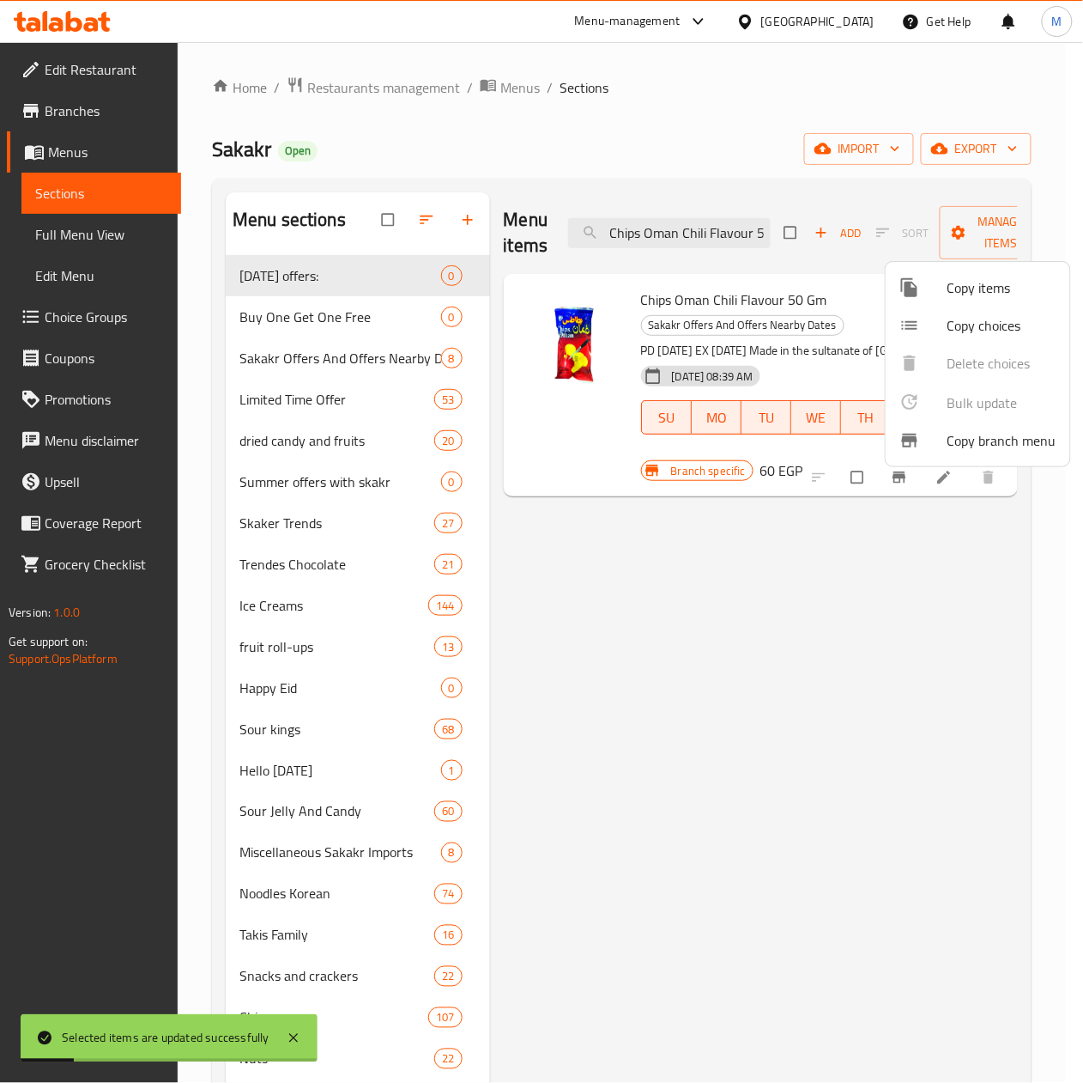
click at [687, 232] on div at bounding box center [541, 541] width 1083 height 1083
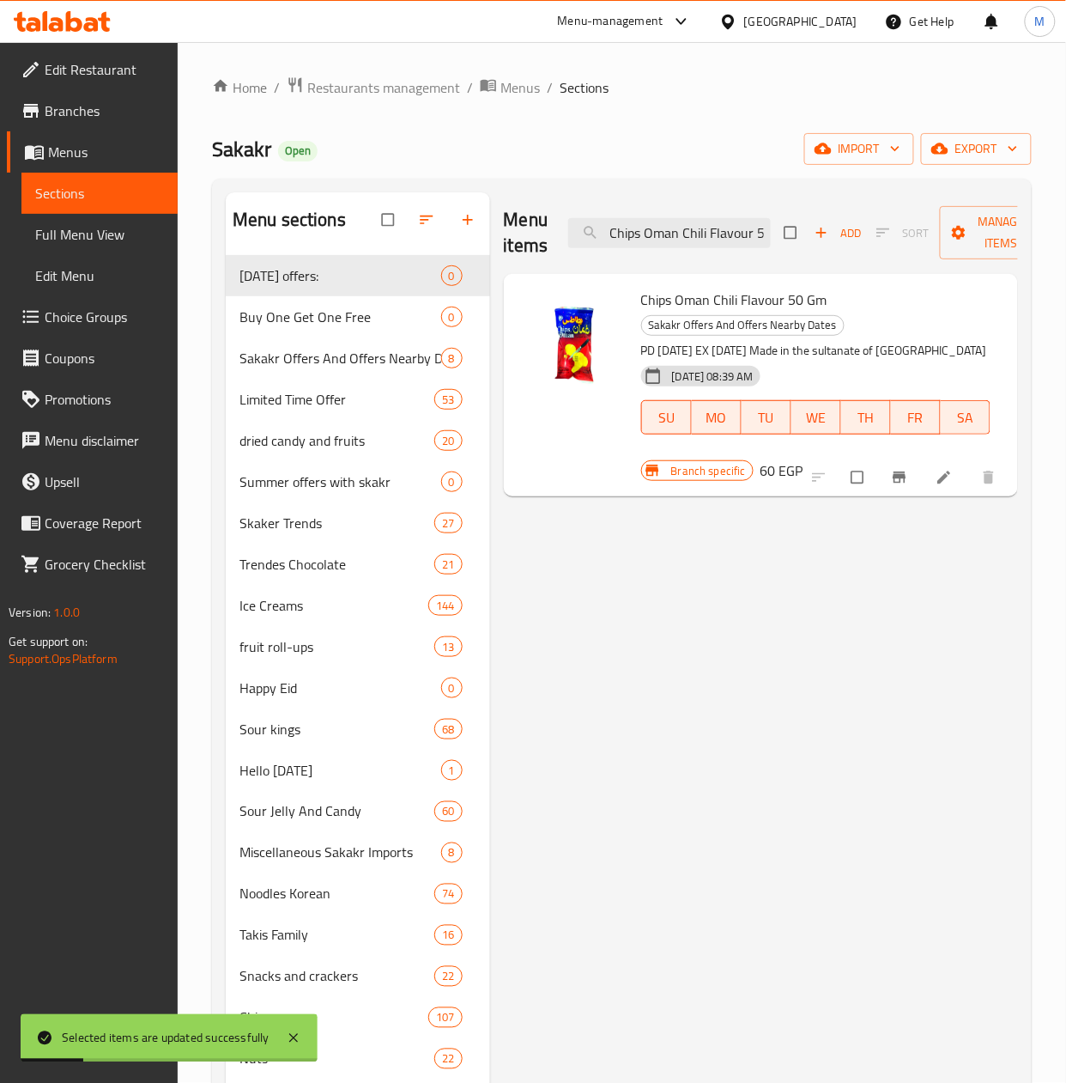
click at [687, 232] on input "Chips Oman Chili Flavour 50 Gm" at bounding box center [669, 233] width 203 height 30
paste input "Wafer Rolls Cocoa Wafer Crunchy Filling 150 G"
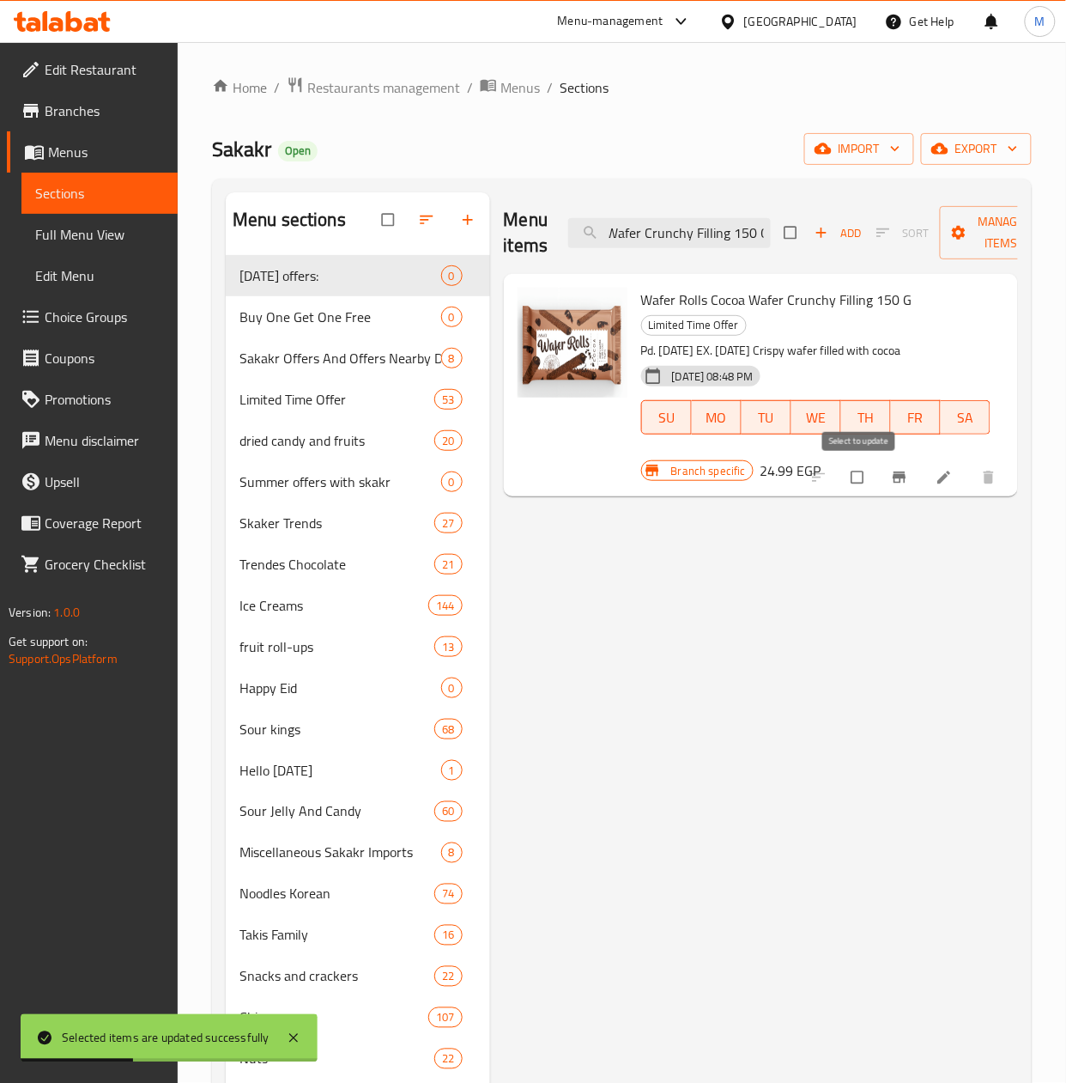
type input "Wafer Rolls Cocoa Wafer Crunchy Filling 150 G"
click at [865, 481] on input "checkbox" at bounding box center [859, 477] width 36 height 33
checkbox input "true"
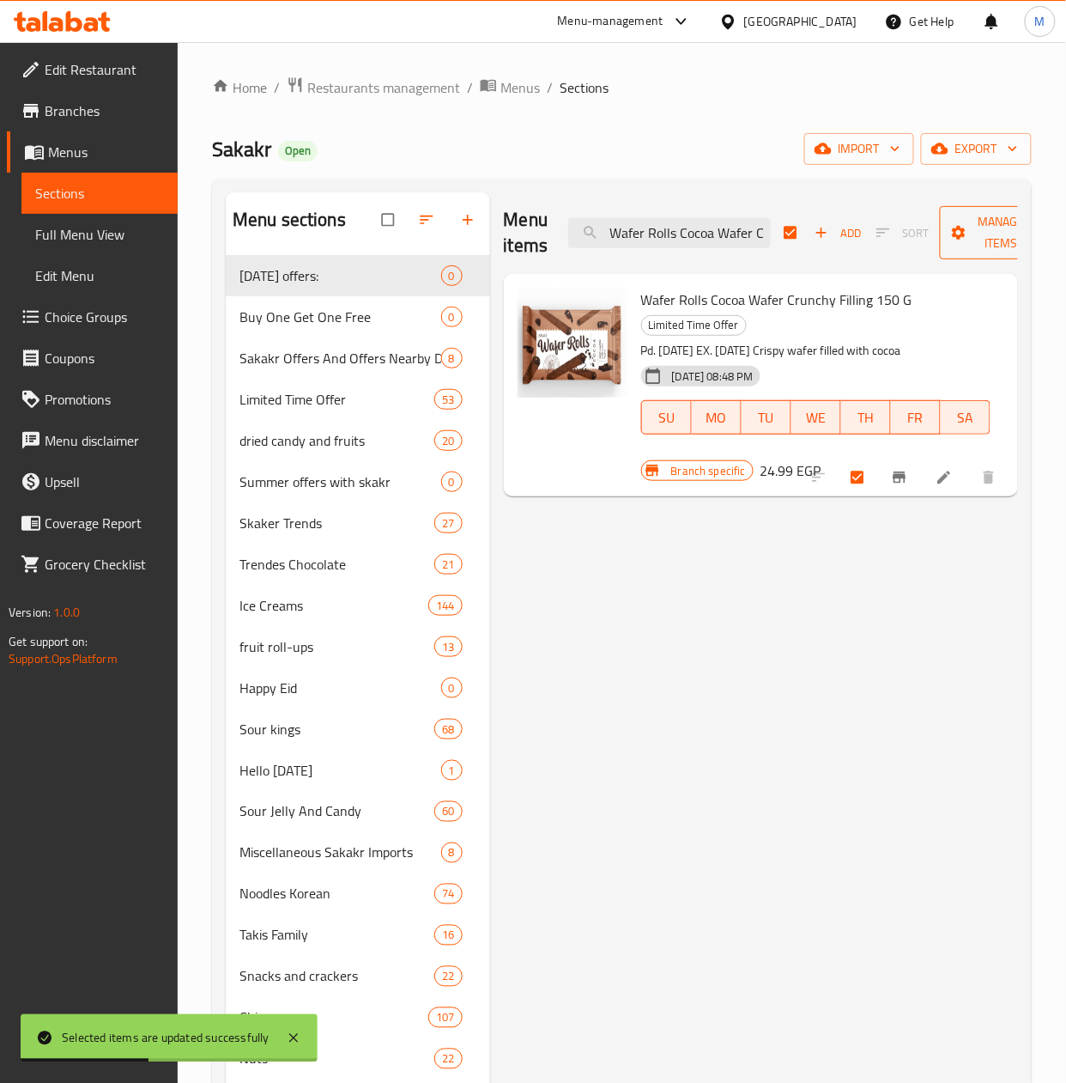
click at [993, 239] on span "Manage items" at bounding box center [1001, 232] width 94 height 43
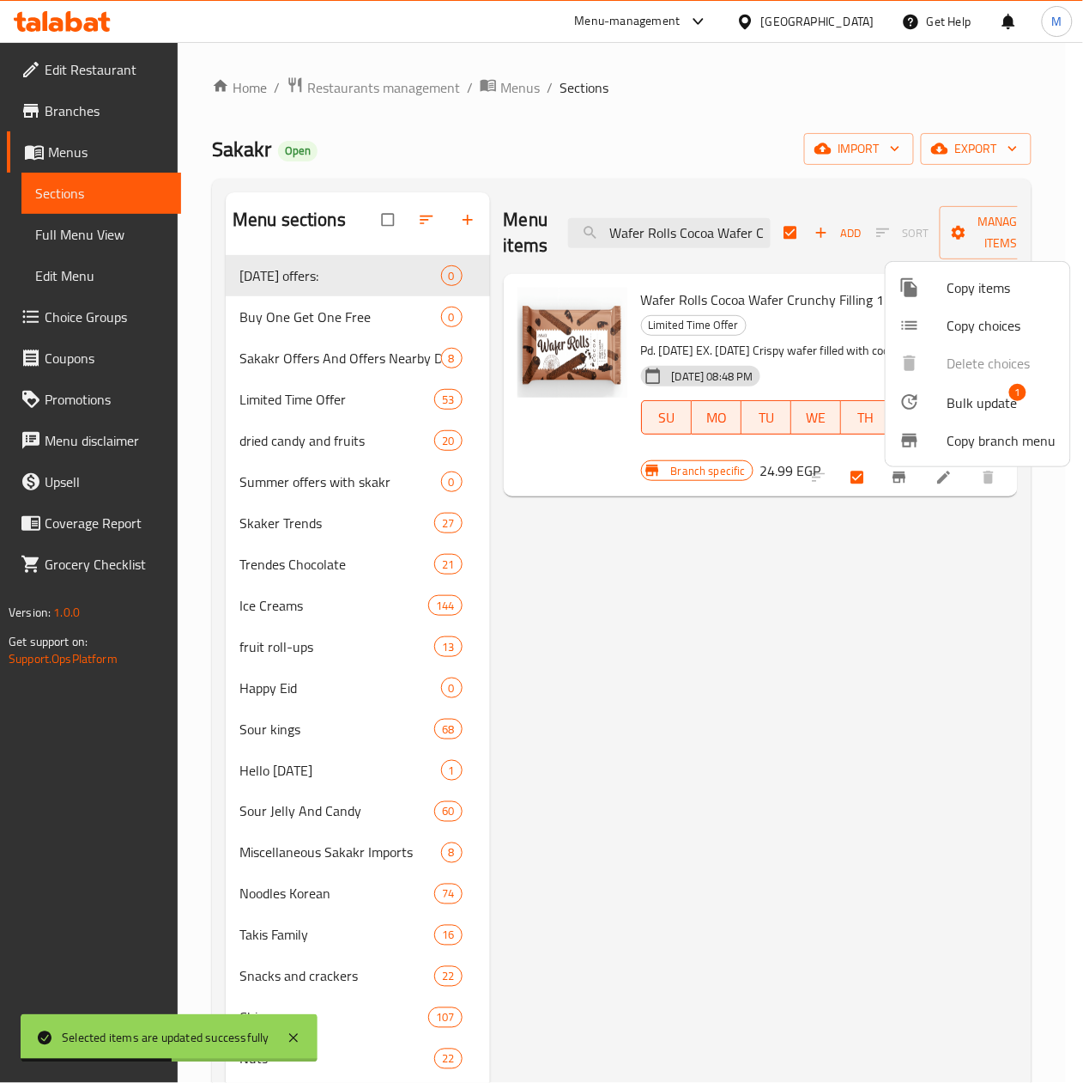
click at [999, 398] on span "Bulk update" at bounding box center [983, 402] width 70 height 21
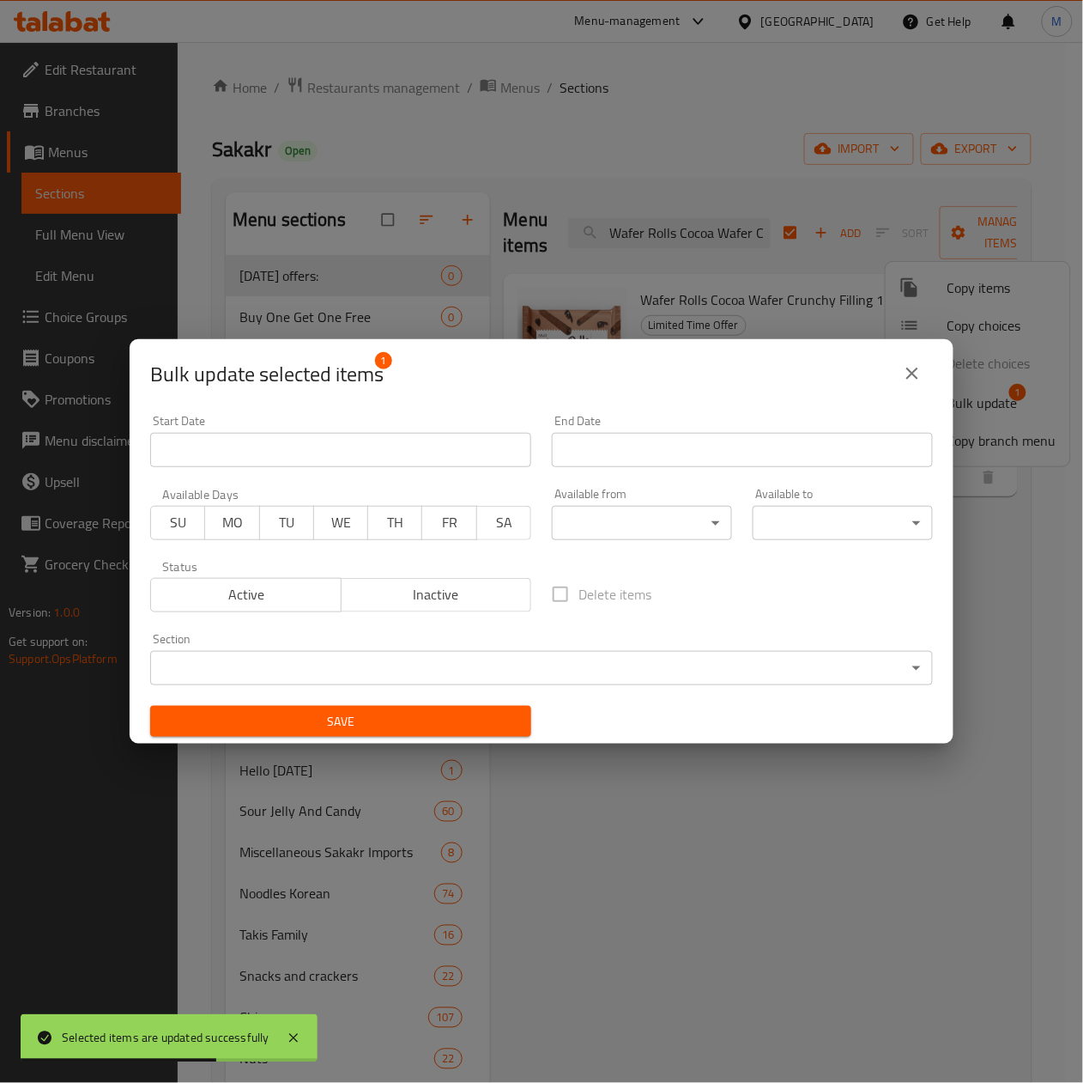
click at [248, 447] on input "Start Date" at bounding box center [340, 450] width 381 height 34
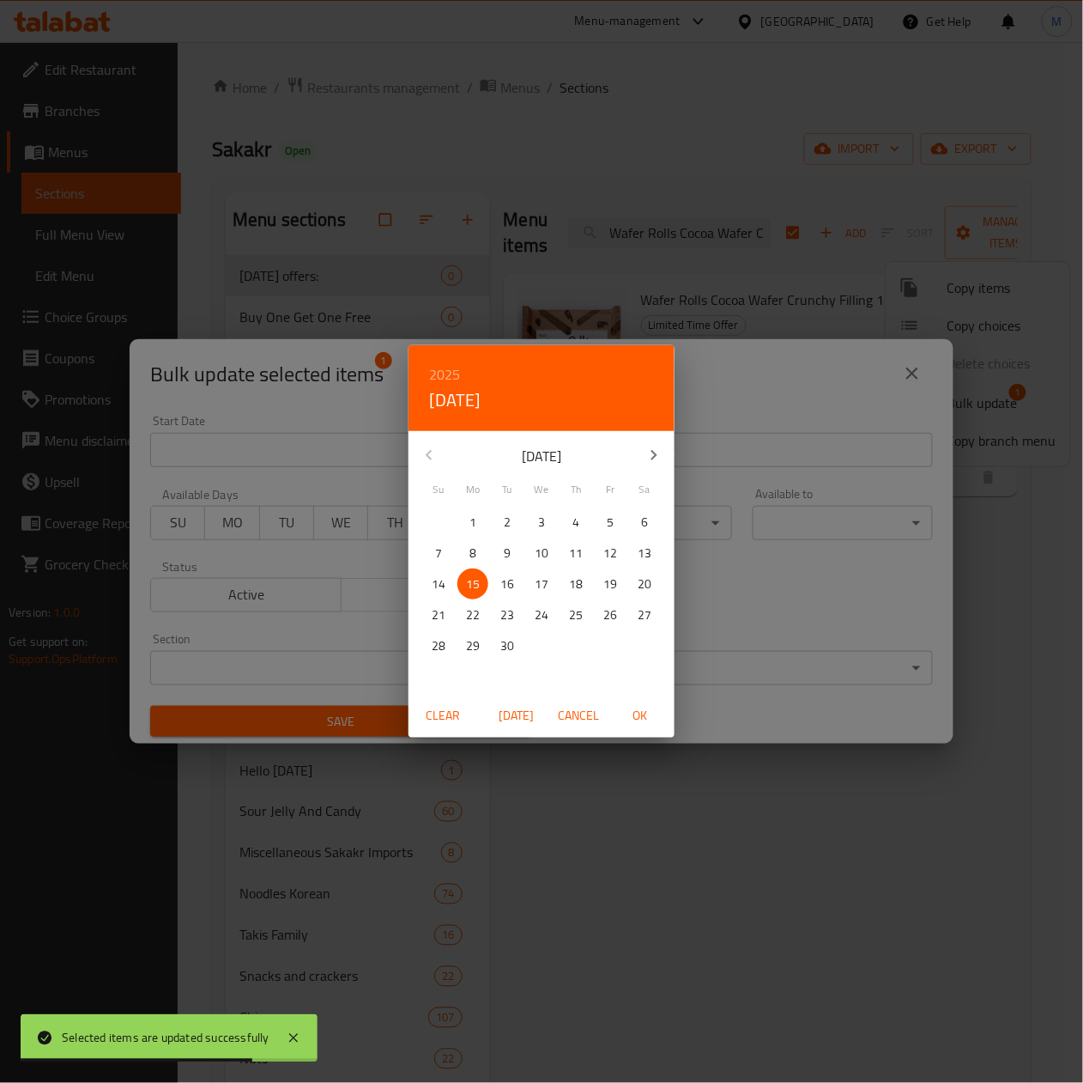
drag, startPoint x: 633, startPoint y: 709, endPoint x: 695, endPoint y: 537, distance: 183.3
click at [635, 709] on span "OK" at bounding box center [640, 715] width 41 height 21
type input "15-09-2025"
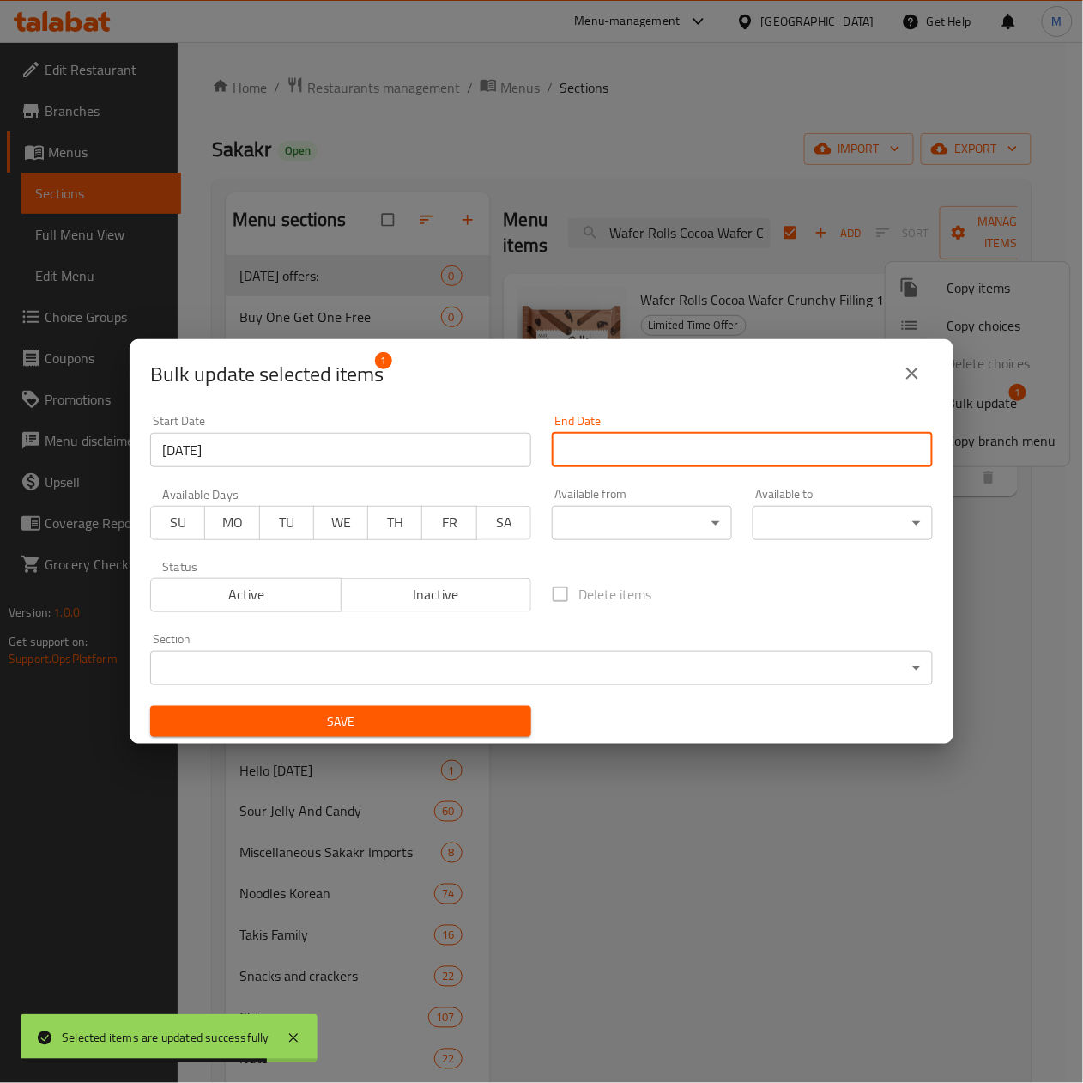
click at [716, 448] on input "Start Date" at bounding box center [742, 450] width 381 height 34
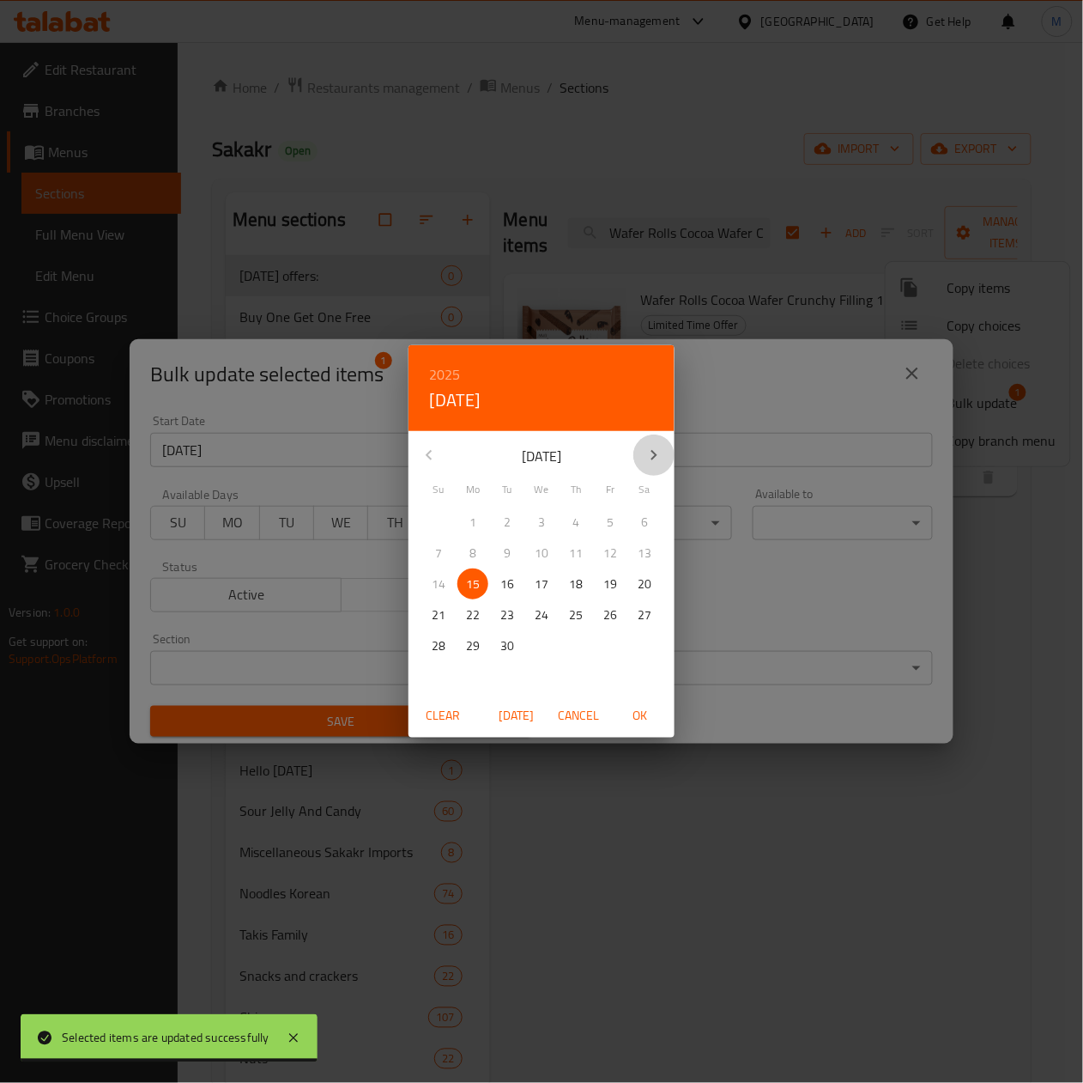
click at [654, 452] on icon "button" at bounding box center [655, 455] width 6 height 10
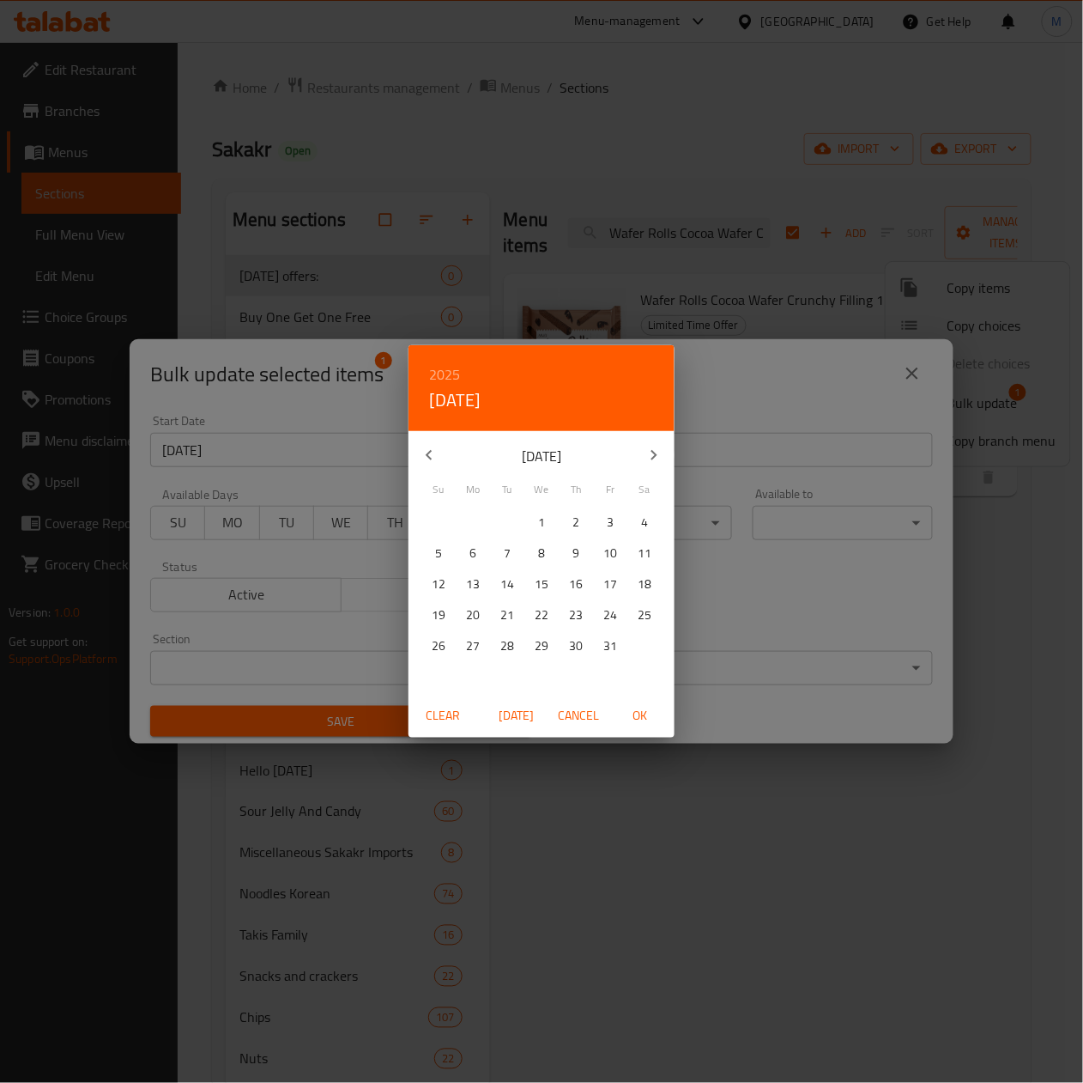
click at [625, 647] on span "31" at bounding box center [610, 645] width 31 height 21
click at [627, 723] on span "OK" at bounding box center [640, 715] width 41 height 21
type input "31-10-2025"
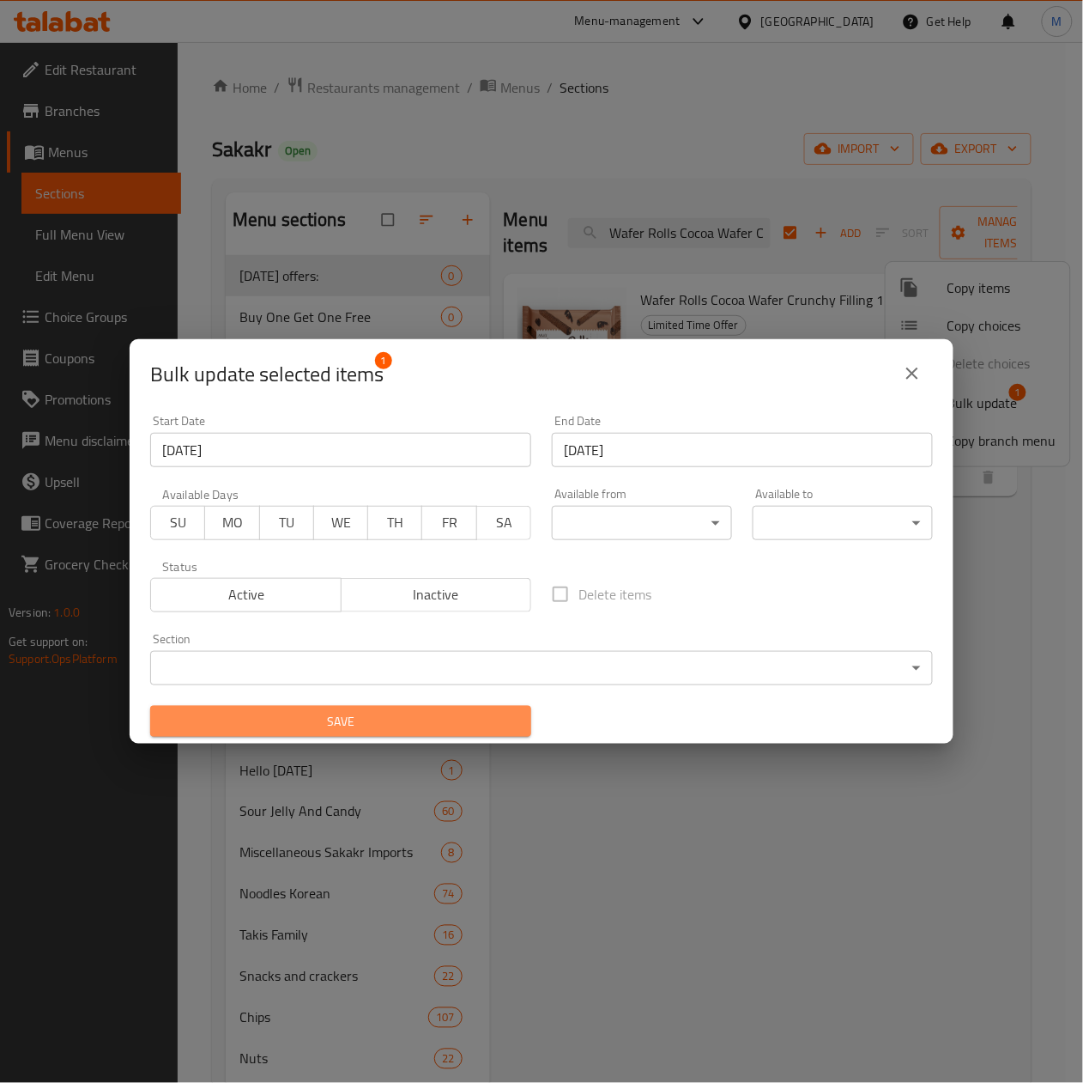
click at [428, 731] on span "Save" at bounding box center [341, 721] width 354 height 21
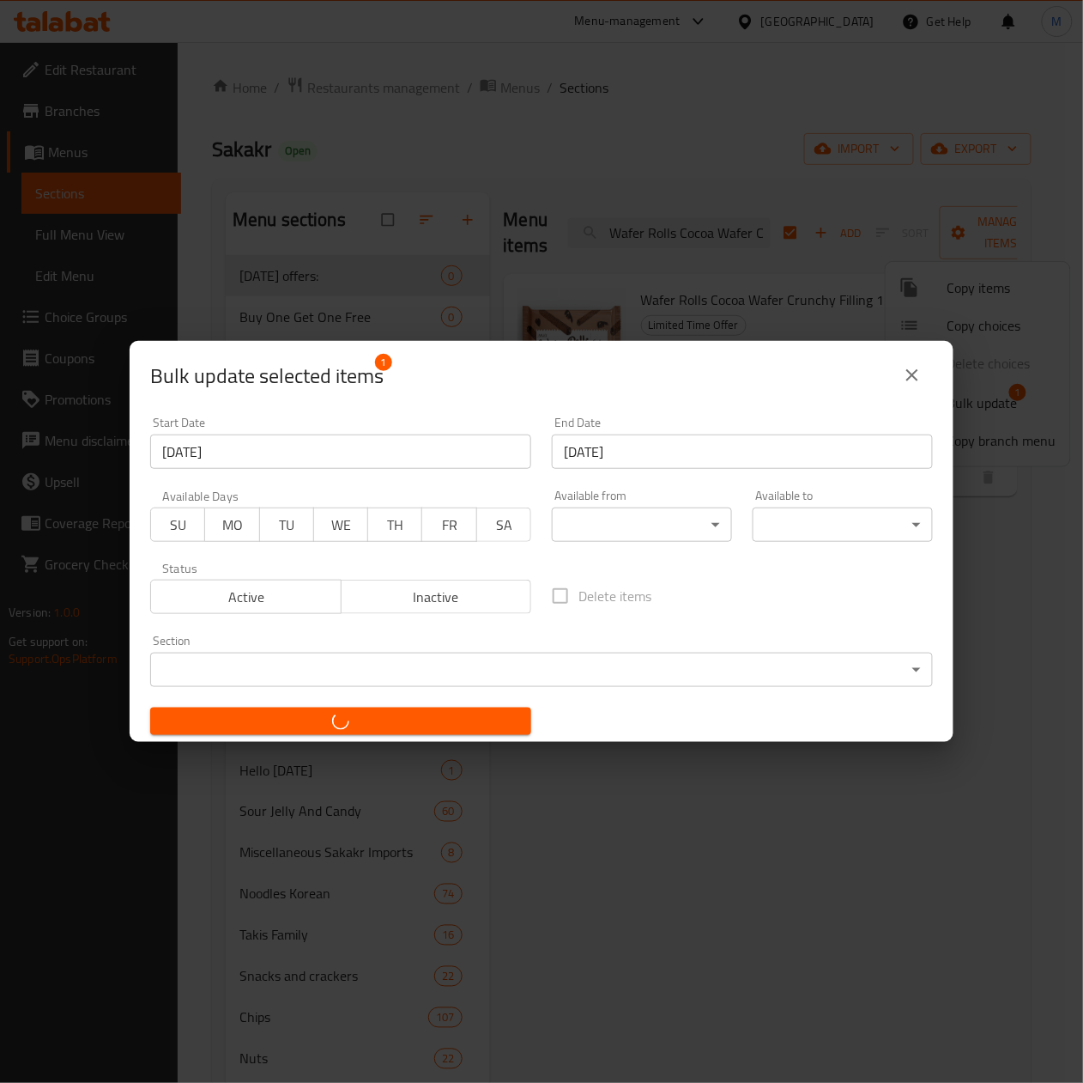
checkbox input "false"
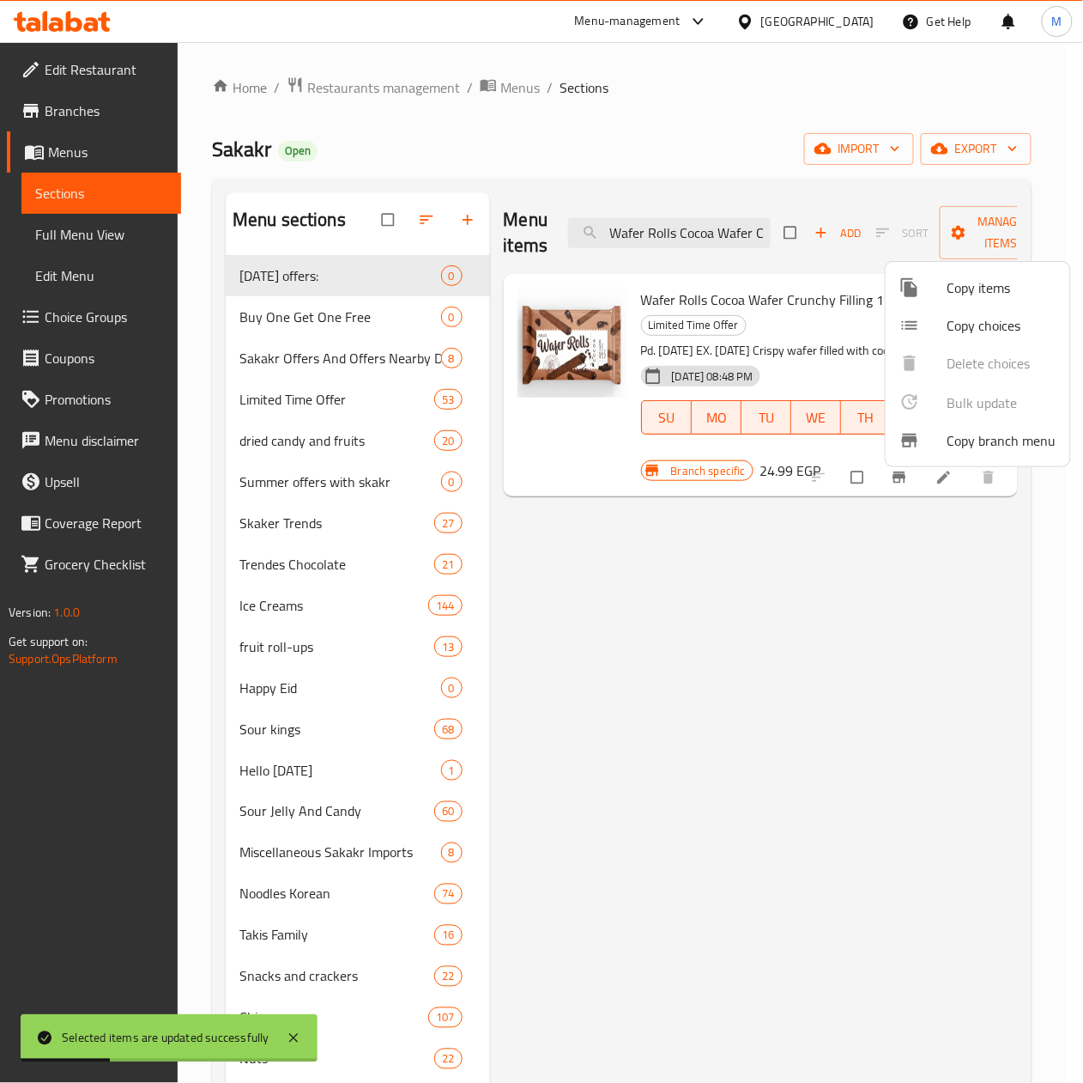
click at [640, 599] on div at bounding box center [541, 541] width 1083 height 1083
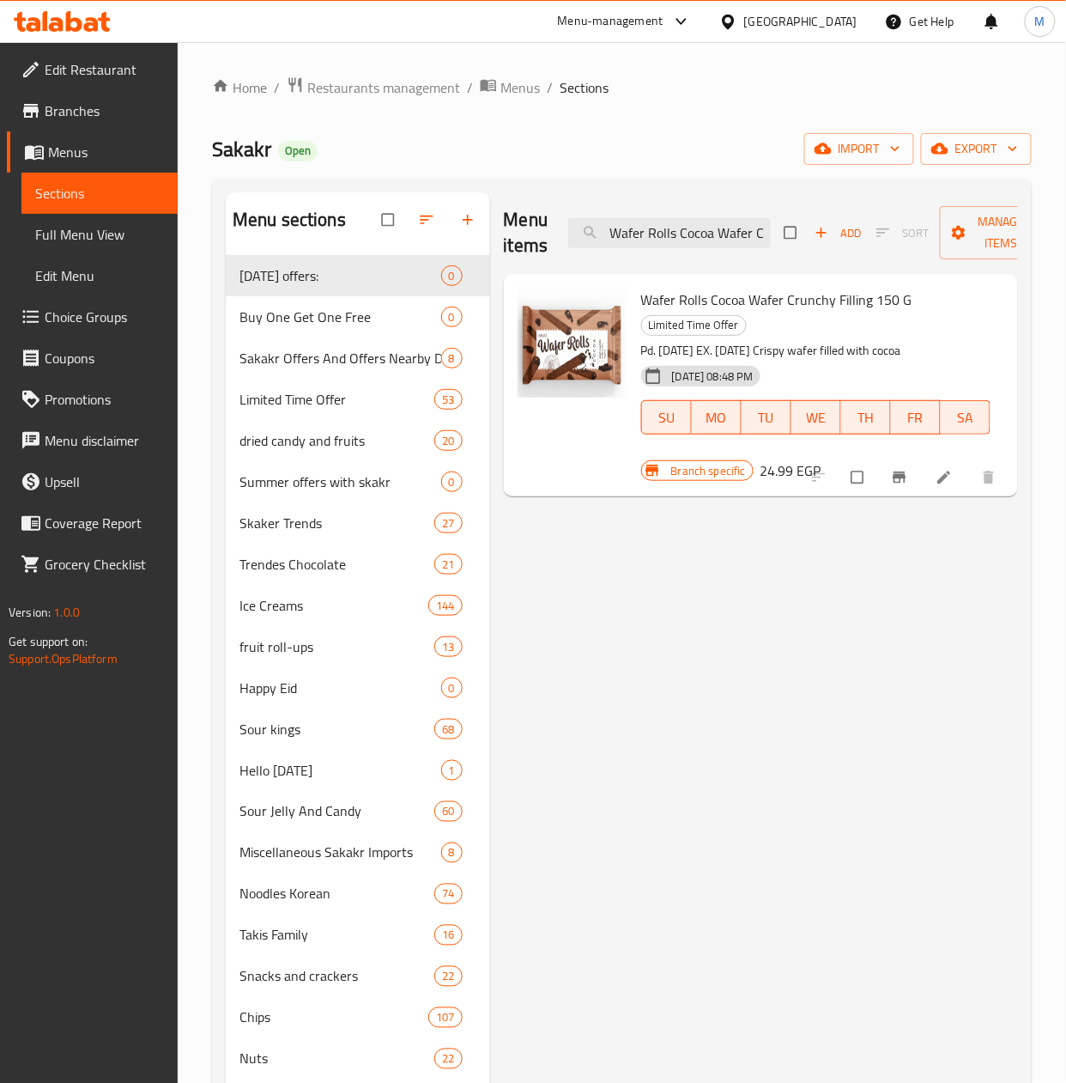
click at [83, 106] on span "Branches" at bounding box center [104, 110] width 119 height 21
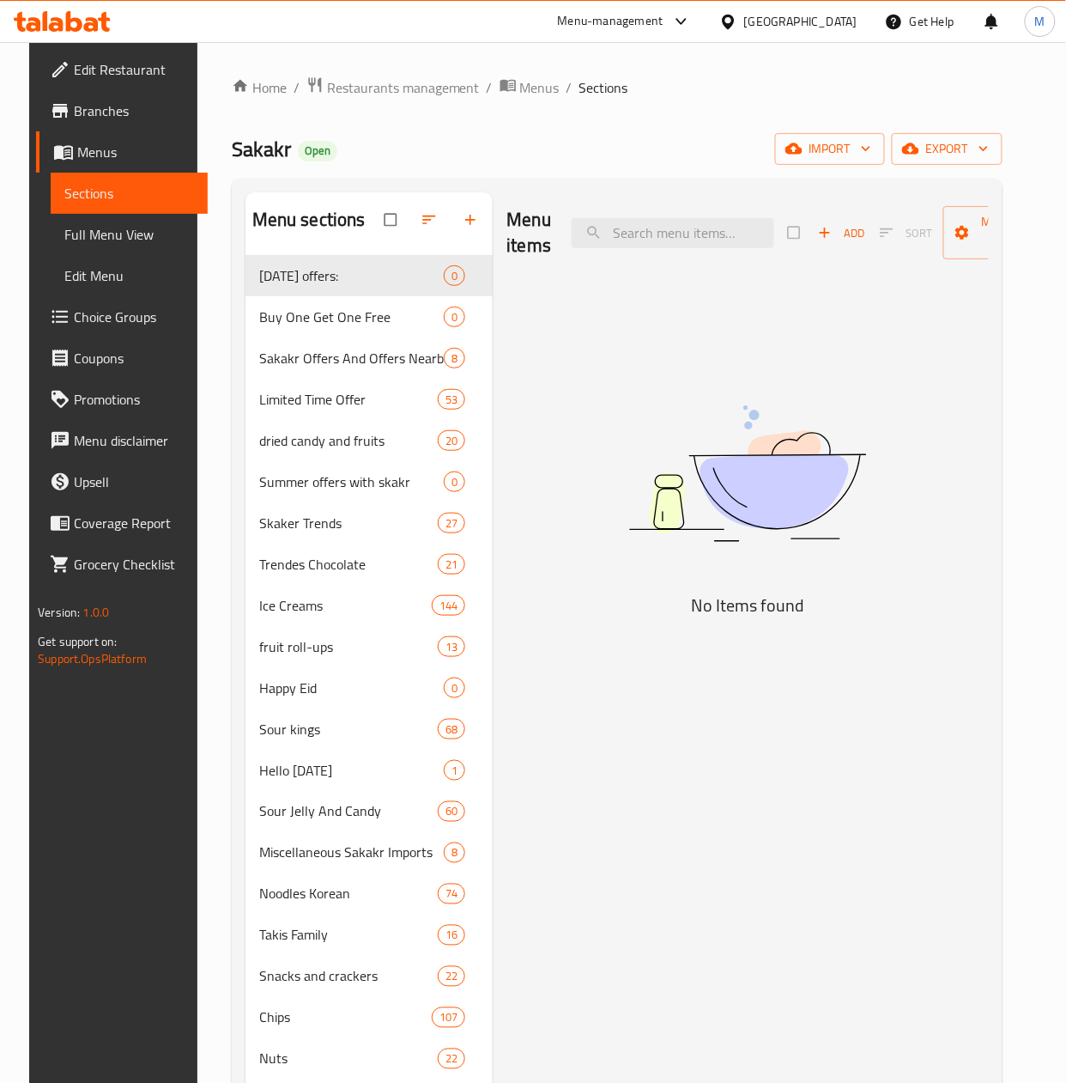
click at [692, 25] on icon at bounding box center [681, 21] width 21 height 21
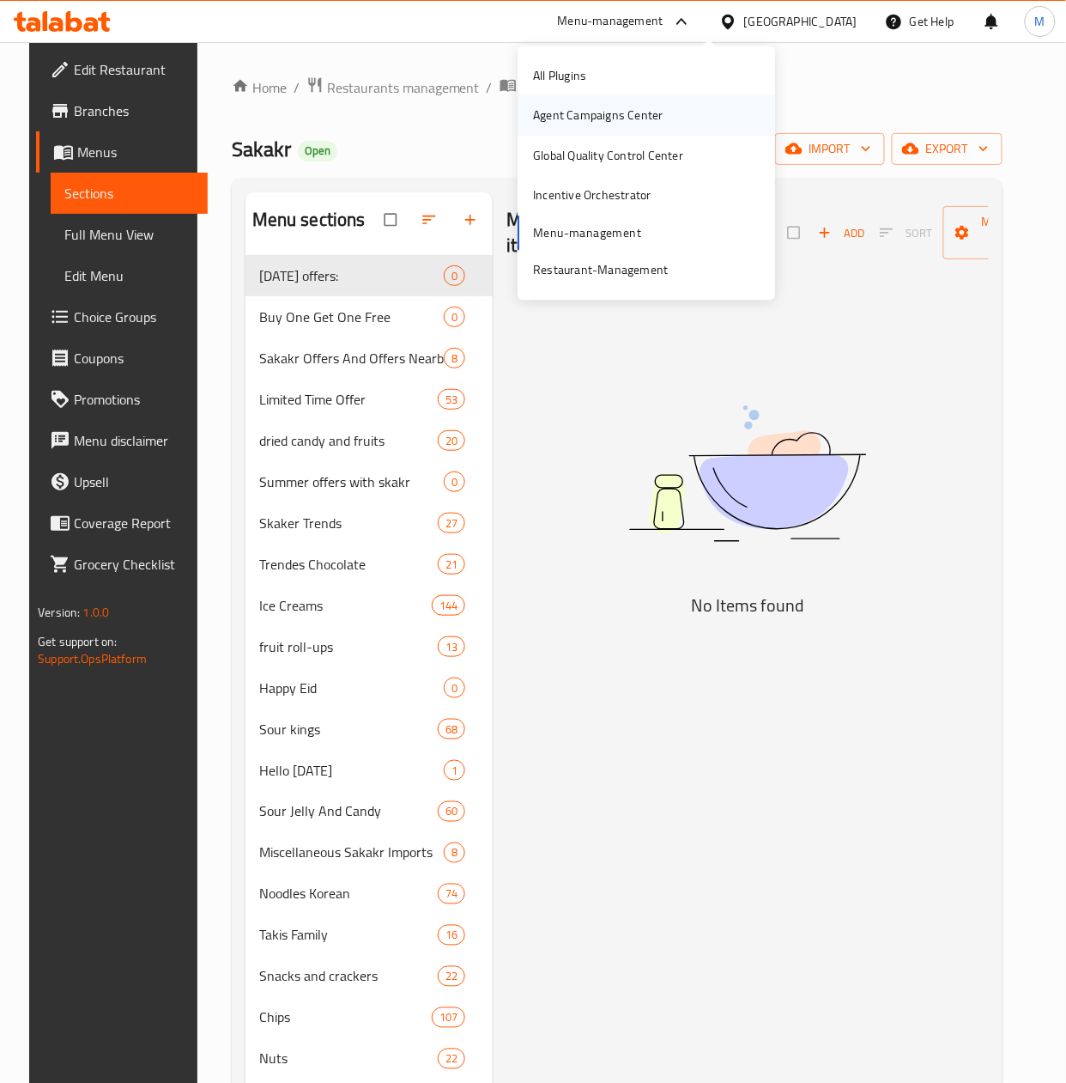
click at [585, 118] on div "Agent Campaigns Center" at bounding box center [598, 115] width 130 height 19
